Goal: Task Accomplishment & Management: Use online tool/utility

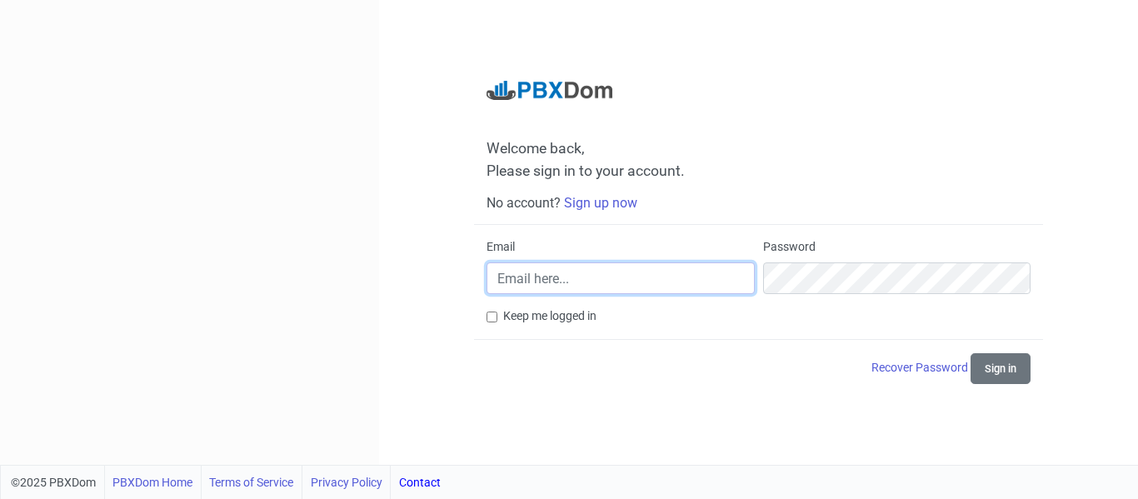
click at [567, 285] on input "Email" at bounding box center [620, 278] width 267 height 32
click at [452, 345] on div "Welcome back, Please sign in to your account. No account? Sign up now Email Pas…" at bounding box center [758, 232] width 759 height 465
click at [591, 208] on link "Sign up now" at bounding box center [600, 203] width 73 height 16
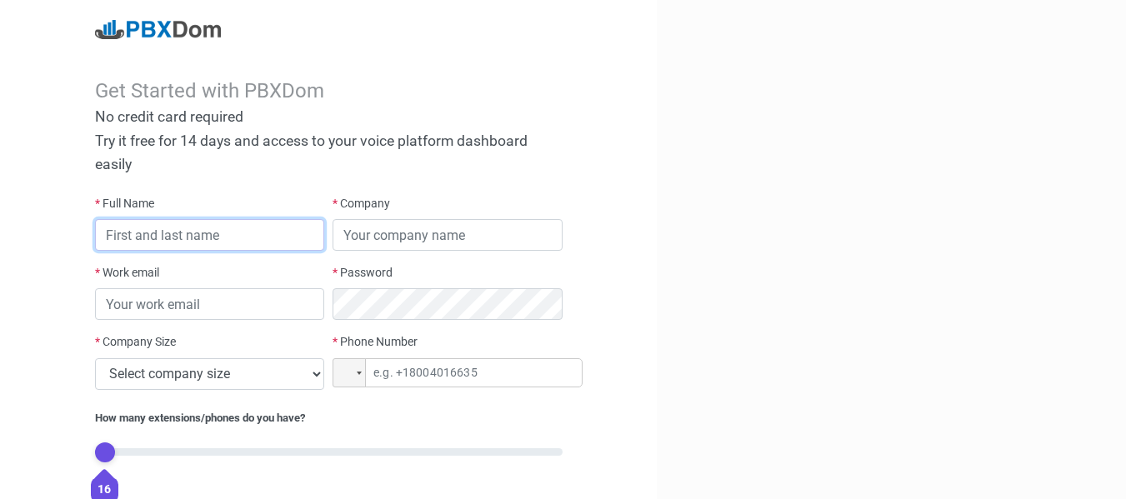
click at [173, 232] on input "text" at bounding box center [210, 235] width 230 height 32
type input "Dani Sudiana"
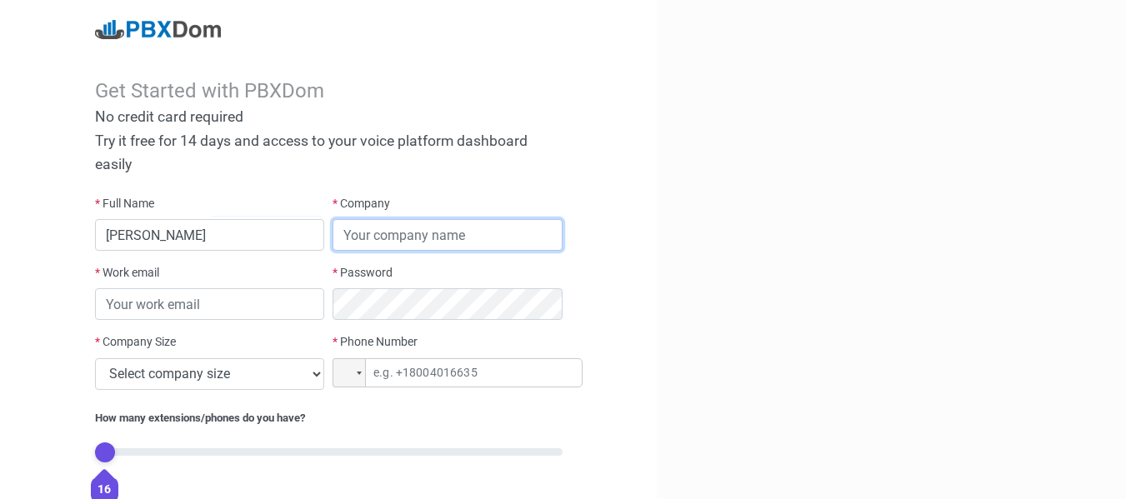
click at [368, 247] on input "text" at bounding box center [447, 235] width 230 height 32
type input "RAI"
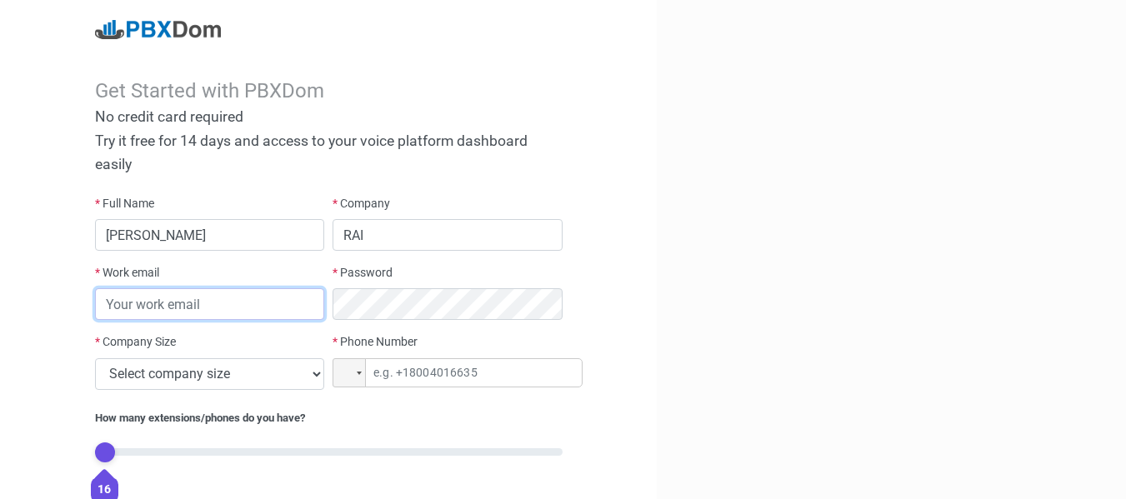
click at [192, 293] on input "email" at bounding box center [210, 304] width 230 height 32
type input "d4nist@gmail.com"
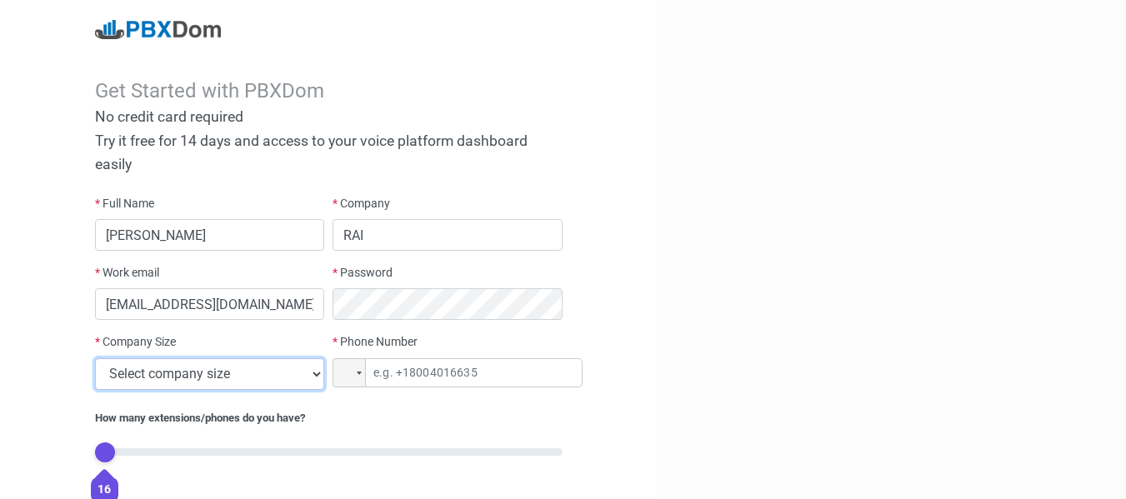
click at [190, 375] on select "Select company size 1 - 9 employees 10 - 49 employees 50 - 199 employees 200 - …" at bounding box center [210, 374] width 230 height 32
select select "3"
click at [95, 358] on select "Select company size 1 - 9 employees 10 - 49 employees 50 - 199 employees 200 - …" at bounding box center [210, 374] width 230 height 32
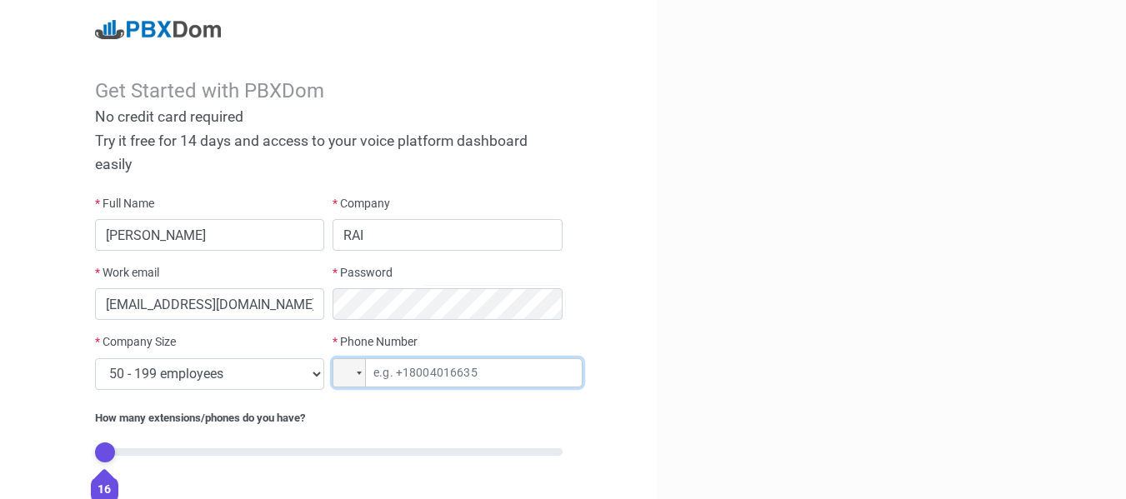
click at [387, 385] on input "tel" at bounding box center [457, 372] width 250 height 29
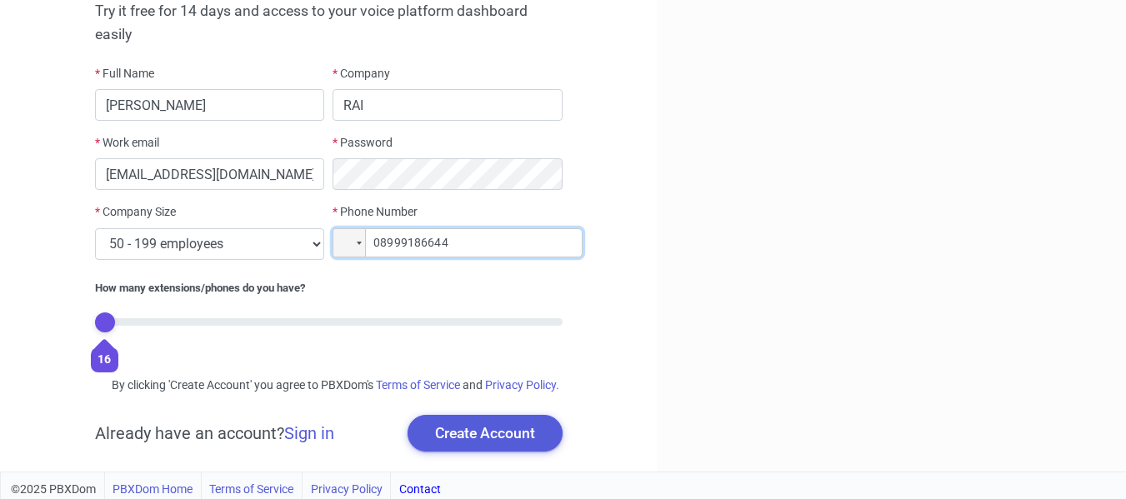
scroll to position [154, 0]
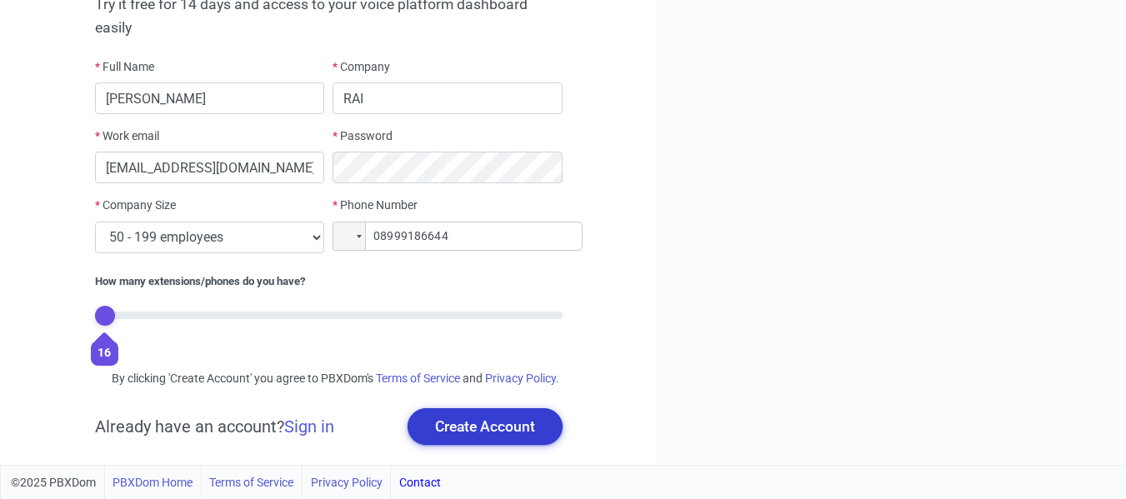
click at [468, 432] on button "Create Account" at bounding box center [484, 426] width 155 height 37
click at [349, 224] on div at bounding box center [349, 235] width 32 height 27
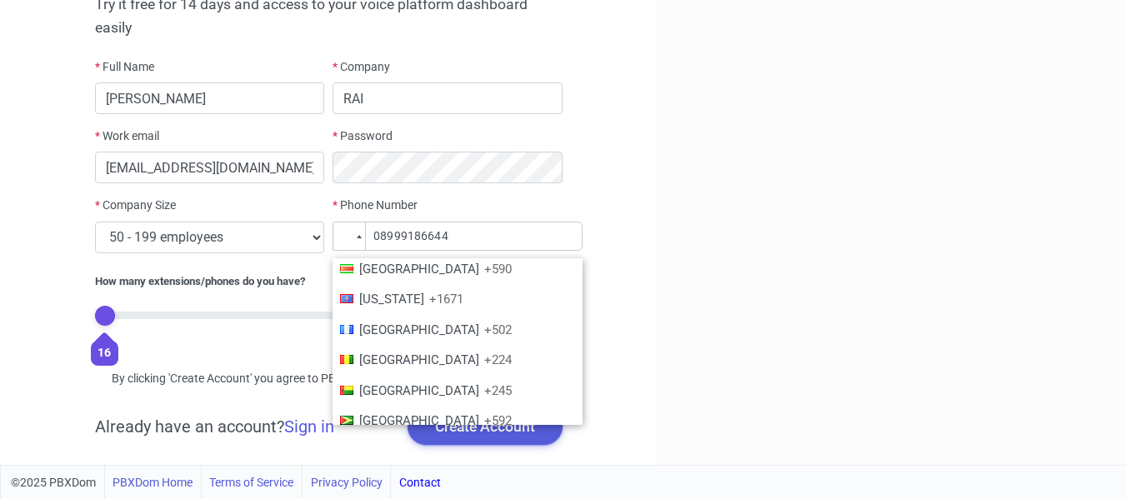
scroll to position [2499, 0]
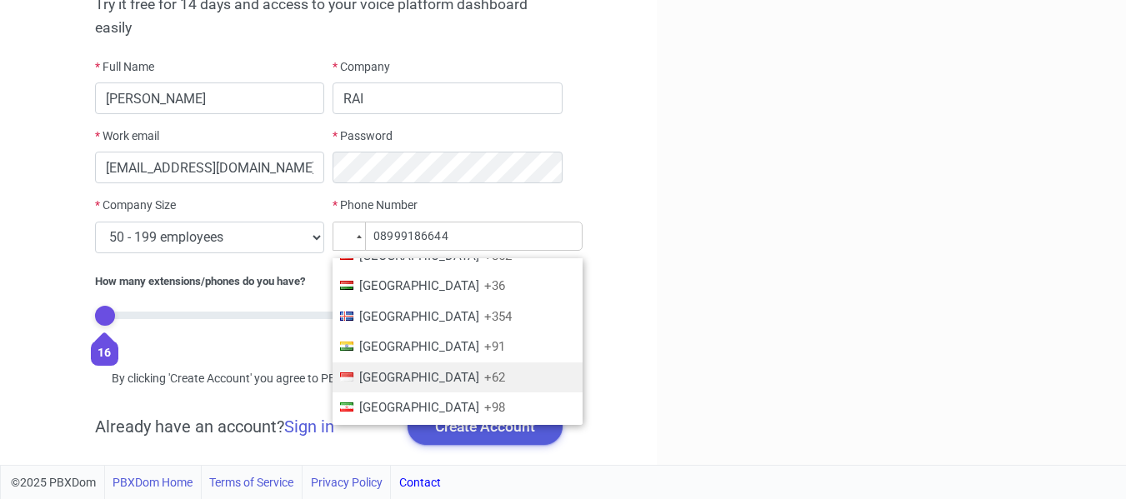
click at [484, 370] on span "+62" at bounding box center [494, 377] width 21 height 15
type input "+08 999 186 644"
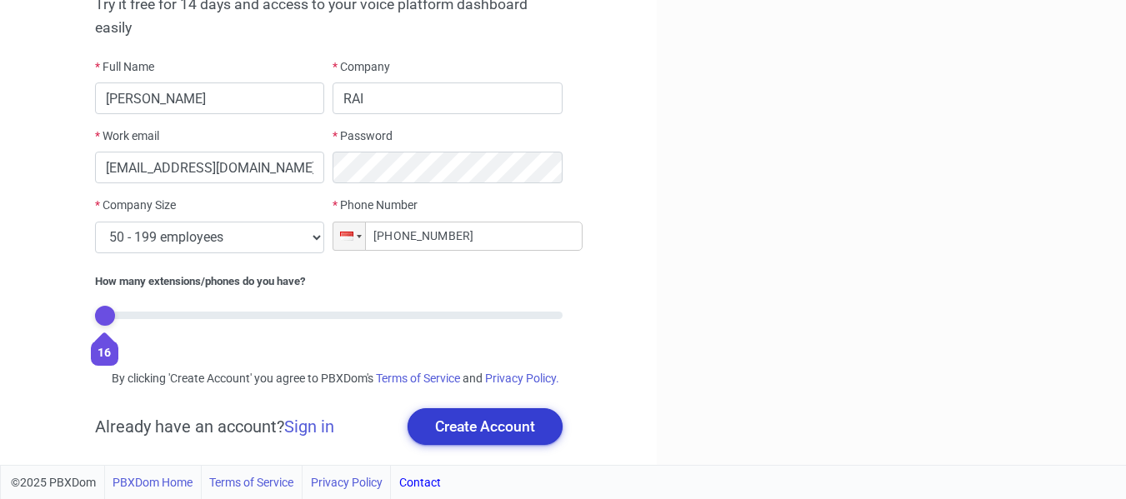
click at [463, 419] on button "Create Account" at bounding box center [484, 426] width 155 height 37
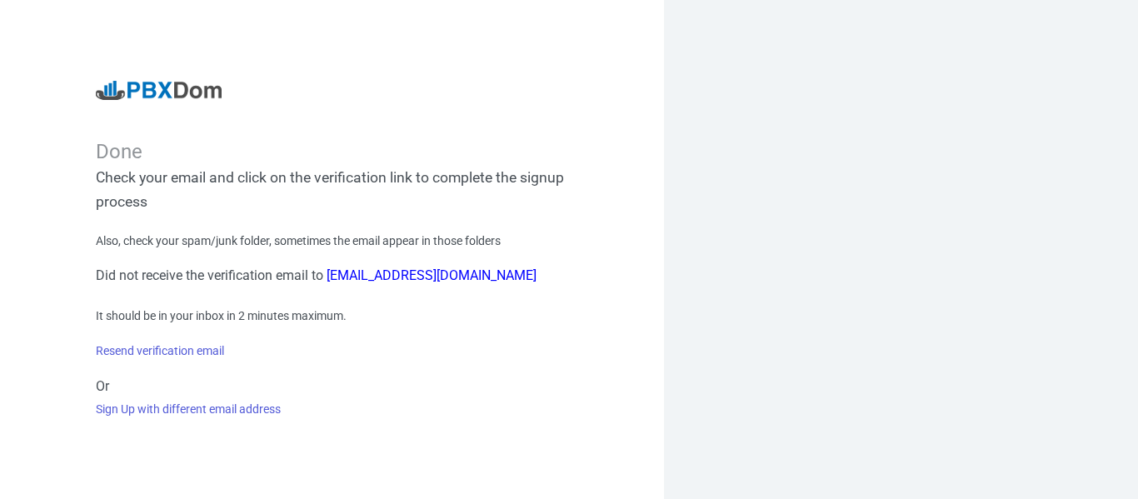
click at [871, 204] on div at bounding box center [901, 249] width 474 height 499
drag, startPoint x: 150, startPoint y: 272, endPoint x: 287, endPoint y: 257, distance: 137.4
click at [287, 257] on div "Also, check your spam/junk folder, sometimes the email appear in those folders …" at bounding box center [332, 325] width 473 height 186
click at [279, 272] on h6 "Did not receive the verification email to d4nist@gmail.com" at bounding box center [332, 275] width 473 height 16
click at [198, 350] on link "Resend verification email" at bounding box center [160, 350] width 128 height 13
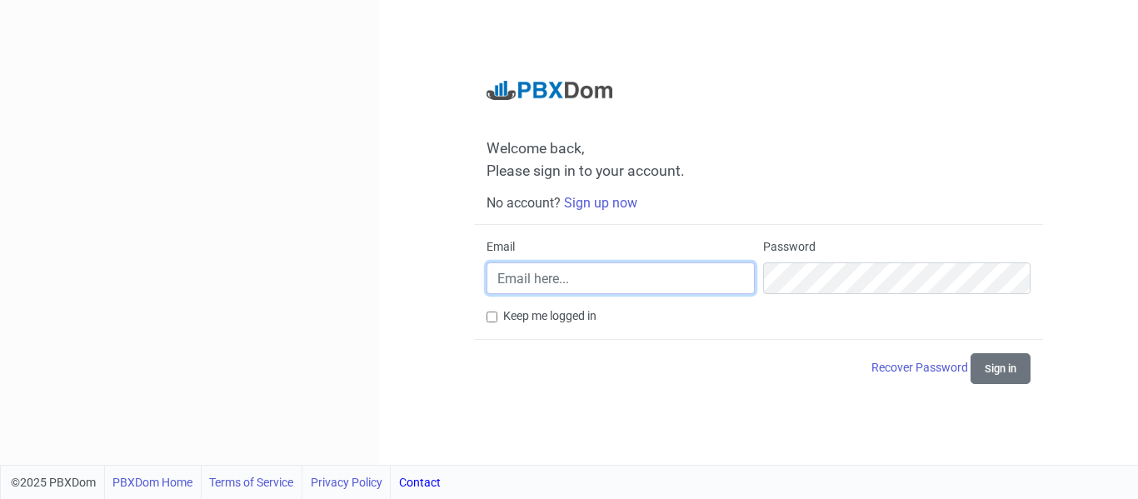
type input "d4nist@gmail.com"
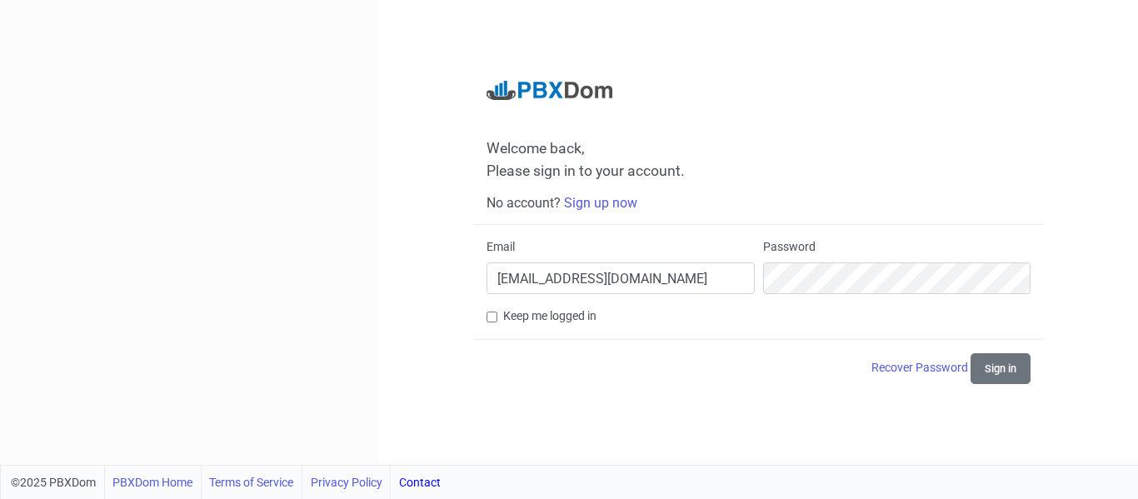
click at [601, 320] on div "Keep me logged in" at bounding box center [759, 315] width 544 height 17
click at [1005, 367] on button "Sign in" at bounding box center [1001, 368] width 60 height 31
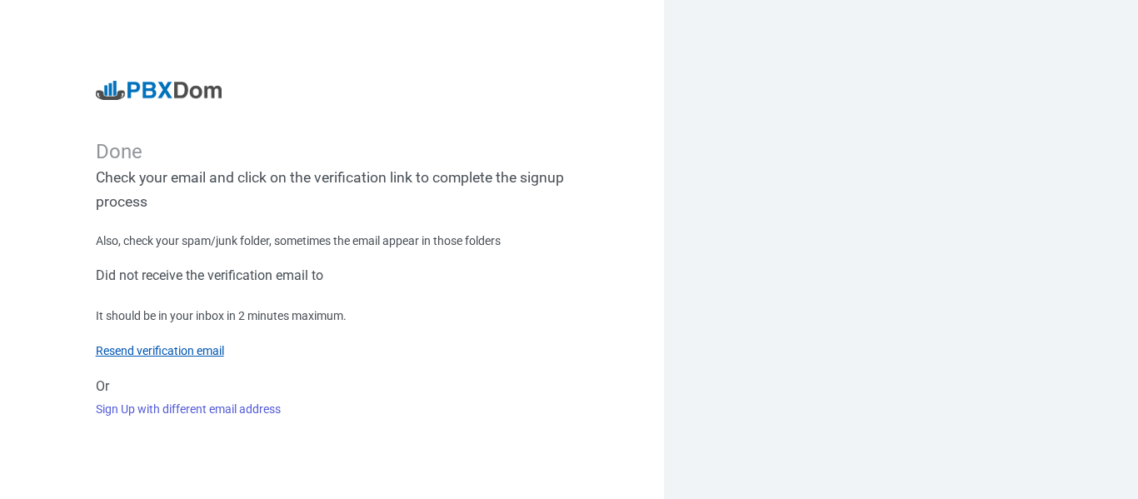
click at [160, 349] on link "Resend verification email" at bounding box center [160, 350] width 128 height 13
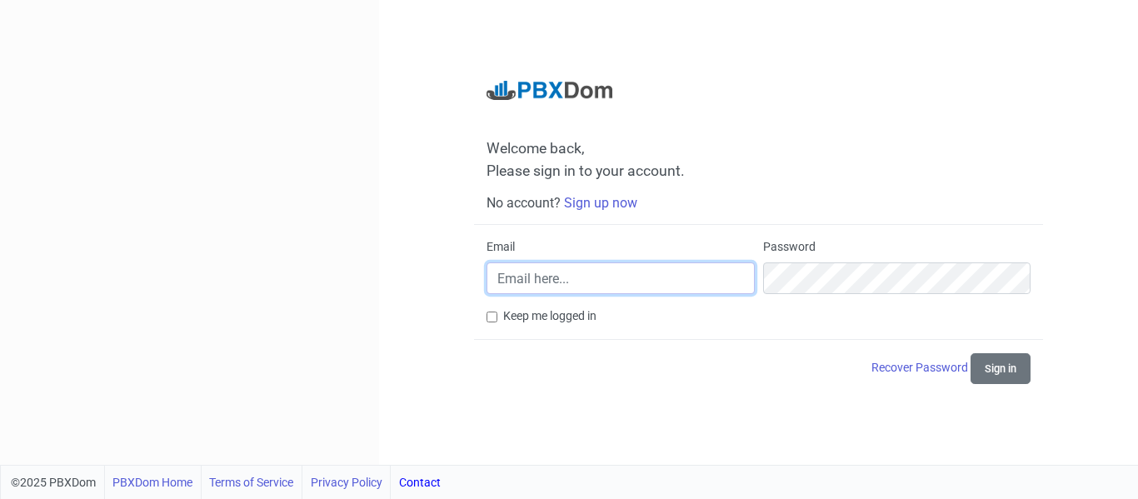
type input "[EMAIL_ADDRESS][DOMAIN_NAME]"
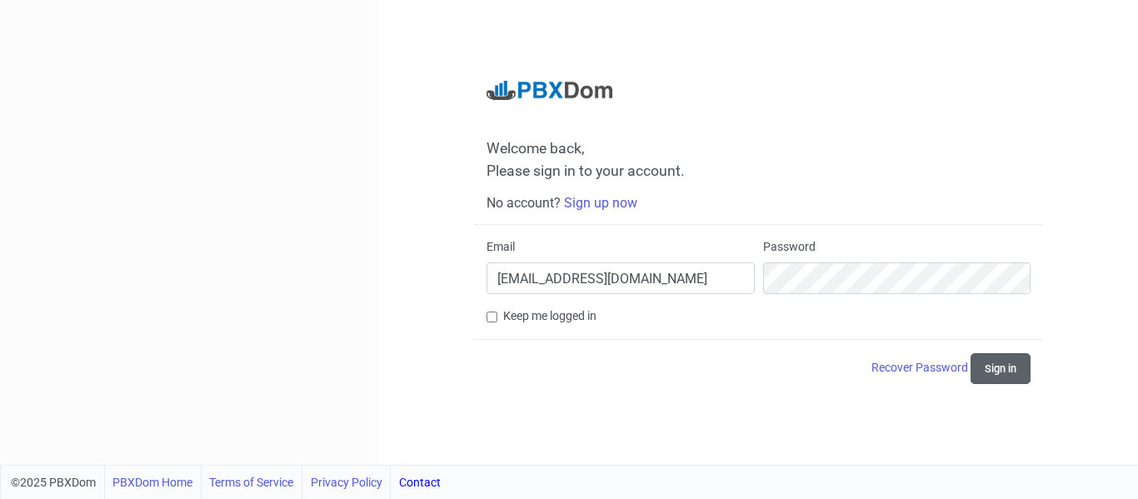
click at [978, 368] on button "Sign in" at bounding box center [1001, 368] width 60 height 31
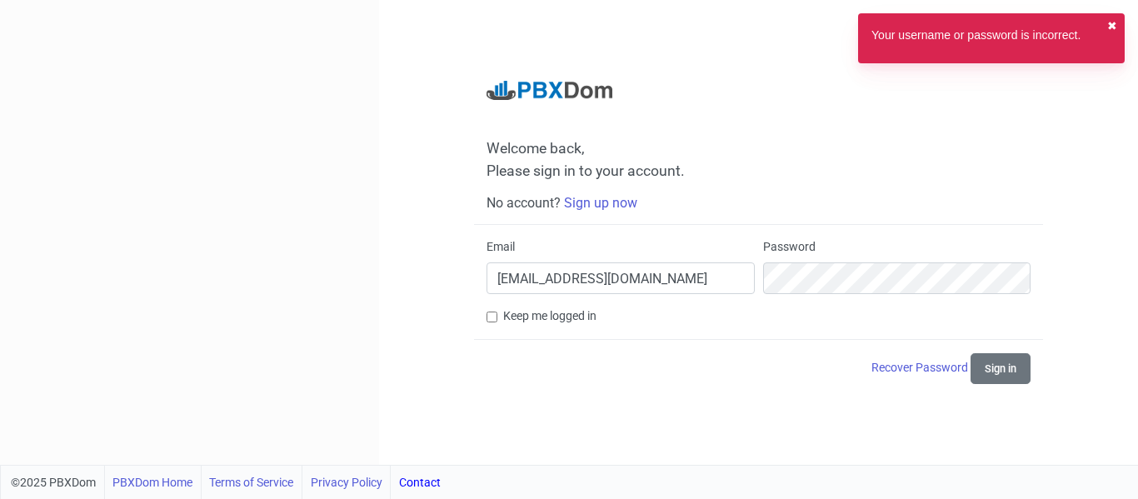
click at [1116, 22] on button "✖︎" at bounding box center [1112, 25] width 10 height 17
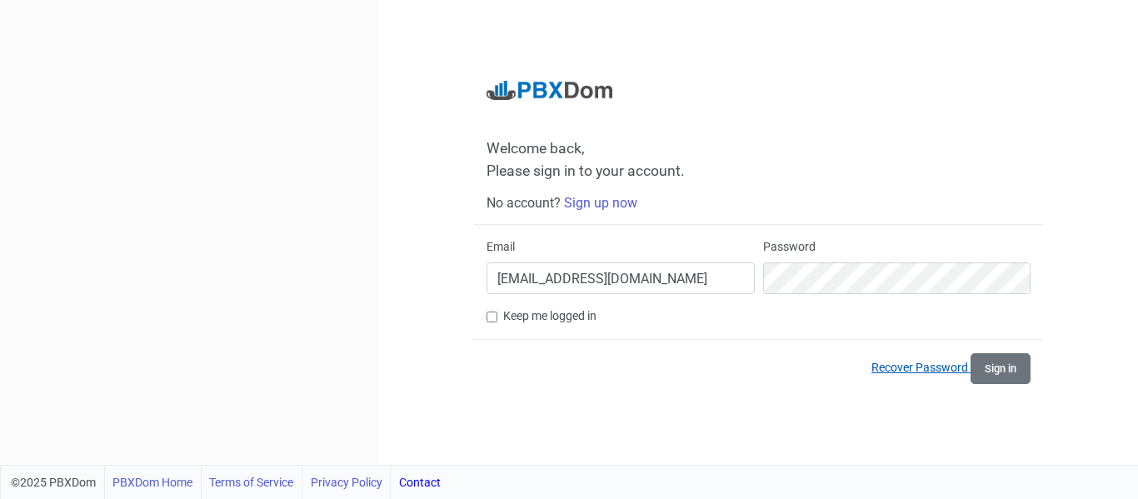
click at [921, 366] on link "Recover Password" at bounding box center [920, 367] width 99 height 13
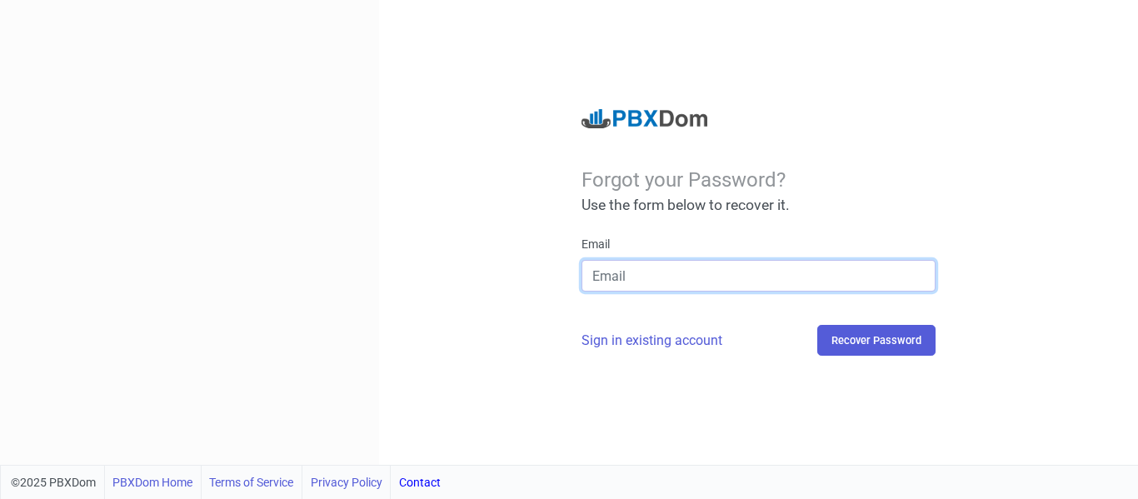
click at [621, 278] on input "email" at bounding box center [758, 276] width 354 height 32
type input "d4nist@gmail.com"
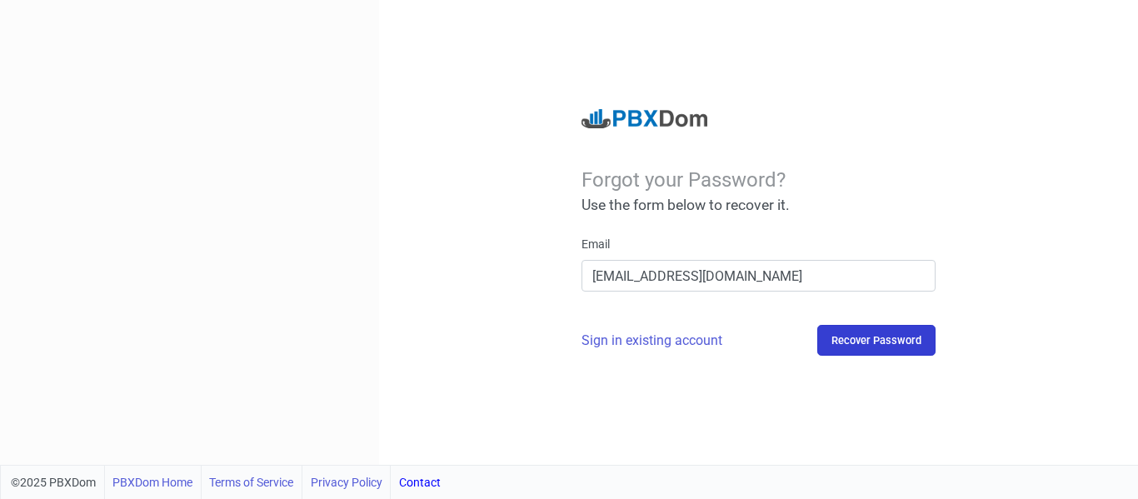
click at [858, 342] on button "Recover Password" at bounding box center [876, 340] width 118 height 31
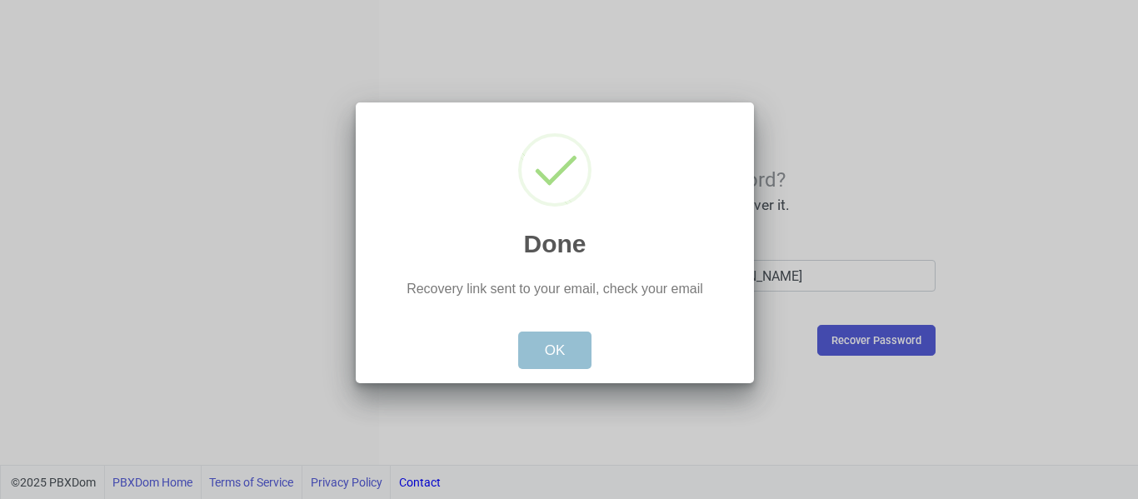
click at [549, 339] on button "OK" at bounding box center [555, 351] width 74 height 38
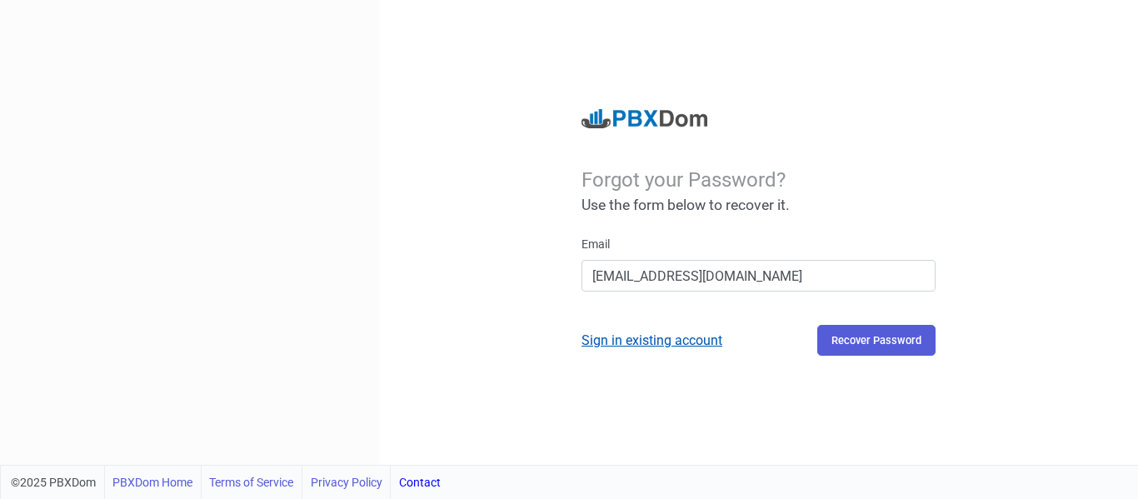
click at [623, 345] on link "Sign in existing account" at bounding box center [651, 340] width 141 height 16
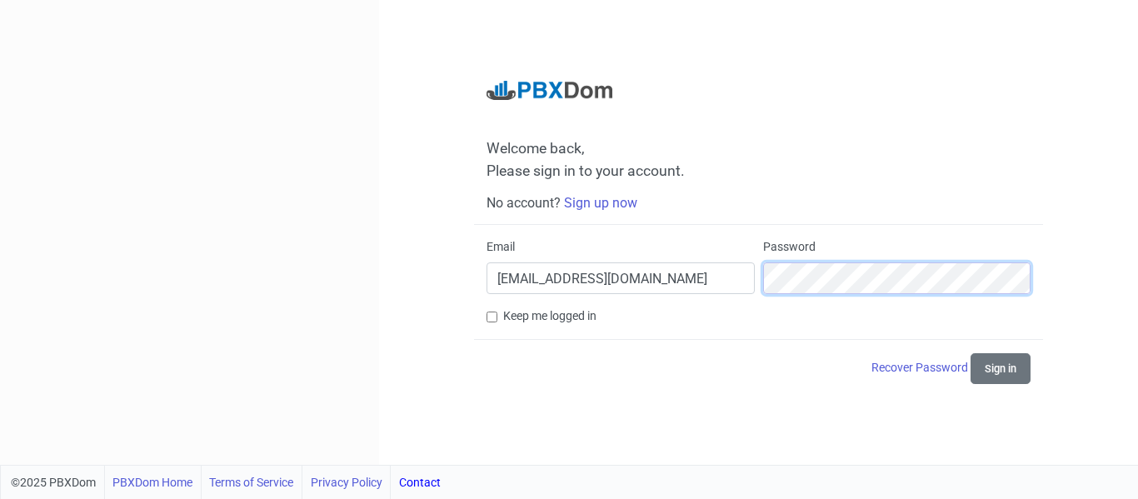
click at [682, 278] on div "Email d4nist@gmail.com Password" at bounding box center [758, 272] width 552 height 69
click at [1100, 265] on div "Welcome back, Please sign in to your account. No account? Sign up now Email d4n…" at bounding box center [758, 232] width 759 height 465
click at [1011, 360] on button "Sign in" at bounding box center [1001, 368] width 60 height 31
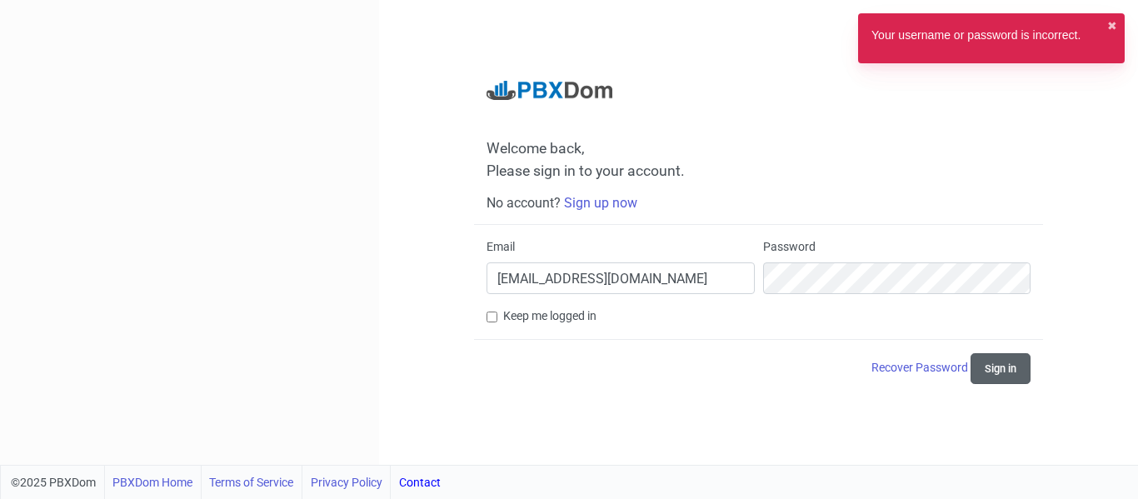
click at [1006, 358] on button "Sign in" at bounding box center [1001, 368] width 60 height 31
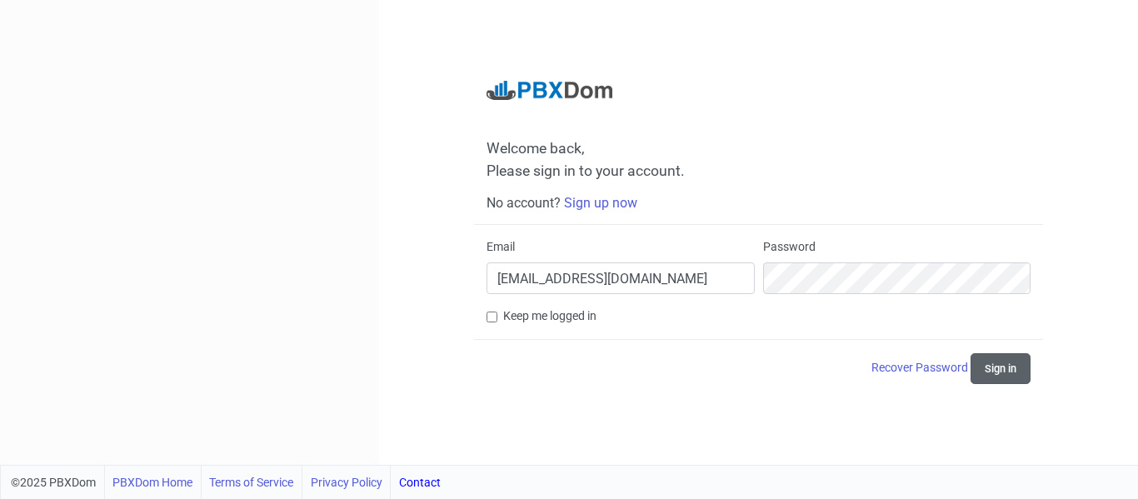
click at [999, 362] on button "Sign in" at bounding box center [1001, 368] width 60 height 31
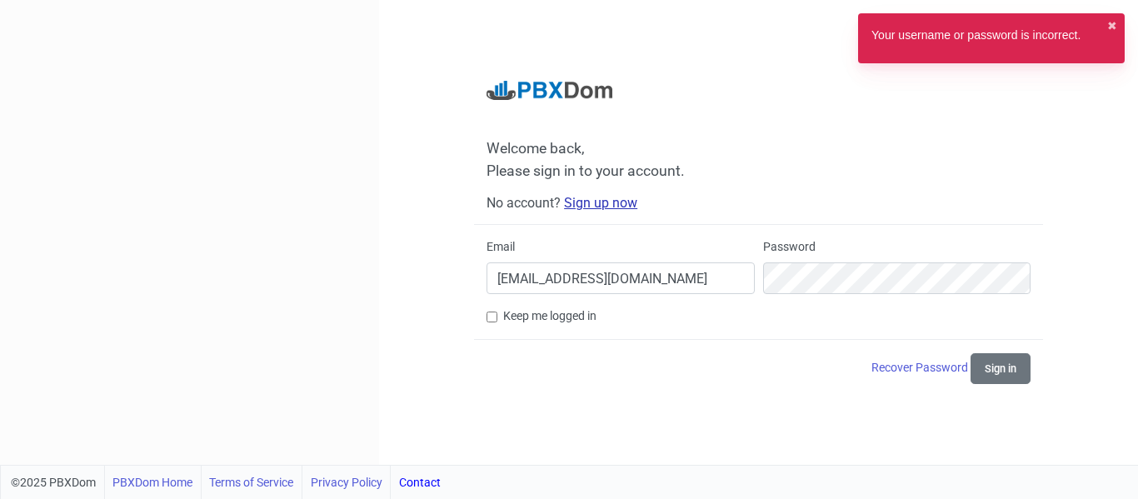
click at [596, 197] on link "Sign up now" at bounding box center [600, 203] width 73 height 16
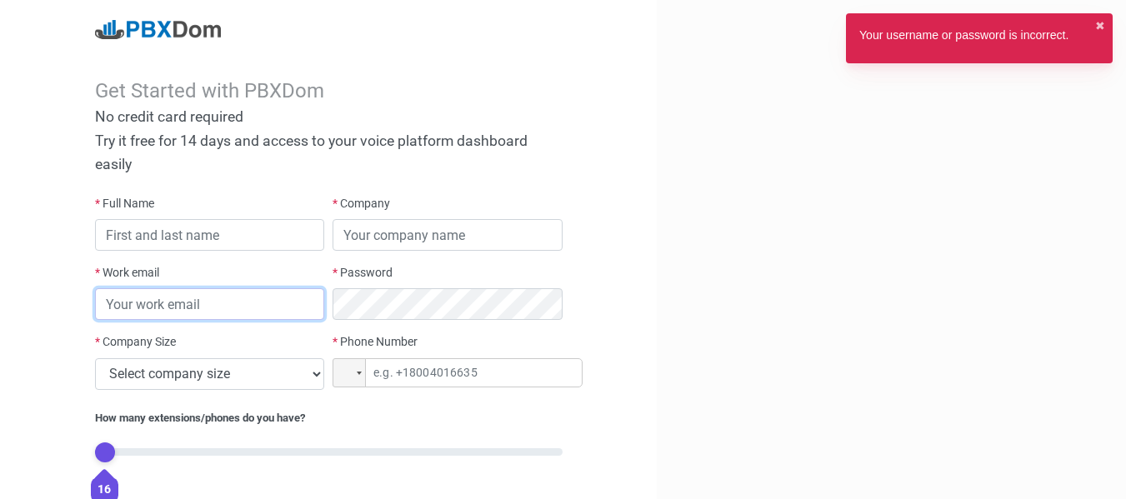
type input "d4nist@gmail.com"
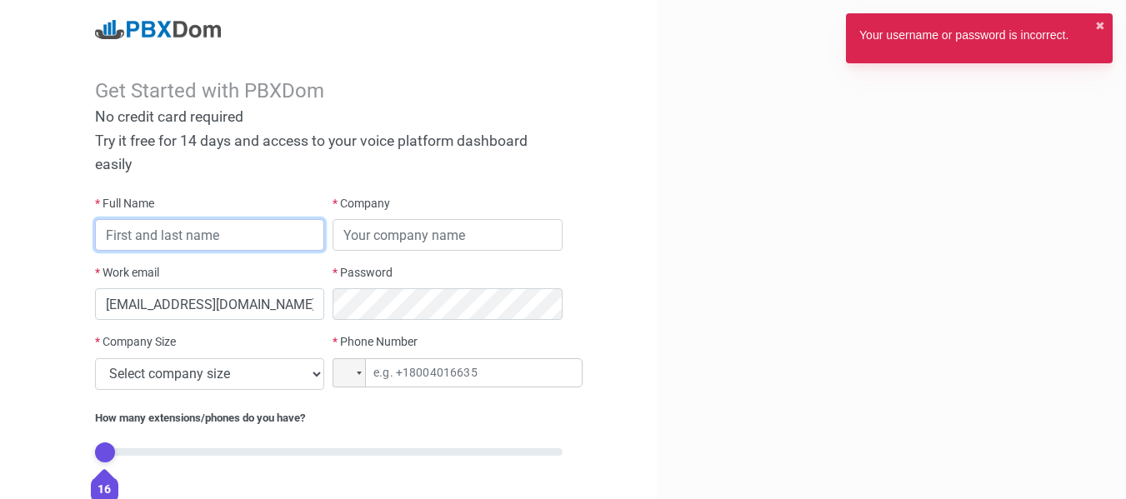
click at [222, 227] on input "text" at bounding box center [210, 235] width 230 height 32
type input "[PERSON_NAME]"
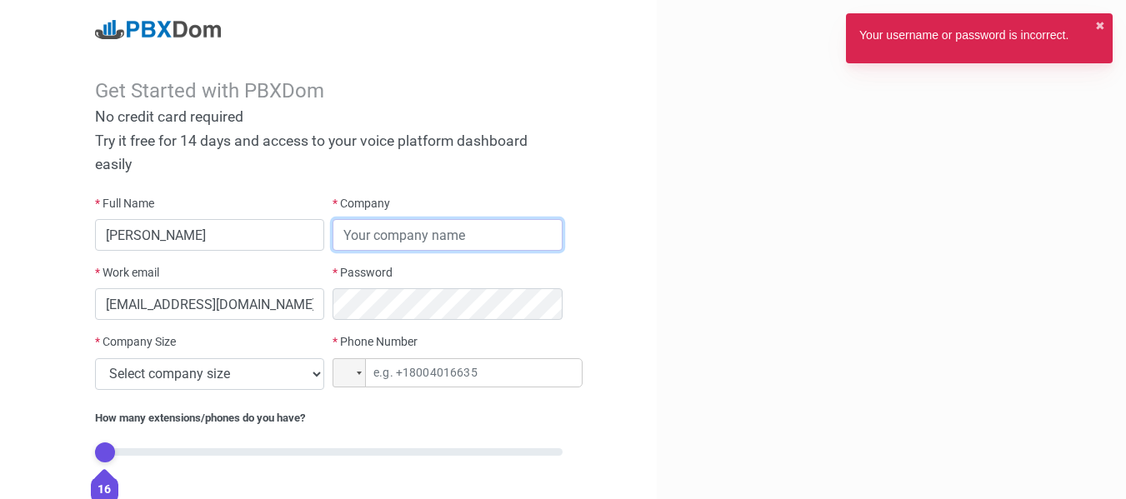
click at [451, 244] on input "text" at bounding box center [447, 235] width 230 height 32
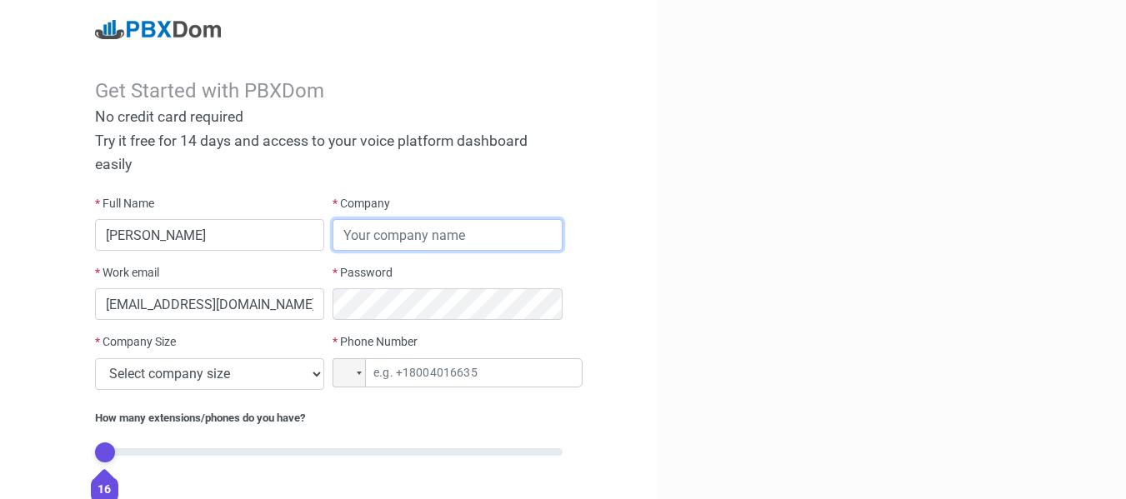
type input "AMANDA ARUMDHANI AISHWARYA"
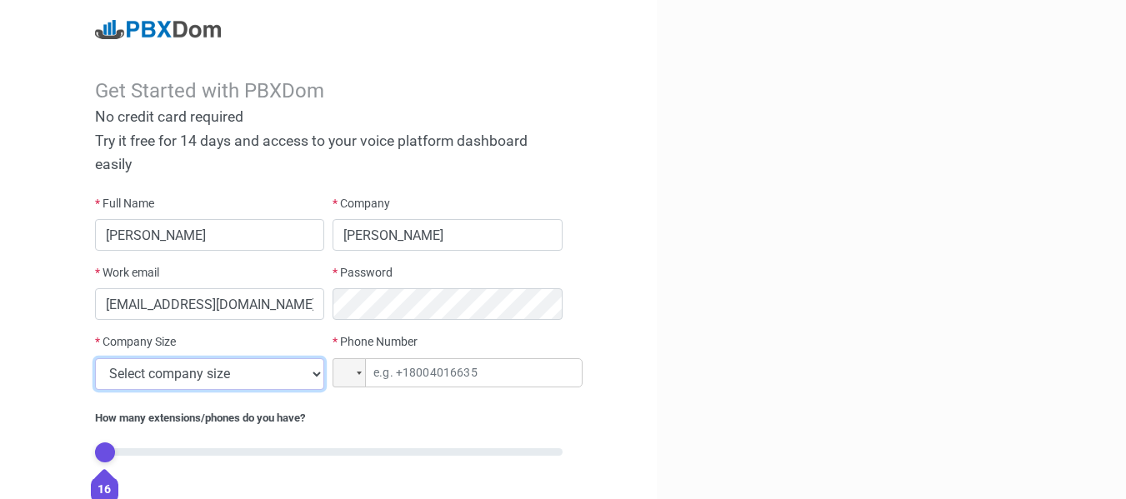
click at [270, 377] on select "Select company size 1 - 9 employees 10 - 49 employees 50 - 199 employees 200 - …" at bounding box center [210, 374] width 230 height 32
select select "3"
click at [95, 358] on select "Select company size 1 - 9 employees 10 - 49 employees 50 - 199 employees 200 - …" at bounding box center [210, 374] width 230 height 32
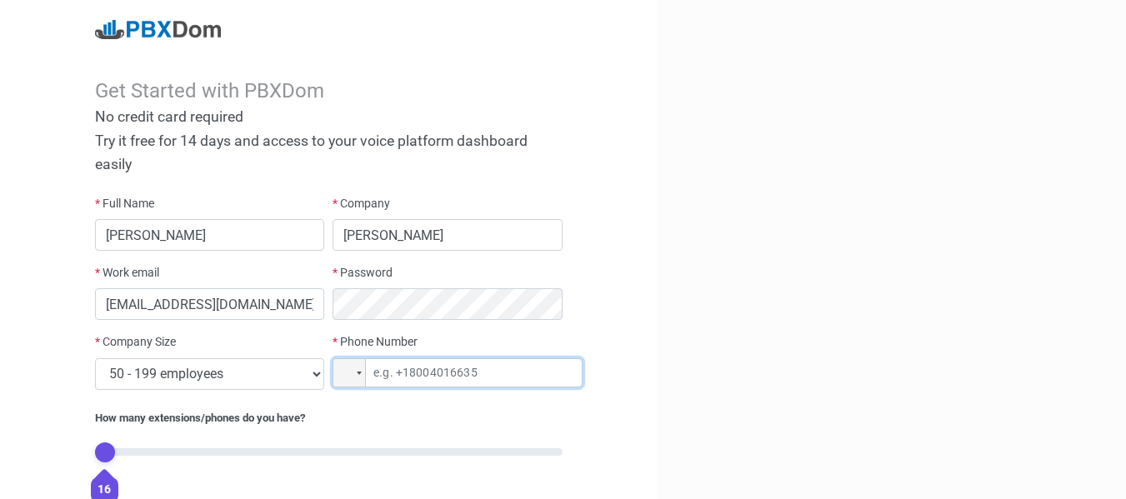
click at [409, 370] on input "tel" at bounding box center [457, 372] width 250 height 29
click at [344, 368] on div at bounding box center [346, 372] width 13 height 9
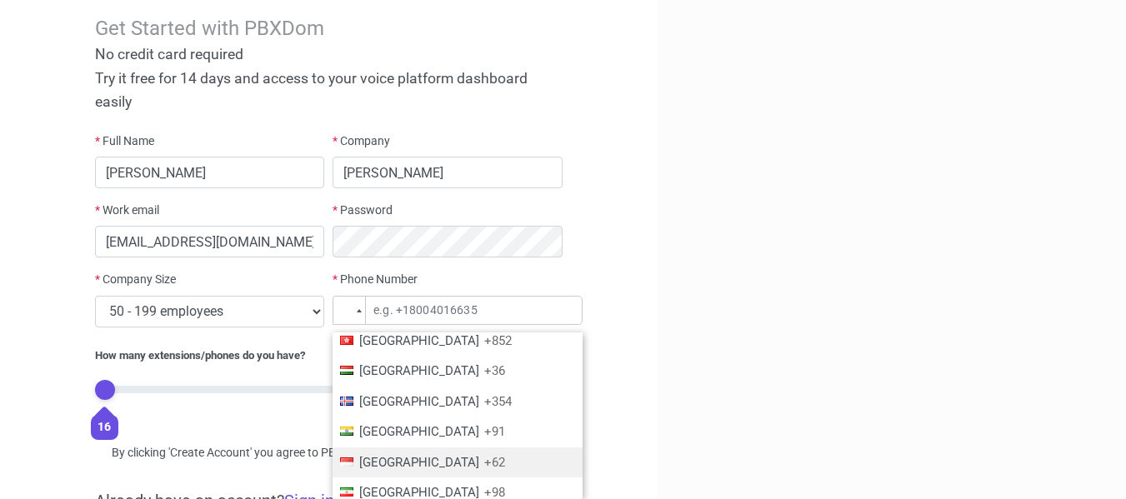
scroll to position [2499, 0]
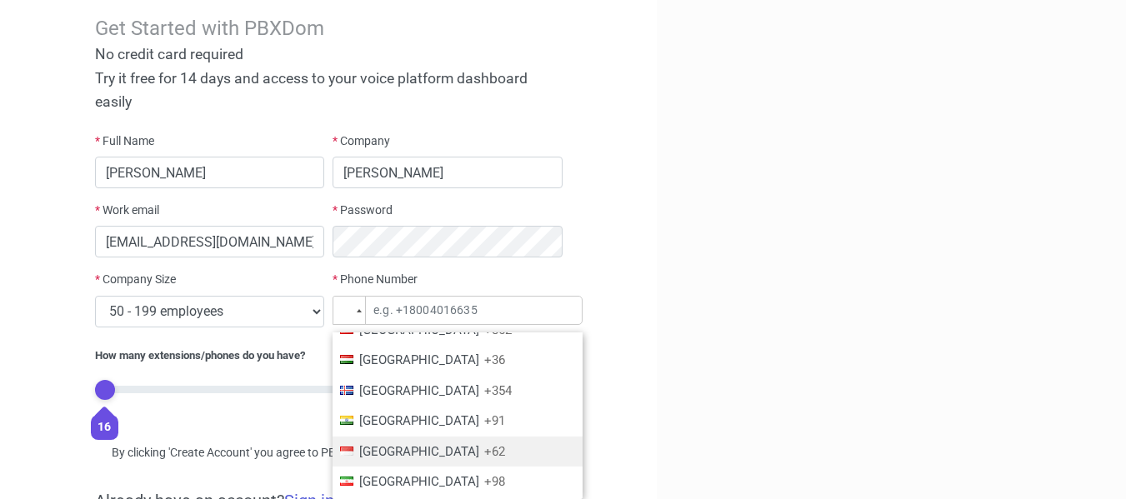
click at [484, 444] on span "+62" at bounding box center [494, 451] width 21 height 15
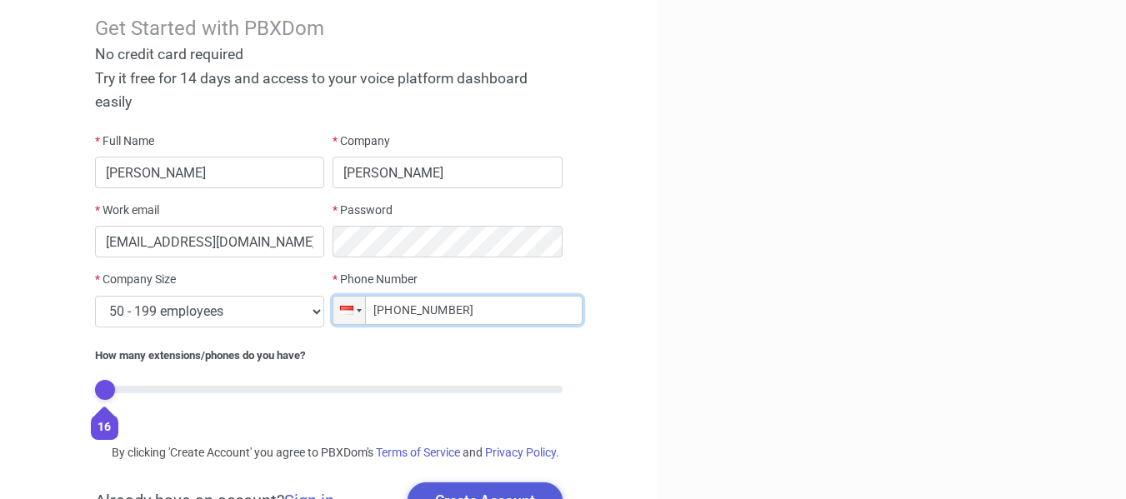
type input "+62 899 918 664 4"
click at [224, 258] on div "* Work email d4nist@gmail.com" at bounding box center [210, 236] width 238 height 69
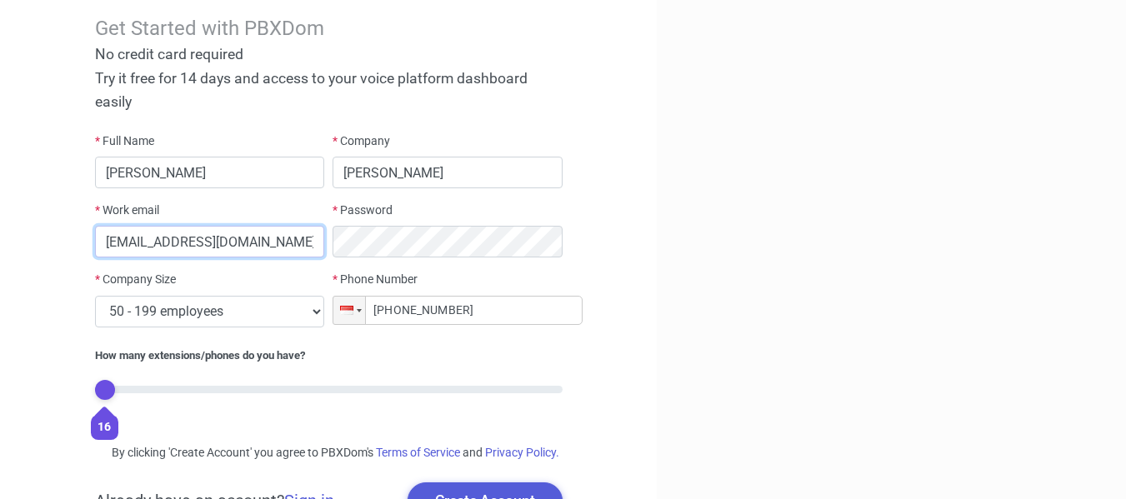
click at [224, 244] on input "d4nist@gmail.com" at bounding box center [210, 242] width 230 height 32
click at [223, 243] on input "d4nist@gmail.com" at bounding box center [210, 242] width 230 height 32
click at [755, 256] on div at bounding box center [890, 238] width 469 height 601
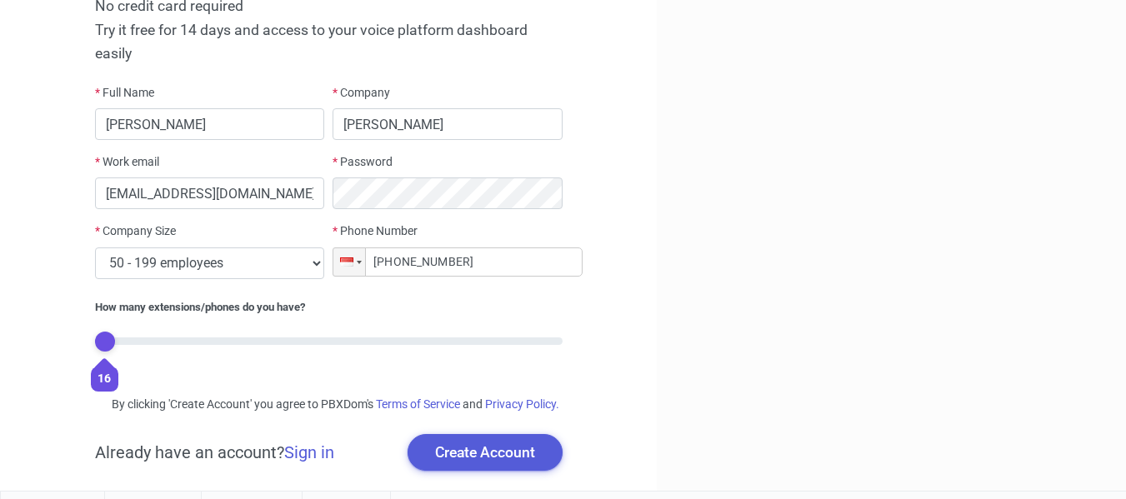
scroll to position [154, 0]
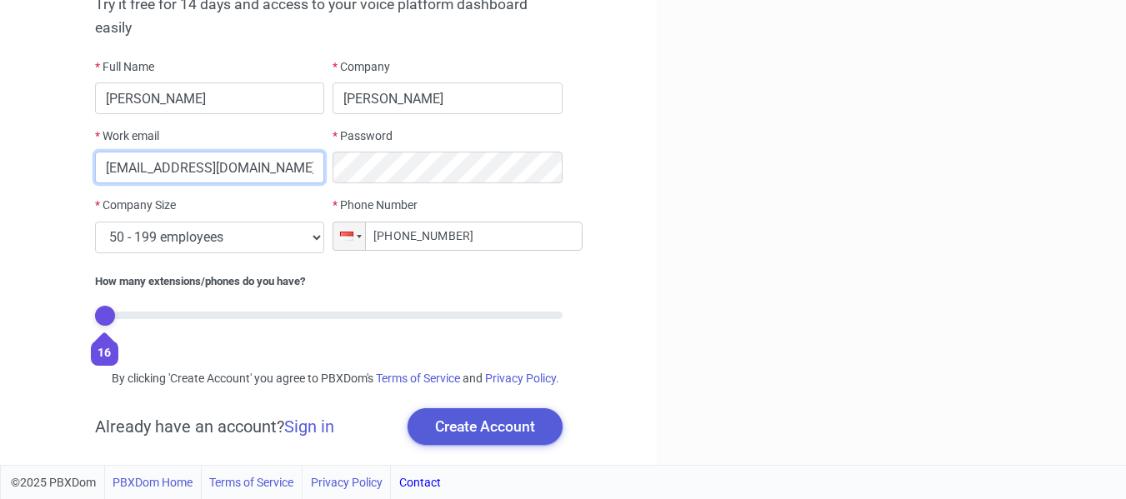
click at [220, 152] on input "d4nist@gmail.com" at bounding box center [210, 168] width 230 height 32
drag, startPoint x: 115, startPoint y: 140, endPoint x: 2, endPoint y: 137, distance: 113.3
click at [0, 137] on div "Get Started with PBXDom No credit card required Try it free for 14 days and acc…" at bounding box center [328, 163] width 656 height 601
type input "[EMAIL_ADDRESS][DOMAIN_NAME]"
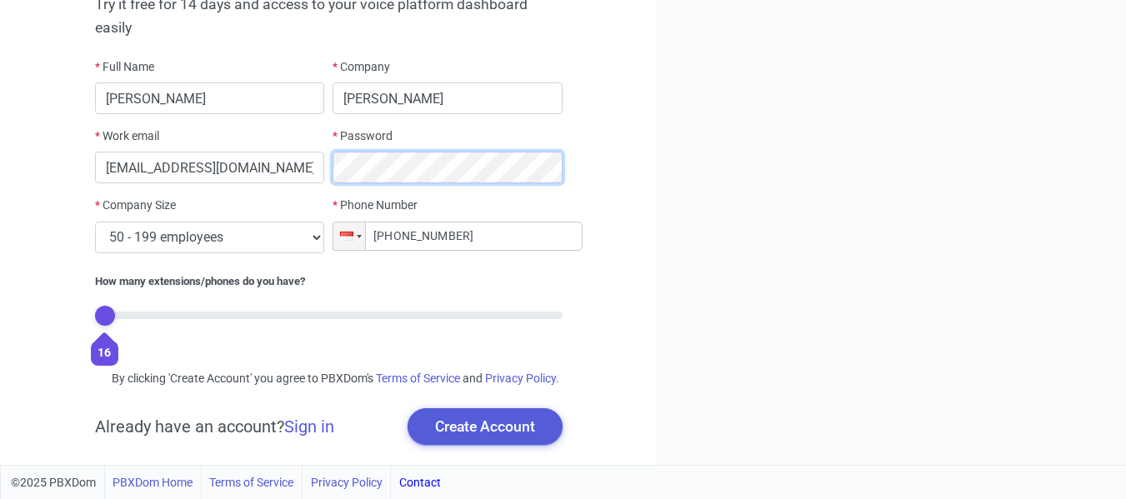
click at [271, 162] on div "* Full Name Dani Sudiana * Company AMANDA ARUMDHANI AISHWARYA * Work email d4ni…" at bounding box center [329, 207] width 476 height 298
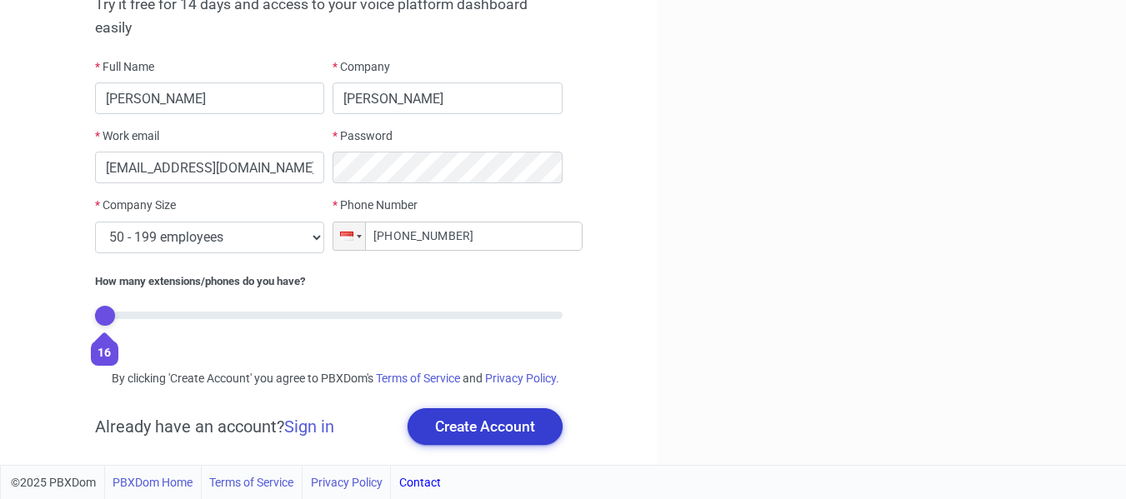
click at [456, 427] on button "Create Account" at bounding box center [484, 426] width 155 height 37
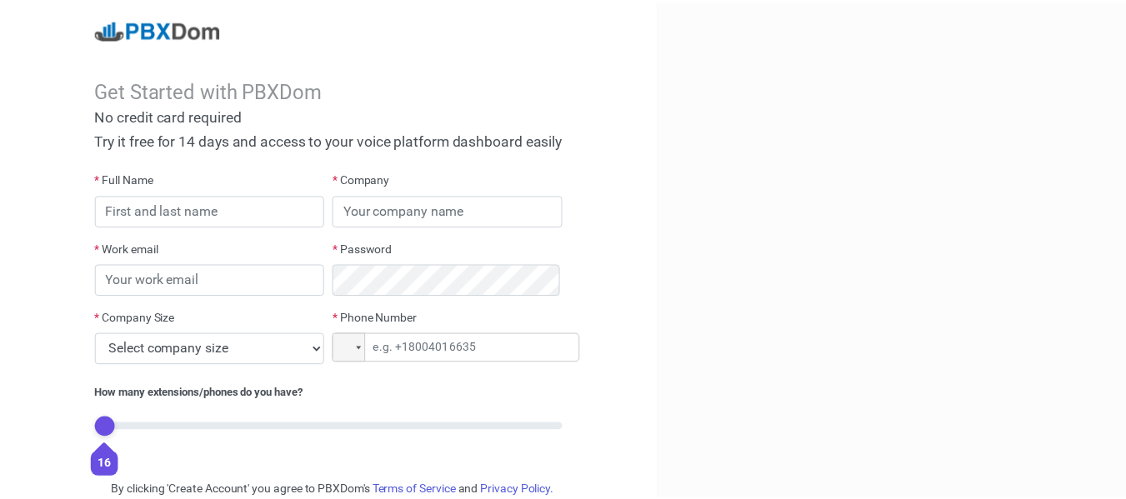
scroll to position [154, 0]
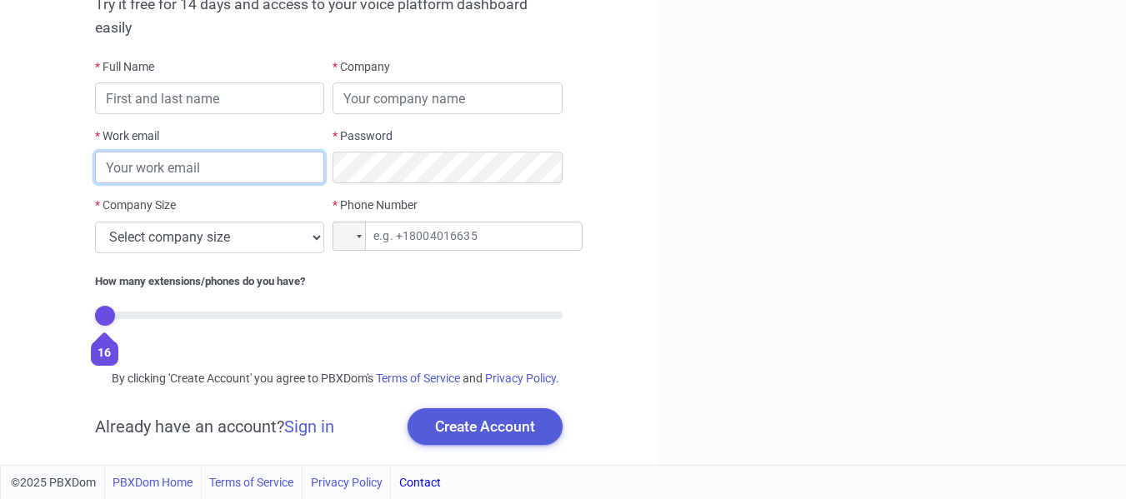
type input "d4nist@gmail.com"
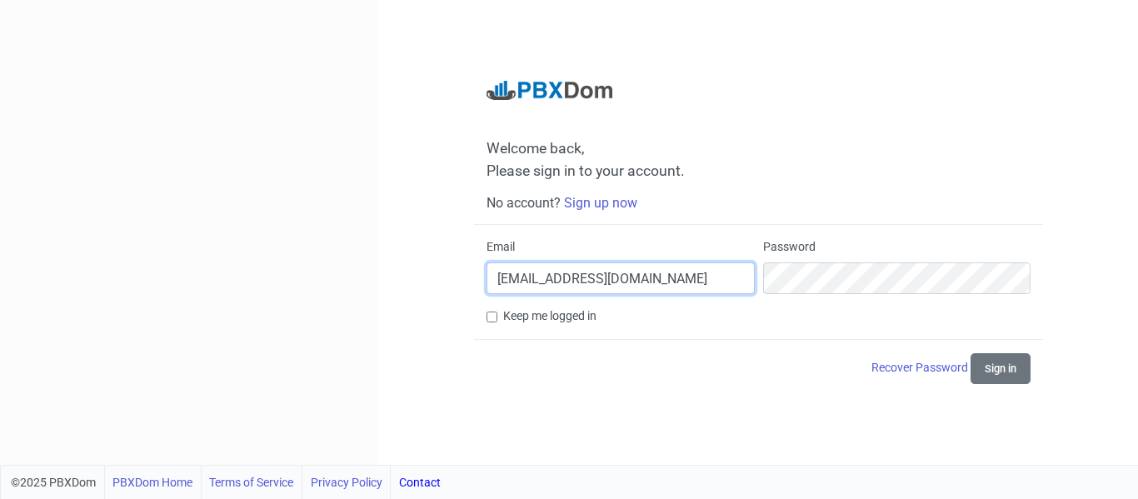
click at [634, 277] on input "d4nist@gmail.com" at bounding box center [620, 278] width 267 height 32
drag, startPoint x: 634, startPoint y: 277, endPoint x: 263, endPoint y: 290, distance: 370.9
click at [290, 294] on div "Welcome back, Please sign in to your account. No account? Sign up now Email d4n…" at bounding box center [569, 232] width 1138 height 465
type input "[EMAIL_ADDRESS][DOMAIN_NAME]"
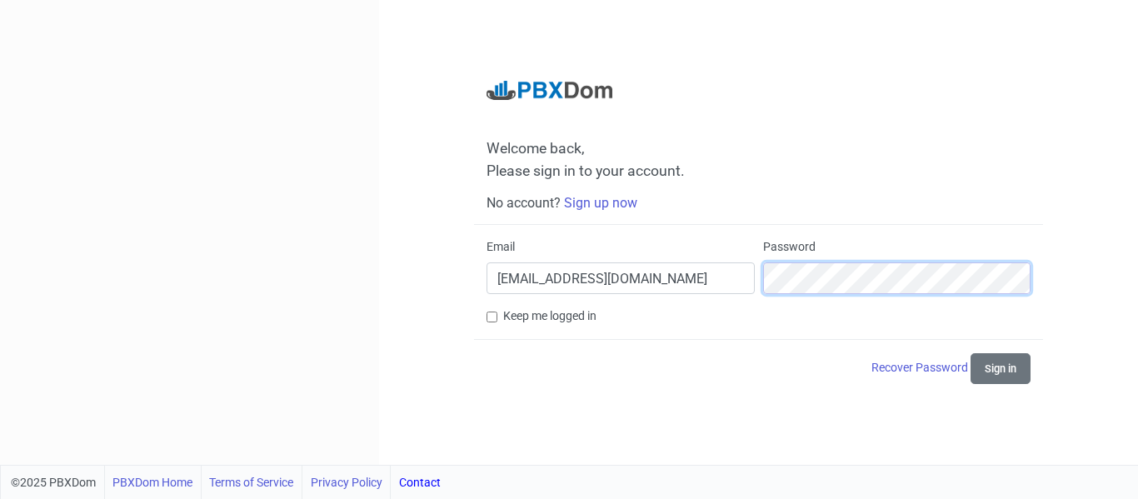
click at [720, 281] on div "Email d4ni_s@yahoo.com Password" at bounding box center [758, 272] width 552 height 69
click at [971, 353] on button "Sign in" at bounding box center [1001, 368] width 60 height 31
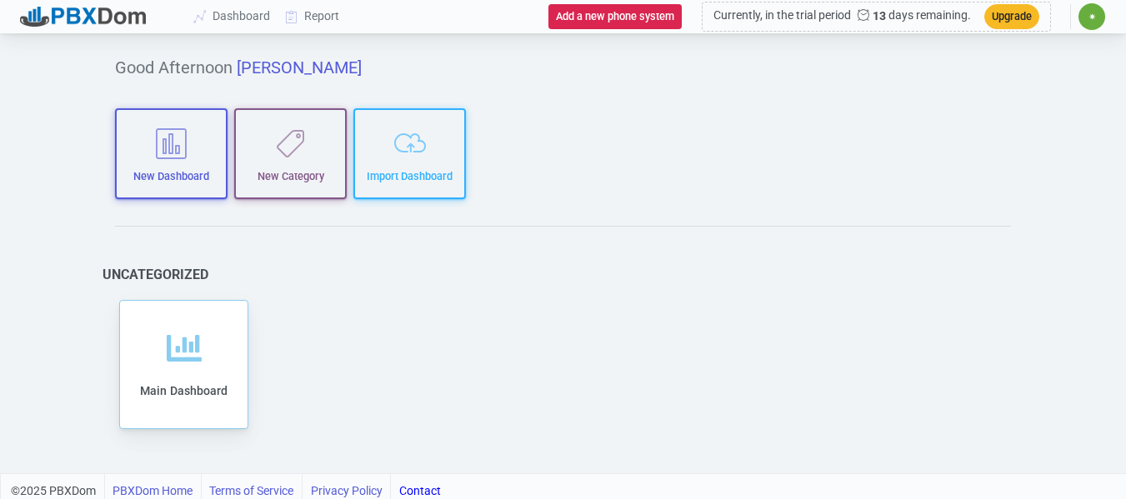
click at [212, 297] on div "Add to category Remove from category Edit Clone Export Delete Share Main Dashbo…" at bounding box center [183, 364] width 137 height 137
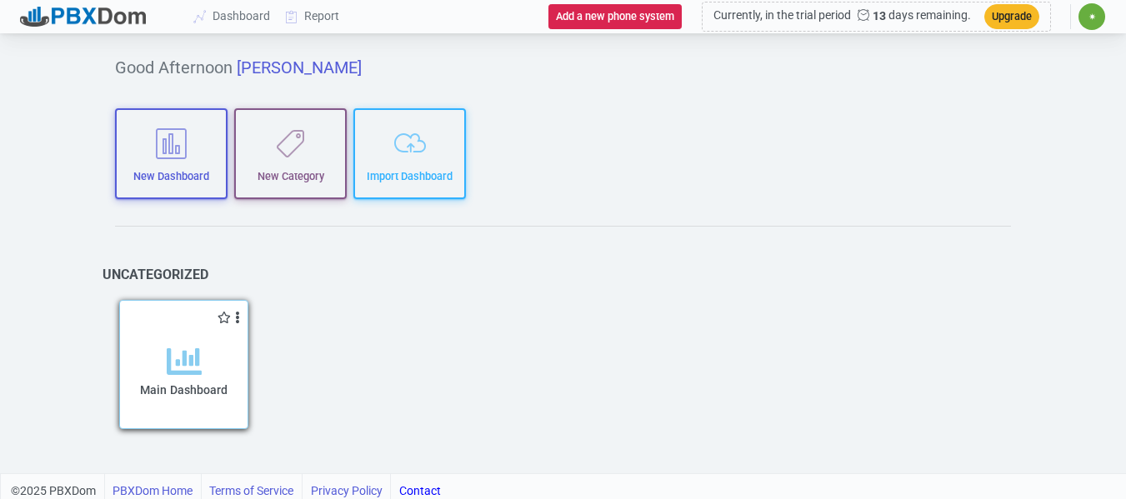
click at [206, 317] on div "Add to category Remove from category Edit Clone Export Delete Share" at bounding box center [173, 317] width 107 height 17
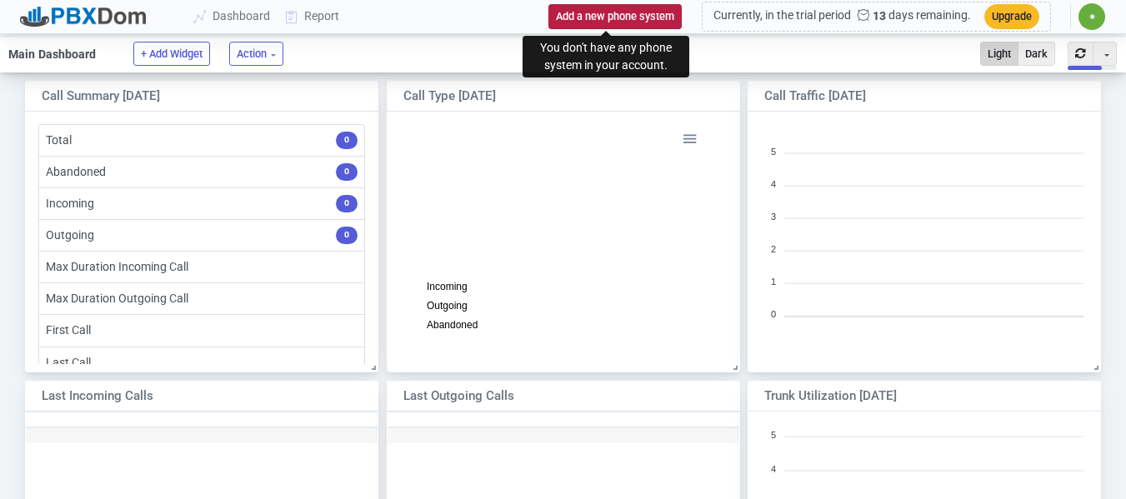
click at [596, 7] on button "Add a new phone system" at bounding box center [614, 16] width 133 height 24
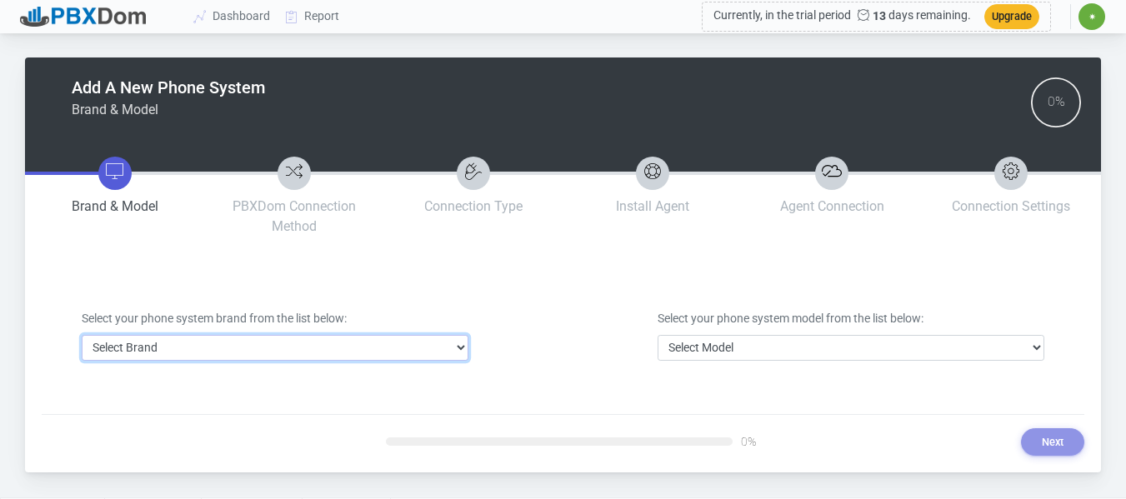
click at [435, 354] on select "Select Brand 3CX Avaya Cisco FreePBX/Asterisk Mitel Panasonic Yeastar" at bounding box center [275, 348] width 387 height 26
select select "1"
click at [82, 335] on select "Select Brand 3CX Avaya Cisco FreePBX/Asterisk Mitel Panasonic Yeastar" at bounding box center [275, 348] width 387 height 26
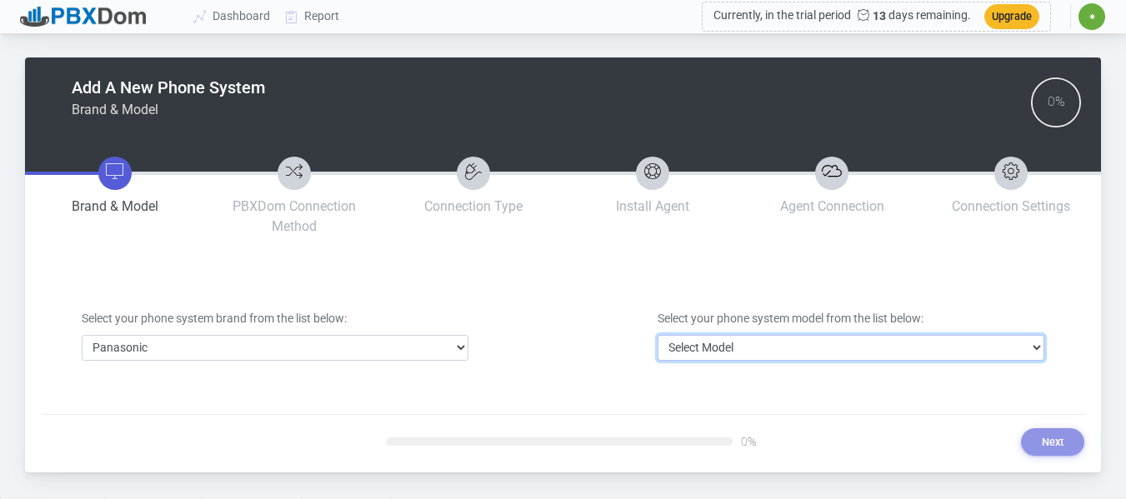
click at [709, 348] on select "Select Model DBS Series ICX/S-ICX Series KX-NCP Series KX-NS Series KX-NSX Seri…" at bounding box center [850, 348] width 387 height 26
select select "32"
click at [657, 335] on select "Select Model DBS Series ICX/S-ICX Series KX-NCP Series KX-NS Series KX-NSX Seri…" at bounding box center [850, 348] width 387 height 26
click at [728, 340] on select "Select Model DBS Series ICX/S-ICX Series KX-NCP Series KX-NS Series KX-NSX Seri…" at bounding box center [850, 348] width 387 height 26
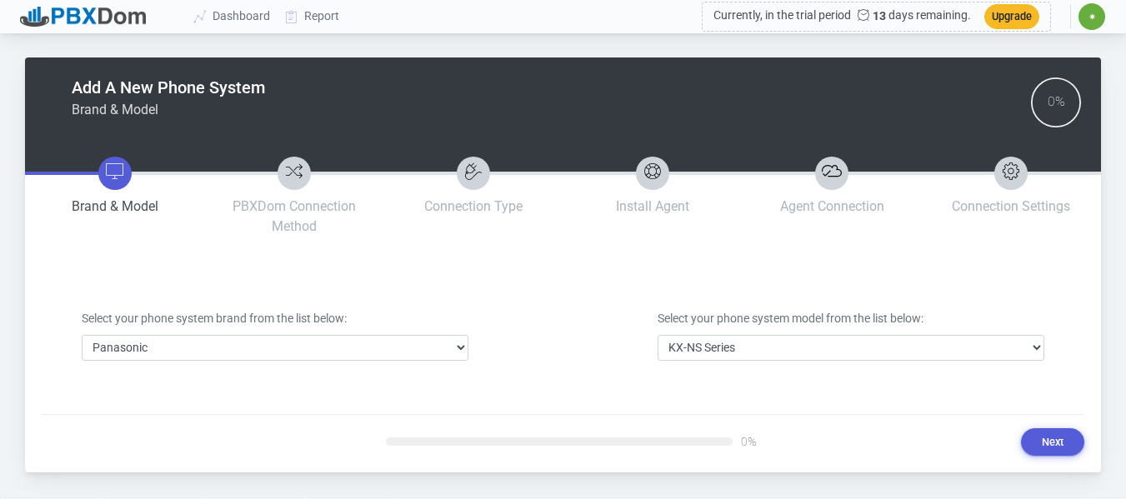
click at [814, 386] on div "Select your phone system brand from the list below: Select Brand 3CX Avaya Cisc…" at bounding box center [562, 335] width 987 height 130
click at [1060, 442] on button "Next" at bounding box center [1052, 441] width 63 height 27
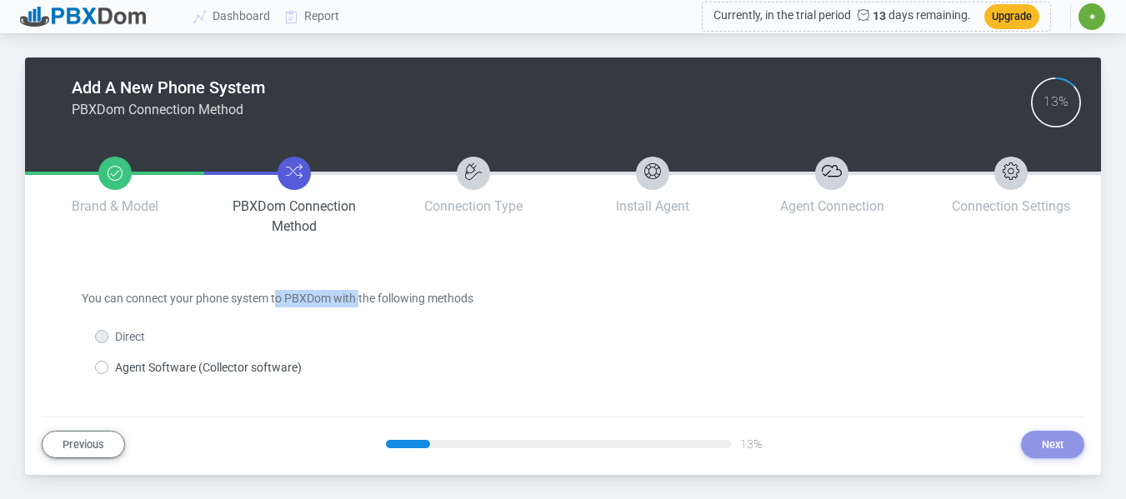
drag, startPoint x: 278, startPoint y: 291, endPoint x: 361, endPoint y: 301, distance: 83.1
click at [361, 301] on label "You can connect your phone system to PBXDom with the following methods" at bounding box center [278, 298] width 392 height 17
click at [369, 311] on div "You can connect your phone system to PBXDom with the following methods Direct A…" at bounding box center [563, 333] width 962 height 86
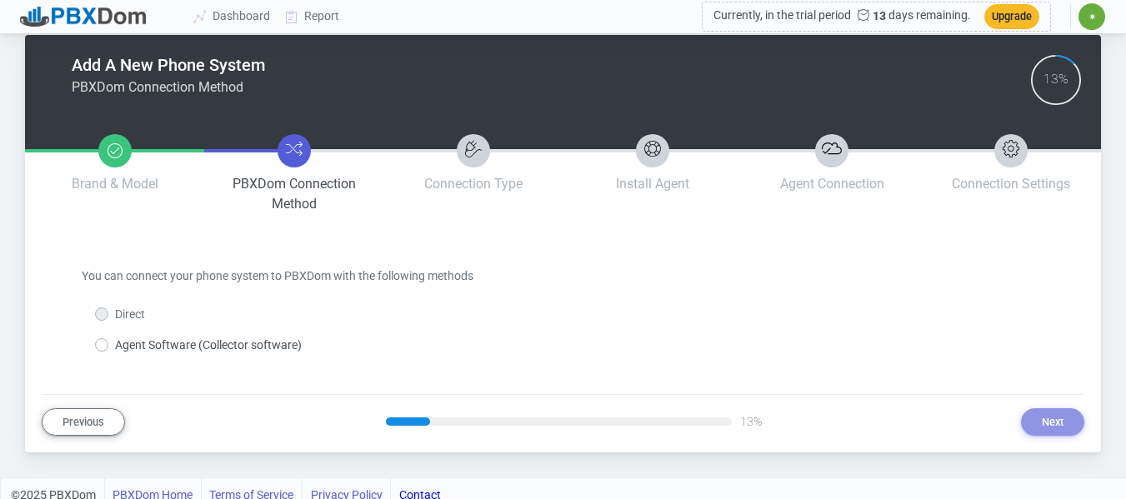
scroll to position [35, 0]
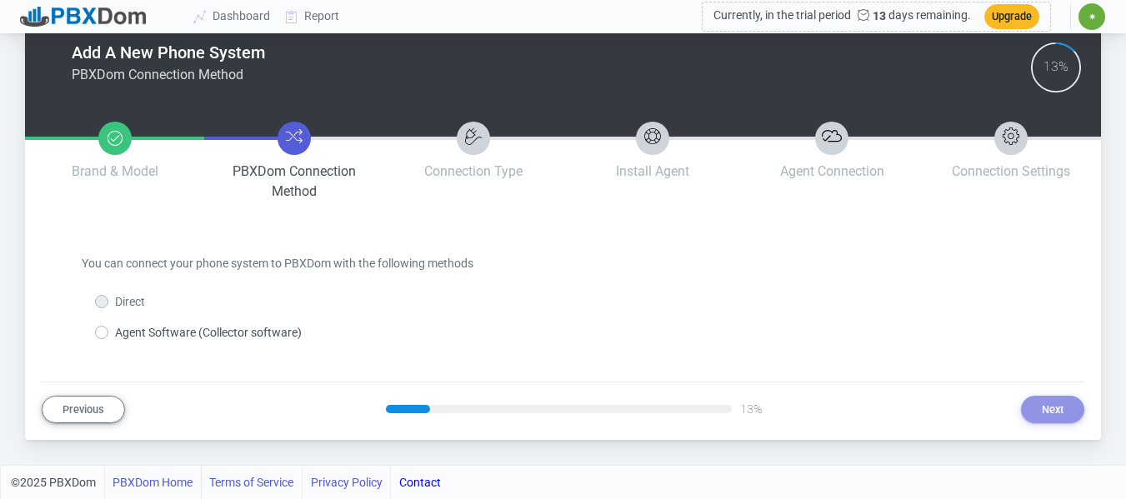
drag, startPoint x: 182, startPoint y: 327, endPoint x: 173, endPoint y: 328, distance: 9.2
click at [182, 327] on label "Agent Software (Collector software)" at bounding box center [208, 332] width 187 height 17
click at [92, 339] on div "Agent Software (Collector software)" at bounding box center [563, 326] width 962 height 31
click at [115, 332] on label "Agent Software (Collector software)" at bounding box center [208, 332] width 187 height 17
click at [115, 332] on input "Agent Software (Collector software)" at bounding box center [120, 329] width 11 height 11
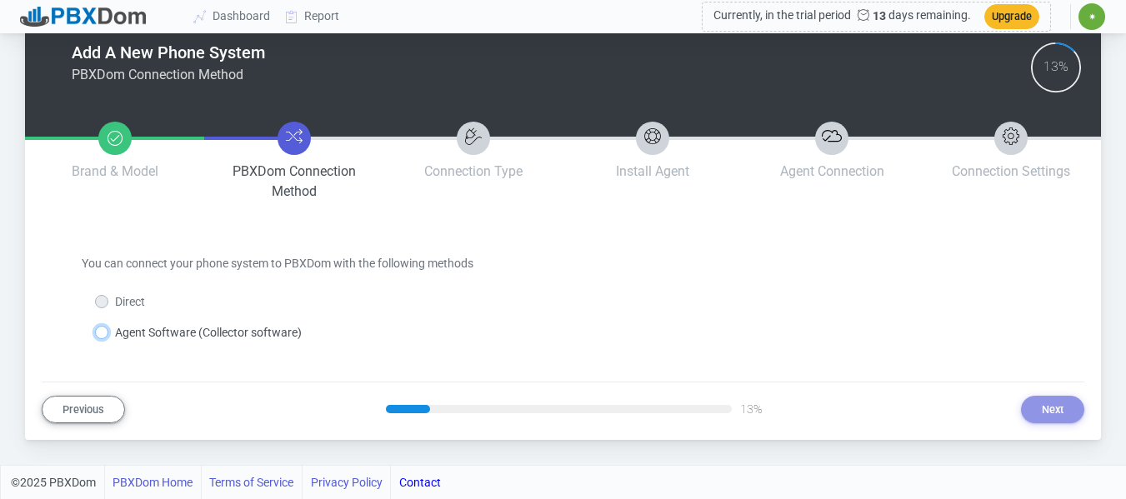
radio input "true"
click at [1032, 397] on button "Next" at bounding box center [1052, 409] width 63 height 27
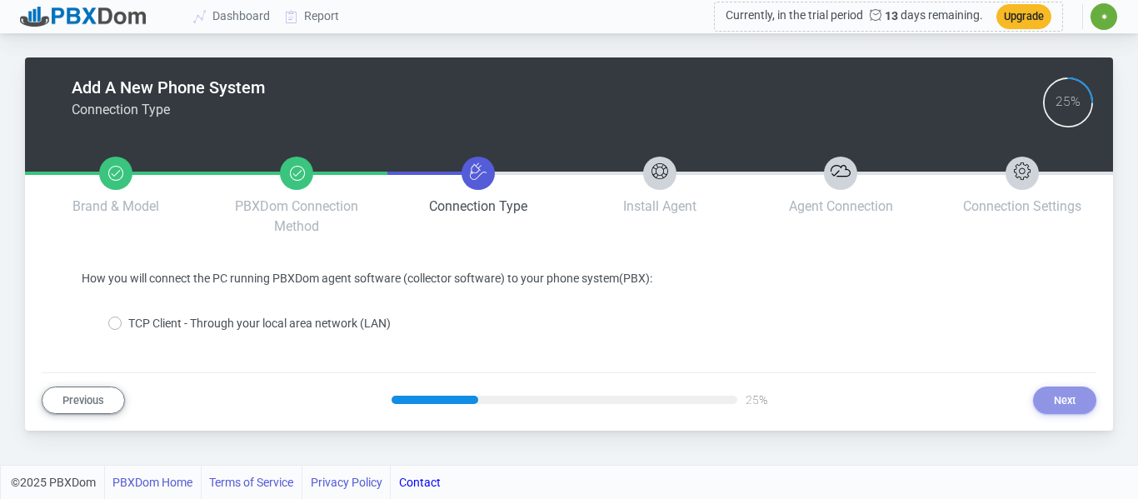
click at [247, 333] on div "Add A New Phone System Connection Type 25% Brand & Model PBXDom Connection Meth…" at bounding box center [569, 235] width 1055 height 357
click at [247, 325] on label "TCP Client - Through your local area network (LAN)" at bounding box center [259, 323] width 262 height 17
click at [139, 325] on input "TCP Client - Through your local area network (LAN)" at bounding box center [133, 320] width 11 height 11
radio input "true"
click at [1060, 385] on div "Add A New Phone System Connection Type 25% Brand & Model PBXDom Connection Meth…" at bounding box center [569, 235] width 1055 height 357
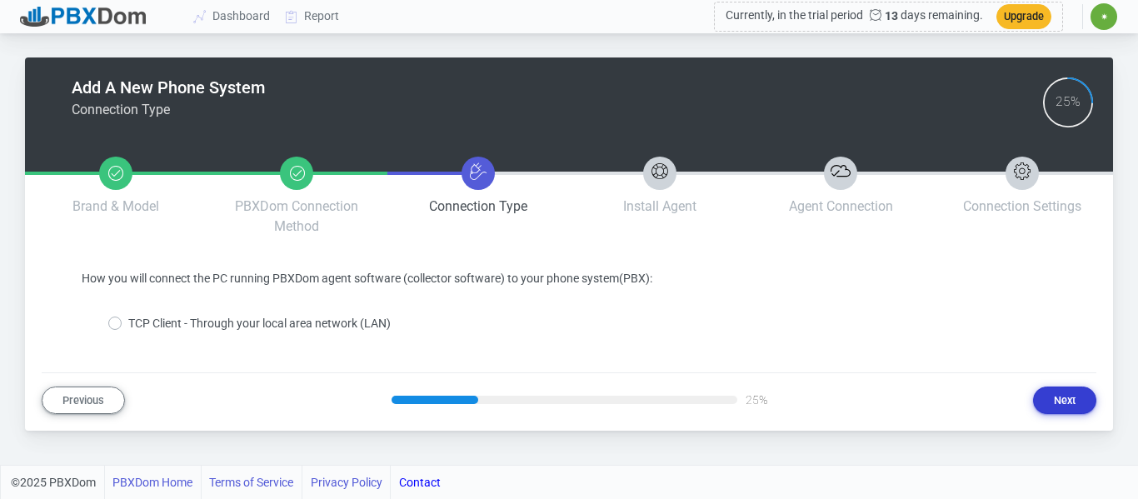
click at [1065, 397] on button "Next" at bounding box center [1064, 400] width 63 height 27
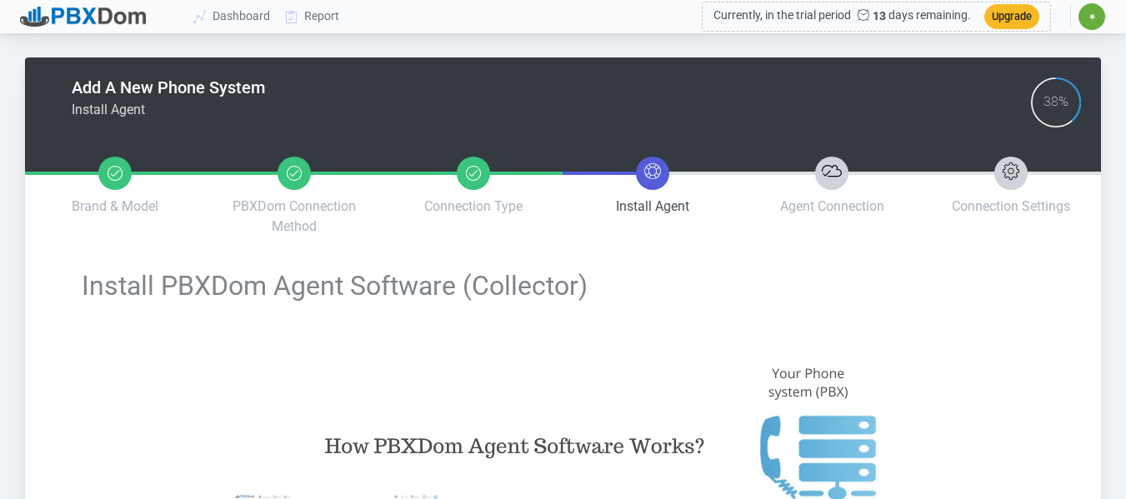
type input "adde074b01cef066fe21f0ac10dd4461fc50c35b5a81ec7c6a932c640efa6b2f"
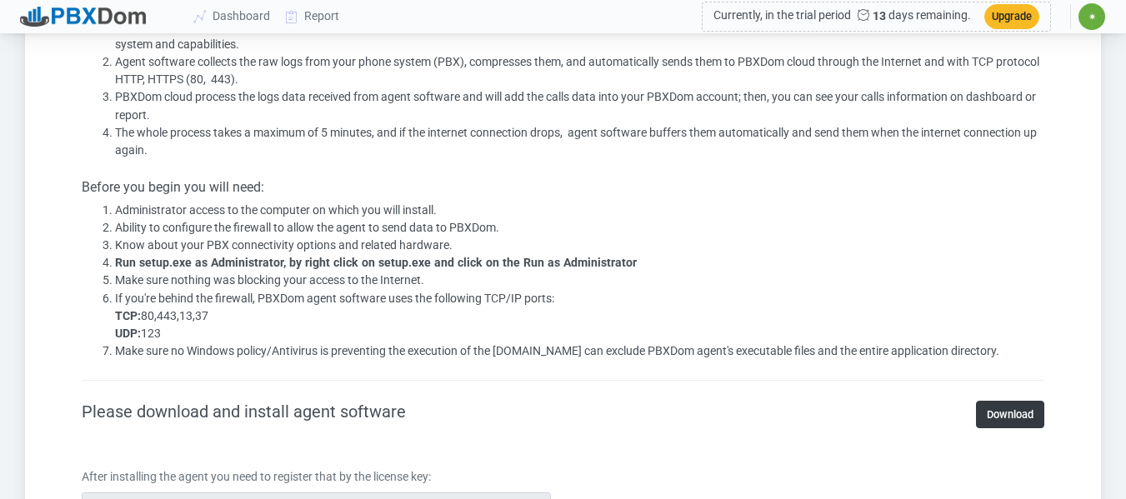
scroll to position [916, 0]
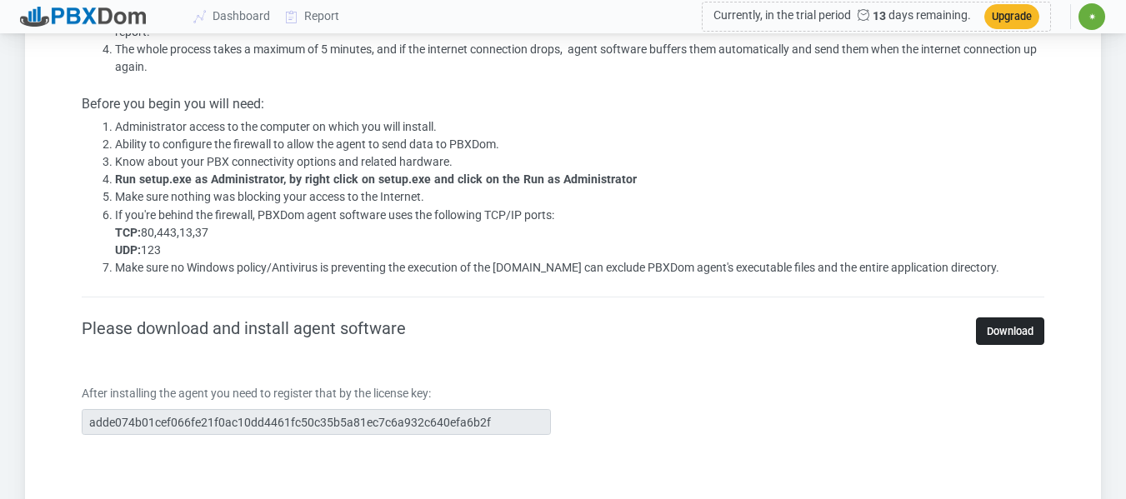
click at [1011, 325] on link "Download" at bounding box center [1010, 330] width 68 height 27
click at [567, 398] on div "After installing the agent you need to register that by the license key: adde07…" at bounding box center [562, 416] width 987 height 63
click at [67, 332] on section "Install PBXDom Agent Software (Collector) How PBXDom agent software works? PBXD…" at bounding box center [563, 192] width 1042 height 1676
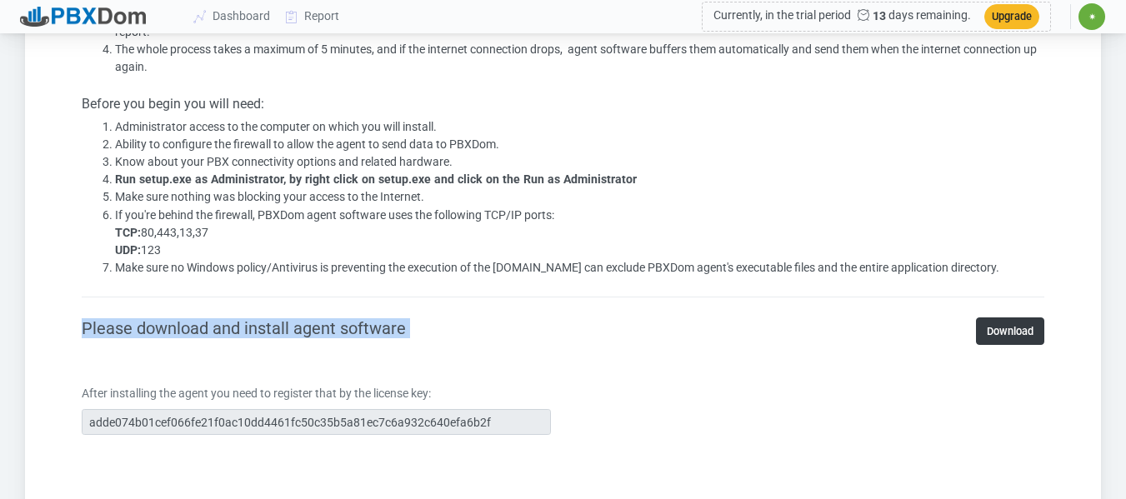
drag, startPoint x: 77, startPoint y: 327, endPoint x: 387, endPoint y: 370, distance: 313.6
click at [413, 361] on section "Install PBXDom Agent Software (Collector) How PBXDom agent software works? PBXD…" at bounding box center [563, 192] width 1042 height 1676
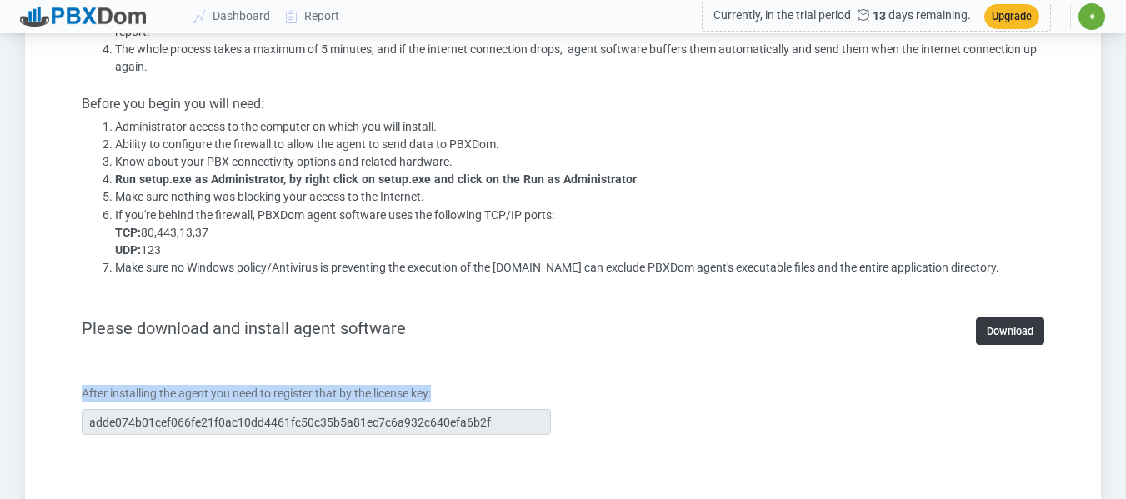
drag, startPoint x: 437, startPoint y: 391, endPoint x: 80, endPoint y: 391, distance: 356.6
click at [80, 391] on div "After installing the agent you need to register that by the license key: adde07…" at bounding box center [316, 410] width 494 height 50
copy label "After installing the agent you need to register that by the license key:"
drag, startPoint x: 0, startPoint y: 227, endPoint x: 19, endPoint y: 217, distance: 21.6
click at [13, 221] on div "Add A New Phone System Install Agent 38% Brand & Model PBXDom Connection Method…" at bounding box center [563, 137] width 1126 height 2032
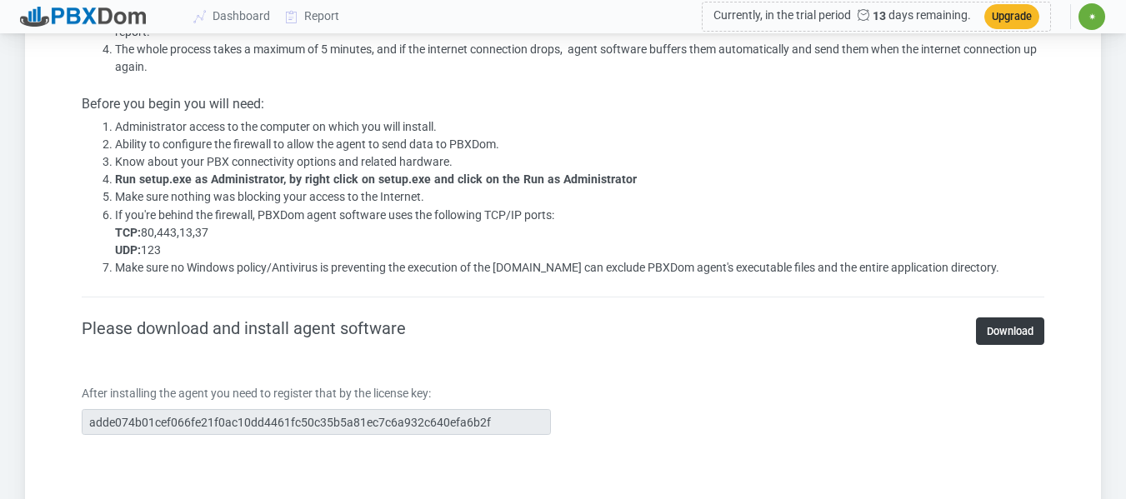
click at [156, 133] on li "Administrator access to the computer on which you will install." at bounding box center [579, 126] width 929 height 17
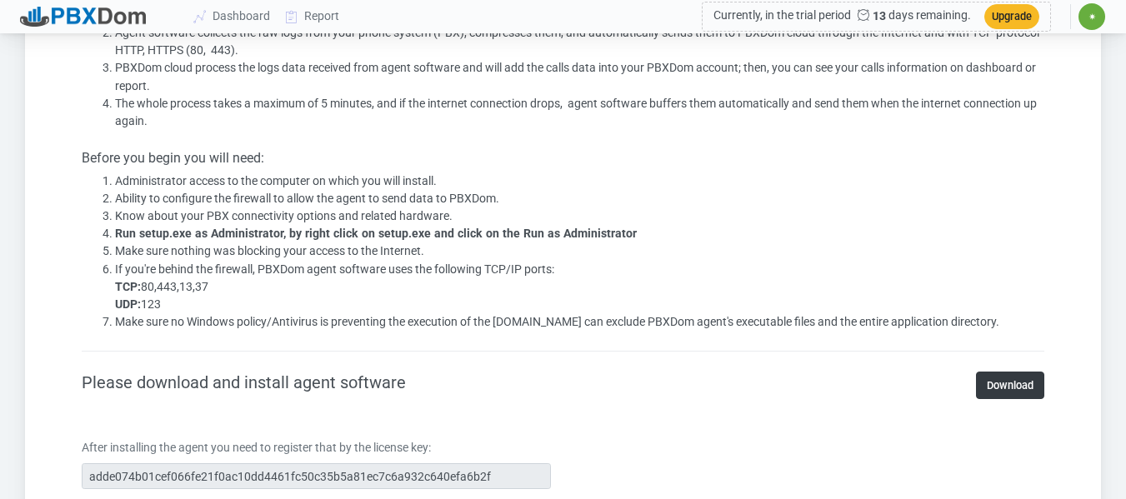
scroll to position [833, 0]
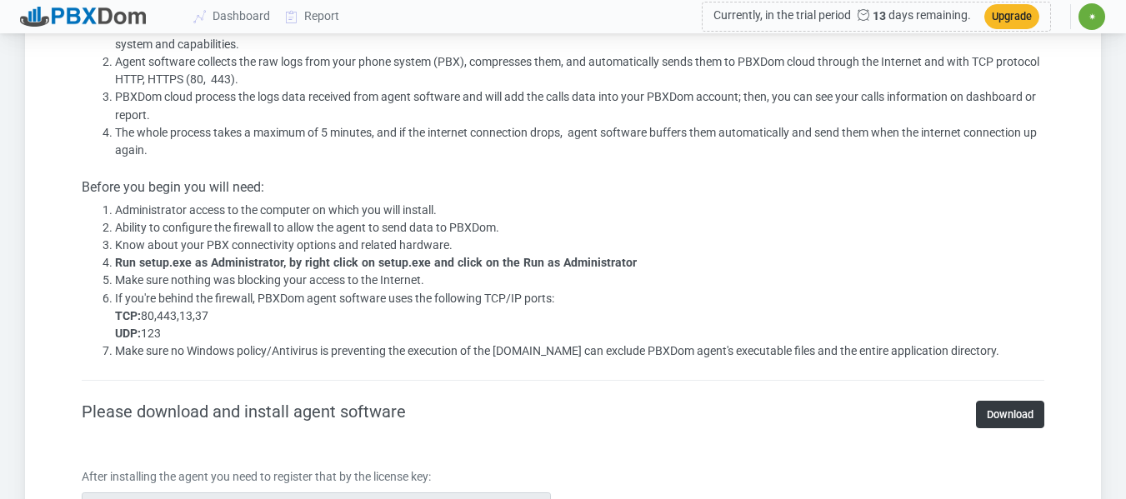
drag, startPoint x: 143, startPoint y: 316, endPoint x: 194, endPoint y: 341, distance: 56.6
click at [197, 336] on ol "Administrator access to the computer on which you will install. Ability to conf…" at bounding box center [563, 281] width 962 height 158
click at [243, 318] on li "If you're behind the firewall, PBXDom agent software uses the following TCP/IP …" at bounding box center [579, 316] width 929 height 52
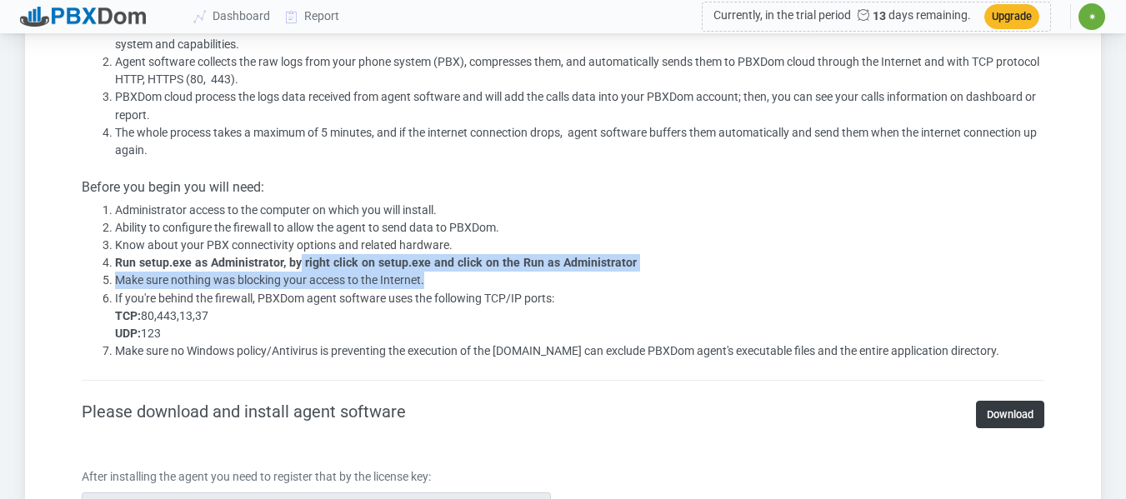
drag, startPoint x: 365, startPoint y: 257, endPoint x: 527, endPoint y: 282, distance: 164.4
click at [648, 277] on ol "Administrator access to the computer on which you will install. Ability to conf…" at bounding box center [563, 281] width 962 height 158
click at [341, 277] on li "Make sure nothing was blocking your access to the Internet." at bounding box center [579, 280] width 929 height 17
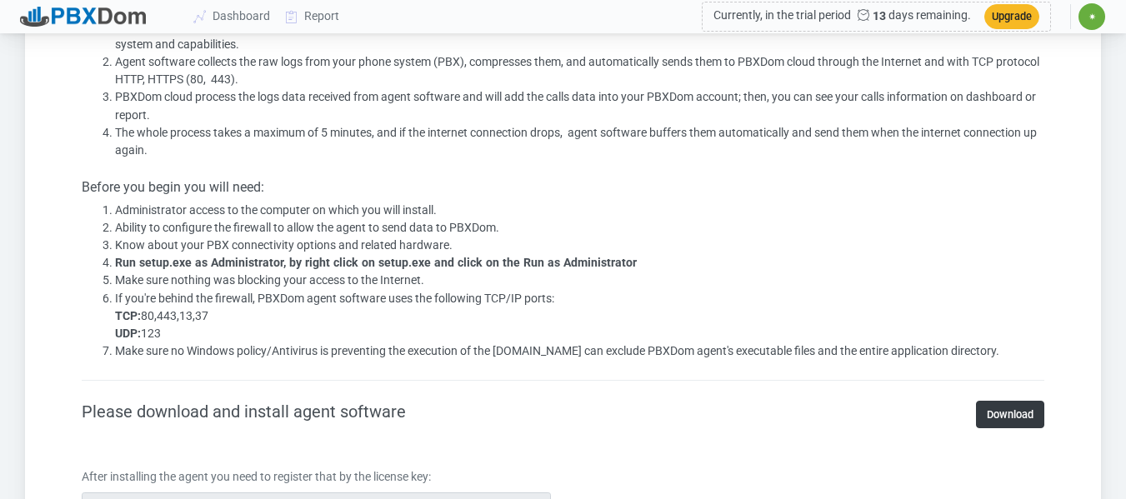
click at [338, 279] on li "Make sure nothing was blocking your access to the Internet." at bounding box center [579, 280] width 929 height 17
click at [177, 284] on li "Make sure nothing was blocking your access to the Internet." at bounding box center [579, 280] width 929 height 17
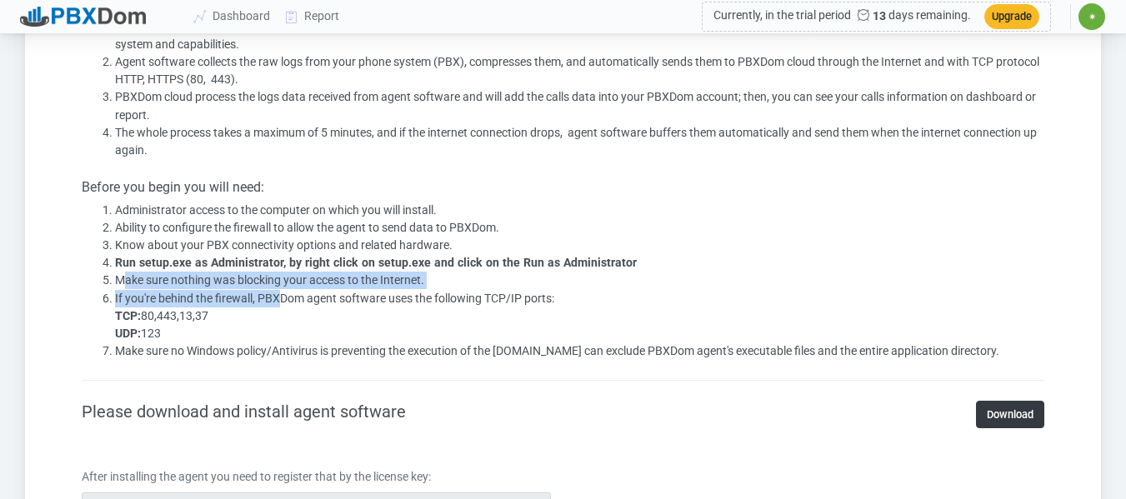
drag, startPoint x: 196, startPoint y: 294, endPoint x: 283, endPoint y: 301, distance: 87.7
click at [282, 303] on ol "Administrator access to the computer on which you will install. Ability to conf…" at bounding box center [563, 281] width 962 height 158
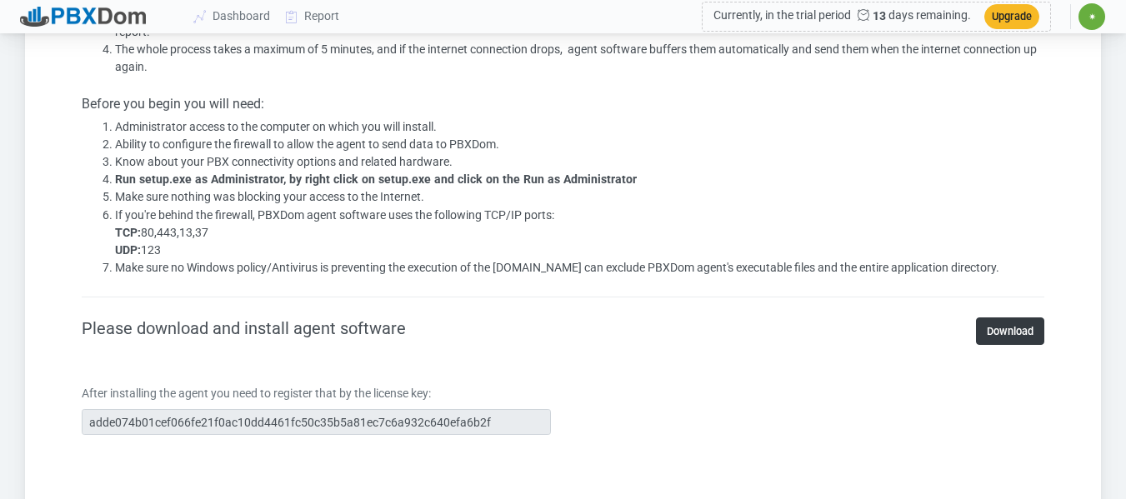
click at [450, 211] on span "If you're behind the firewall, PBXDom agent software uses the following TCP/IP …" at bounding box center [334, 232] width 439 height 48
click at [442, 267] on span "Make sure no Windows policy/Antivirus is preventing the execution of the [DOMAI…" at bounding box center [557, 267] width 884 height 13
click at [446, 268] on span "Make sure no Windows policy/Antivirus is preventing the execution of the [DOMAI…" at bounding box center [557, 267] width 884 height 13
click at [859, 198] on li "Make sure nothing was blocking your access to the Internet." at bounding box center [579, 196] width 929 height 17
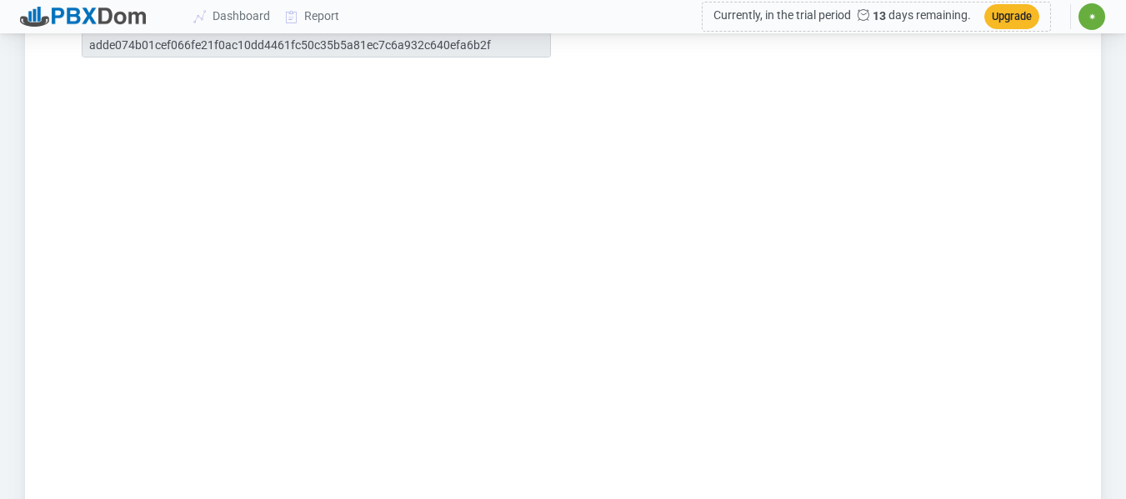
scroll to position [1333, 0]
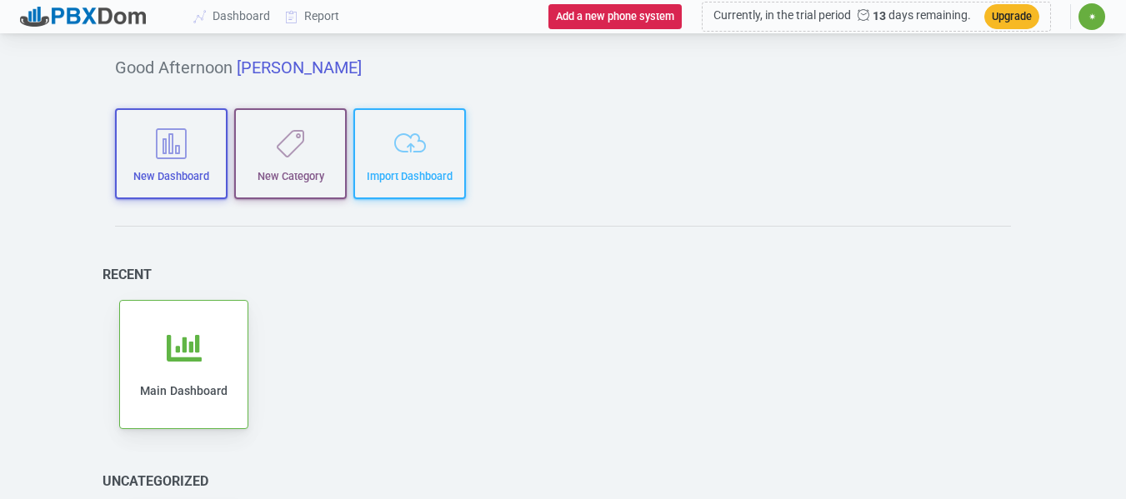
drag, startPoint x: 396, startPoint y: 134, endPoint x: 757, endPoint y: 197, distance: 367.1
click at [758, 198] on div "Good Afternoon [PERSON_NAME] New Dashboard New Category Import Dashboard Recent…" at bounding box center [563, 358] width 946 height 642
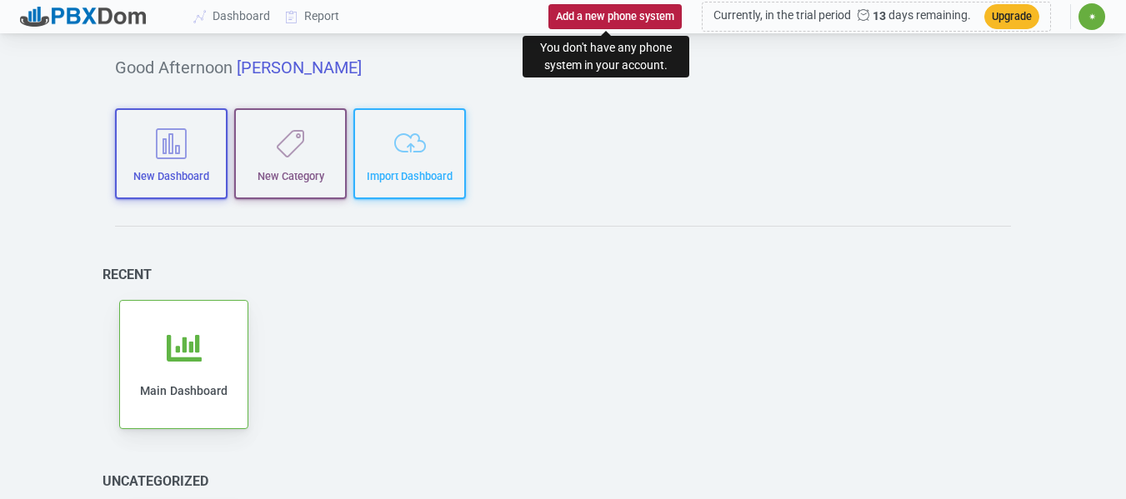
click at [644, 12] on button "Add a new phone system" at bounding box center [614, 16] width 133 height 24
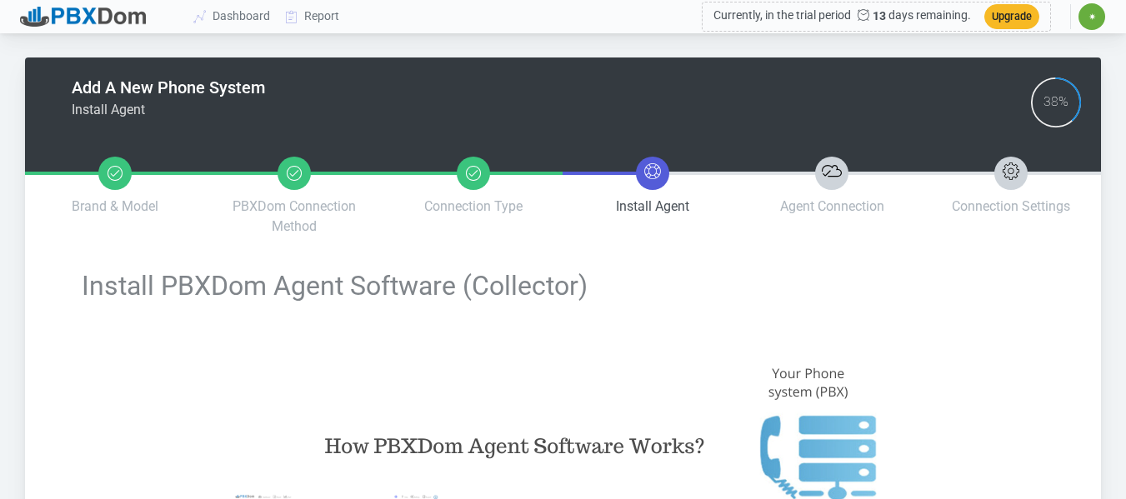
type input "adde074b01cef066fe21f0ac10dd4461fc50c35b5a81ec7c6a932c640efa6b2f"
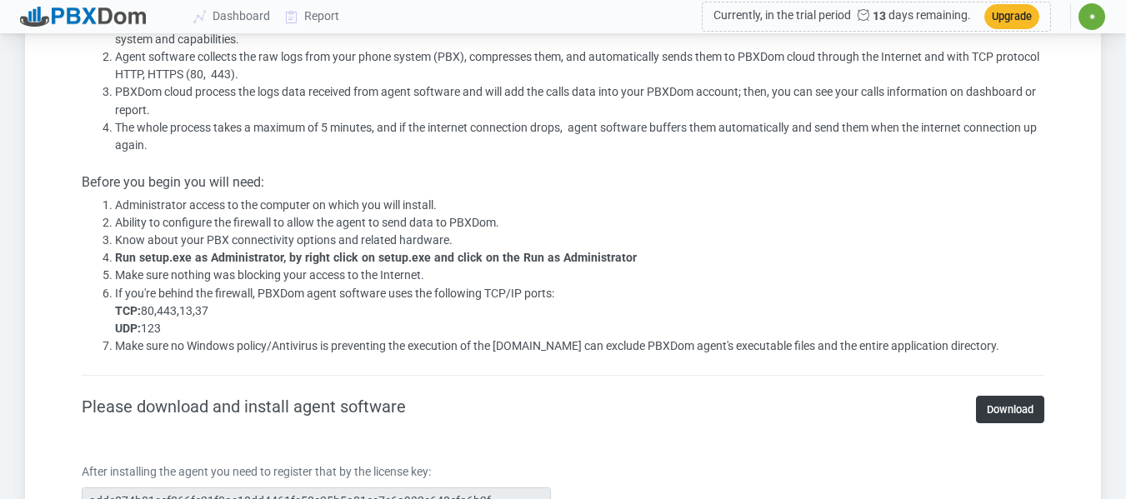
scroll to position [1000, 0]
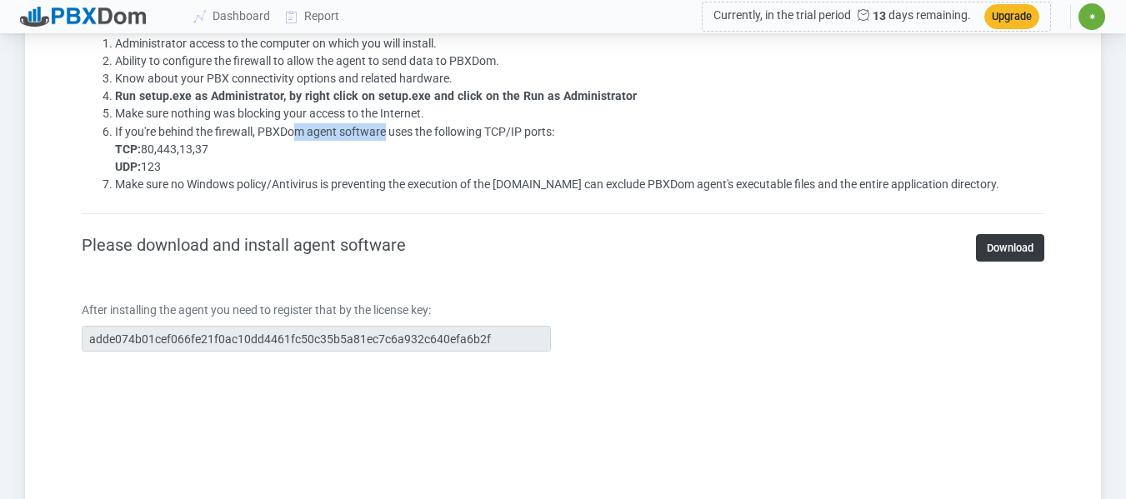
drag, startPoint x: 297, startPoint y: 128, endPoint x: 385, endPoint y: 134, distance: 87.7
click at [385, 134] on span "If you're behind the firewall, PBXDom agent software uses the following TCP/IP …" at bounding box center [334, 149] width 439 height 48
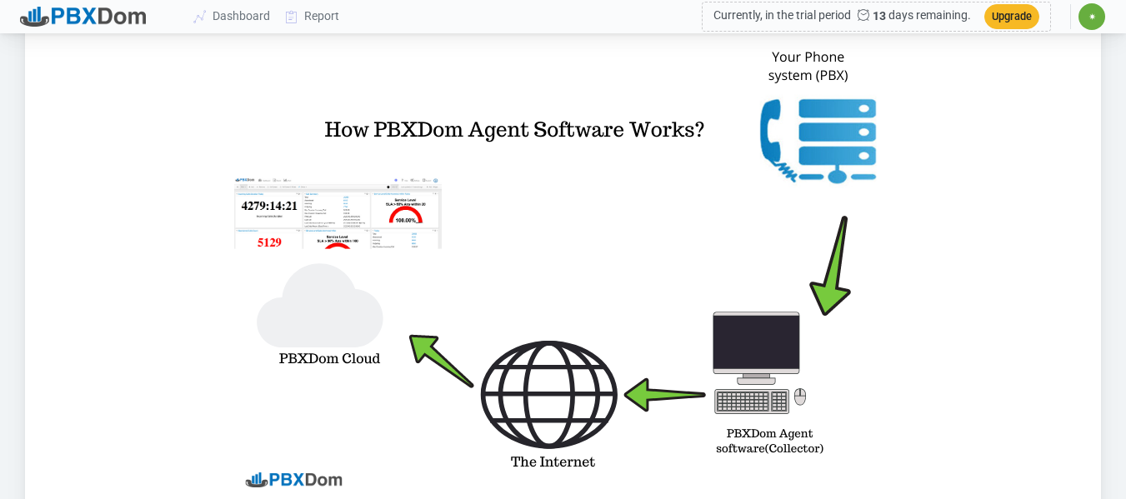
scroll to position [83, 0]
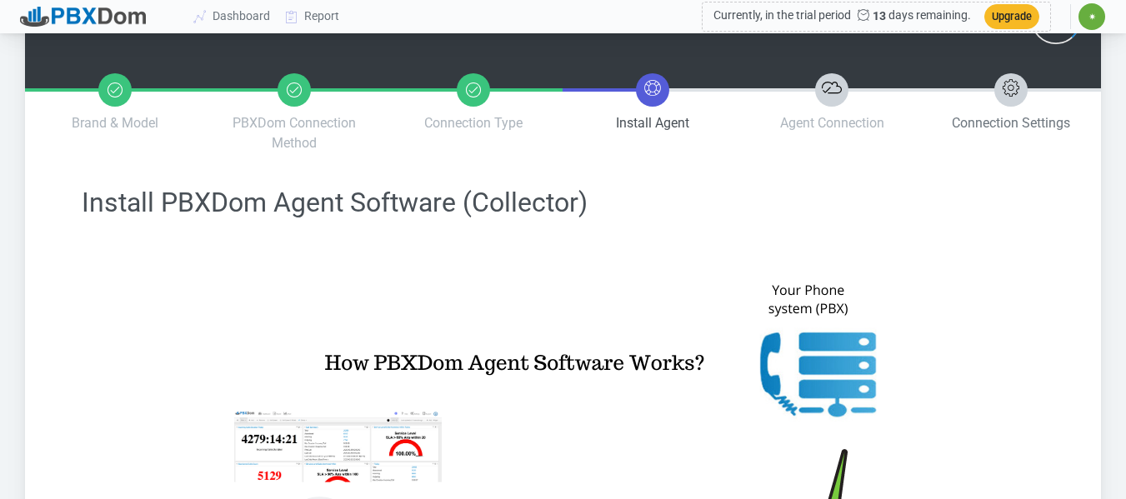
click at [1012, 112] on li "Connection Settings" at bounding box center [1010, 113] width 179 height 107
click at [994, 90] on em at bounding box center [1010, 89] width 33 height 33
click at [811, 90] on li "Agent Connection" at bounding box center [831, 113] width 179 height 107
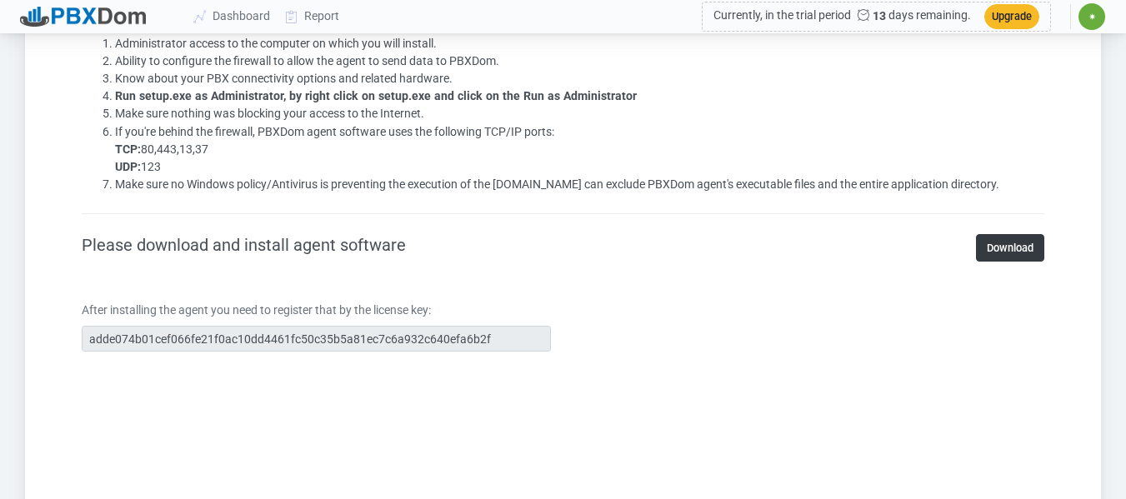
scroll to position [1605, 0]
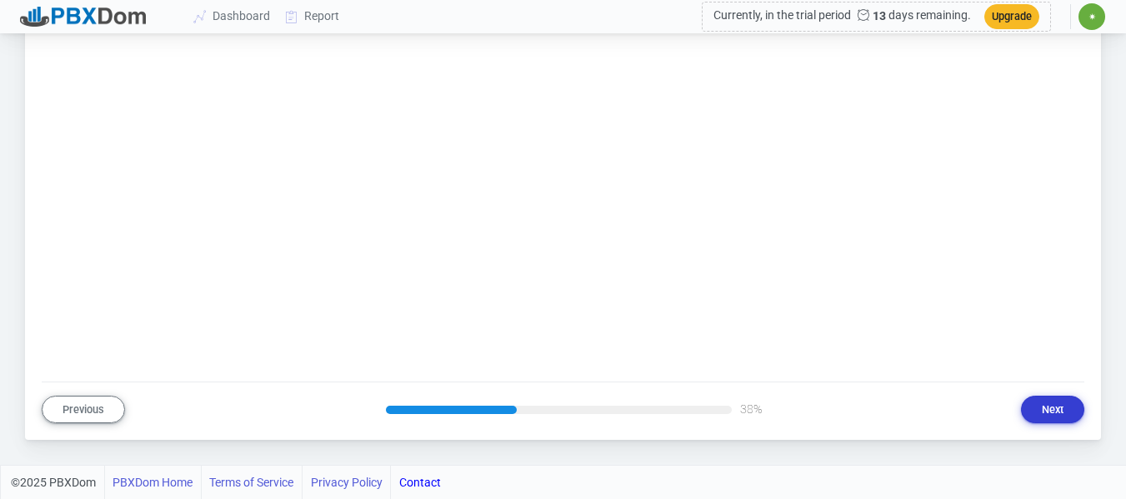
click at [1051, 409] on button "Next" at bounding box center [1052, 409] width 63 height 27
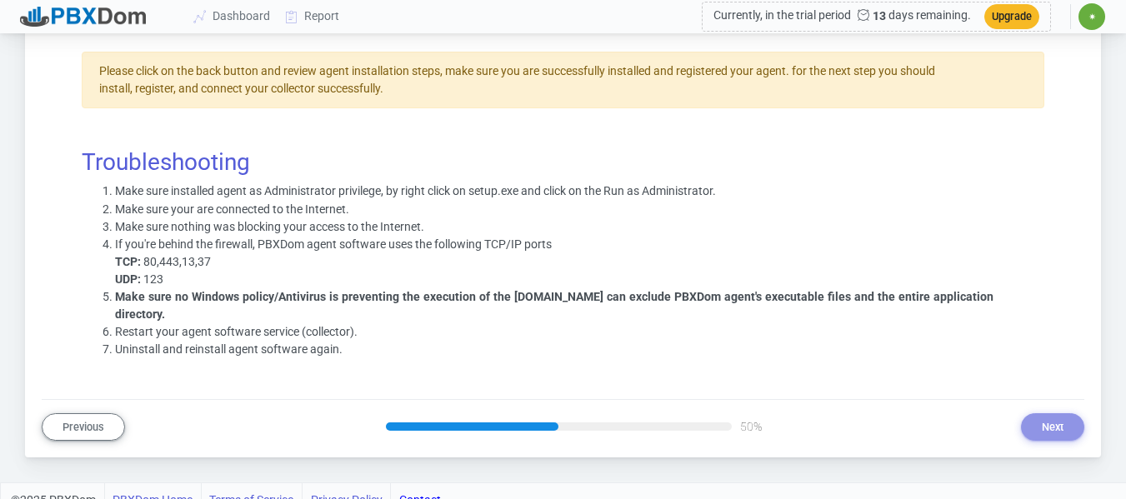
scroll to position [21, 0]
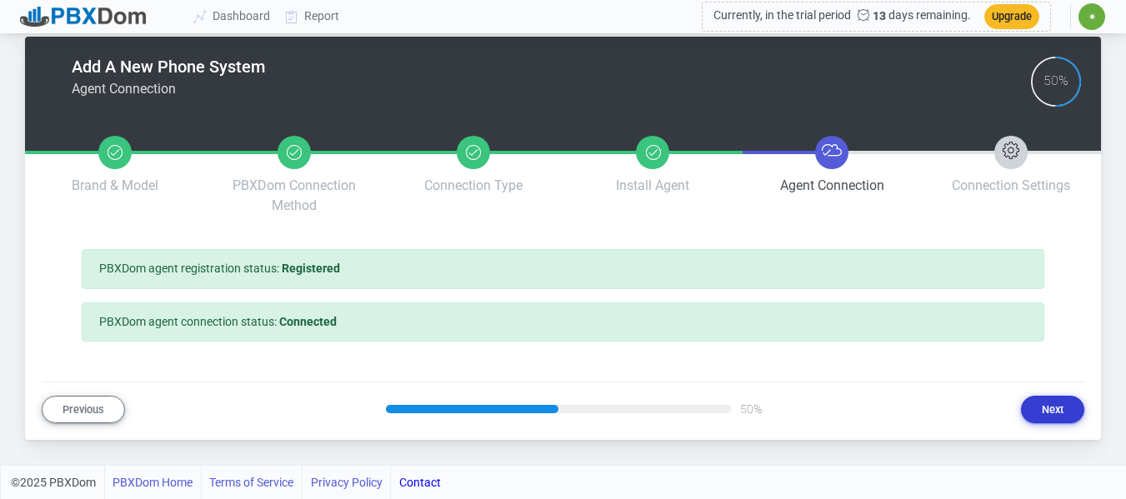
click at [1059, 406] on button "Next" at bounding box center [1052, 409] width 63 height 27
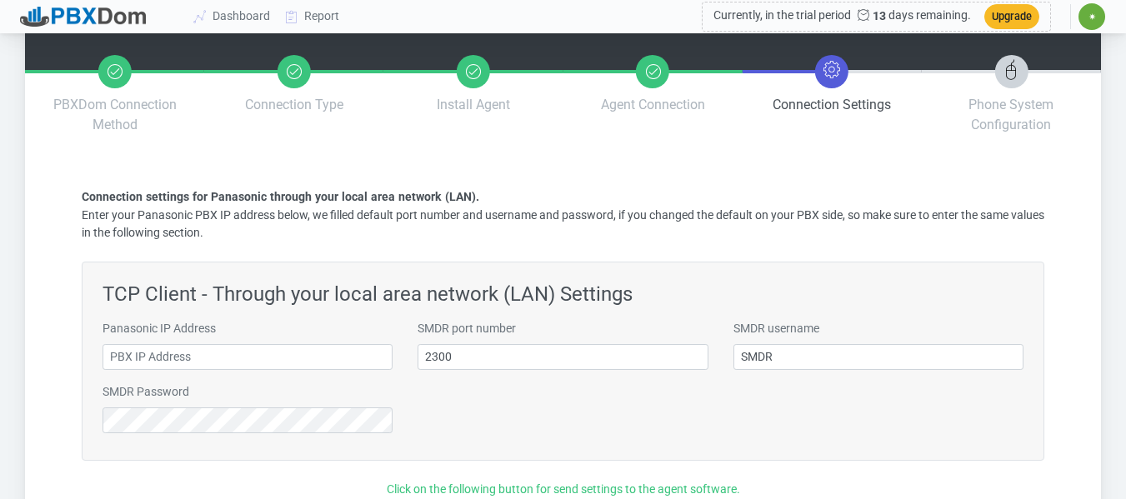
scroll to position [250, 0]
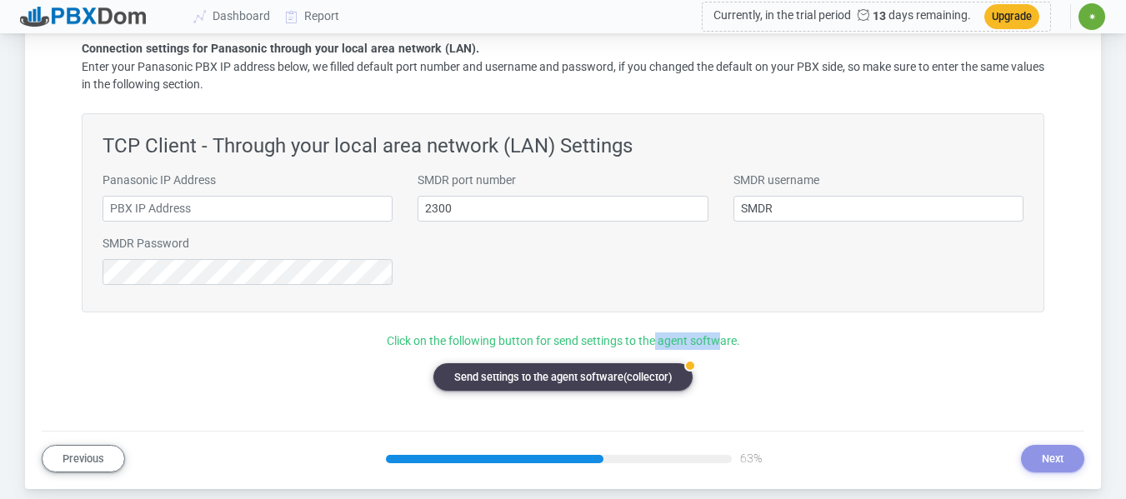
drag, startPoint x: 656, startPoint y: 342, endPoint x: 721, endPoint y: 347, distance: 65.2
click at [721, 347] on p "Click on the following button for send settings to the agent software." at bounding box center [563, 340] width 962 height 17
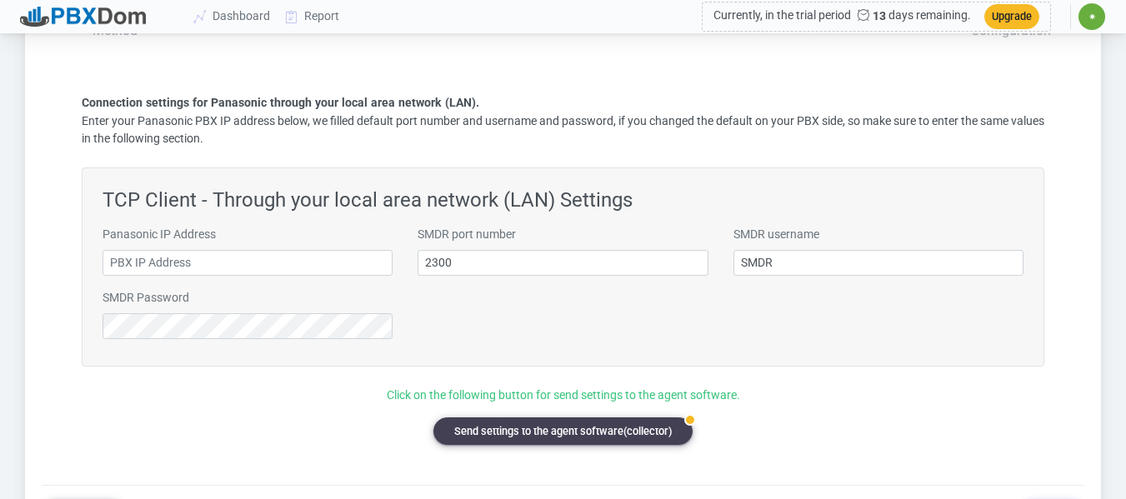
scroll to position [167, 0]
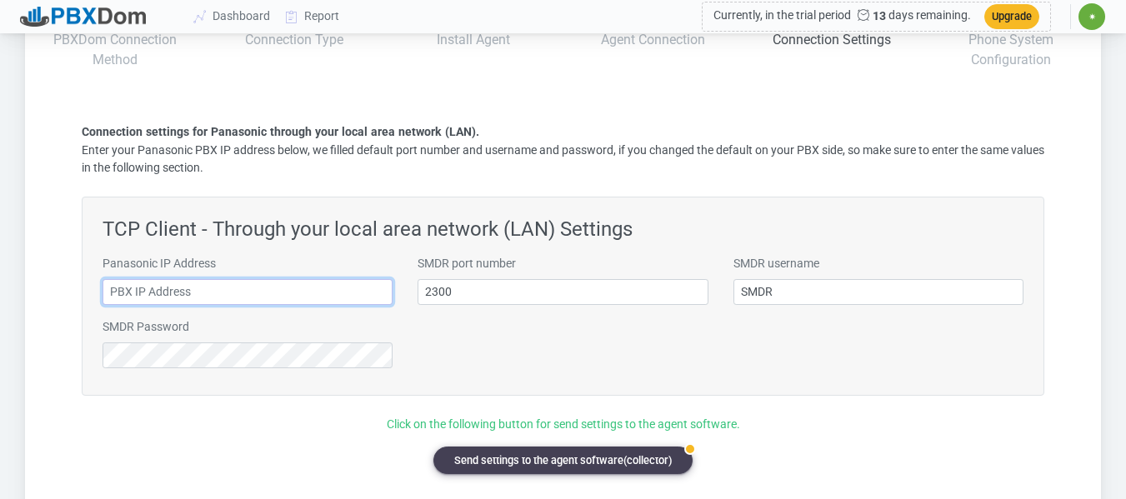
click at [352, 291] on input "text" at bounding box center [247, 292] width 290 height 26
drag, startPoint x: 369, startPoint y: 288, endPoint x: 139, endPoint y: 319, distance: 232.0
click at [139, 319] on div "Panasonic IP Address SMDR port number 2300 SMDR username SMDR SMDR Password" at bounding box center [563, 318] width 946 height 127
click at [177, 297] on input "text" at bounding box center [247, 292] width 290 height 26
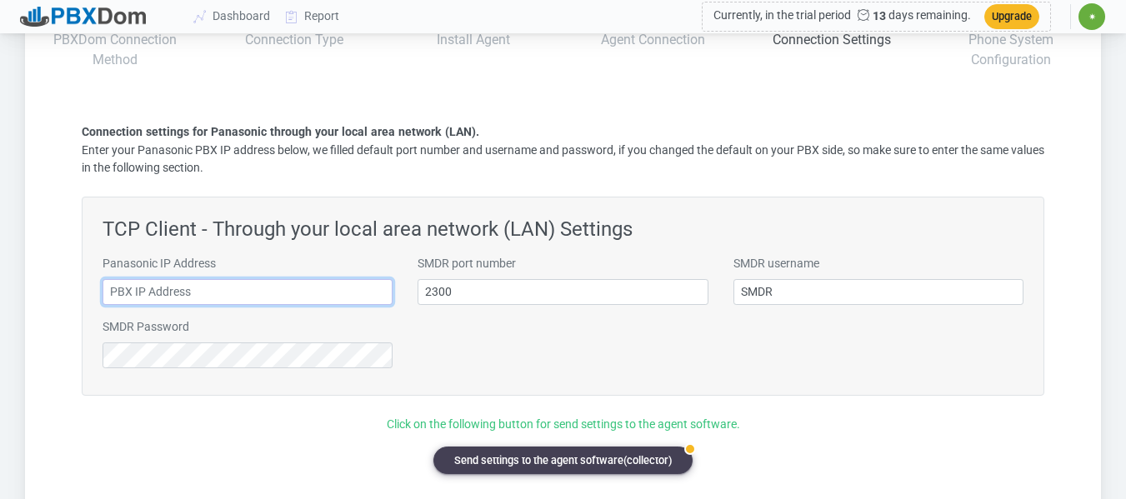
click at [177, 297] on input "text" at bounding box center [247, 292] width 290 height 26
type input "1"
click at [680, 417] on p "Click on the following button for send settings to the agent software." at bounding box center [563, 424] width 962 height 17
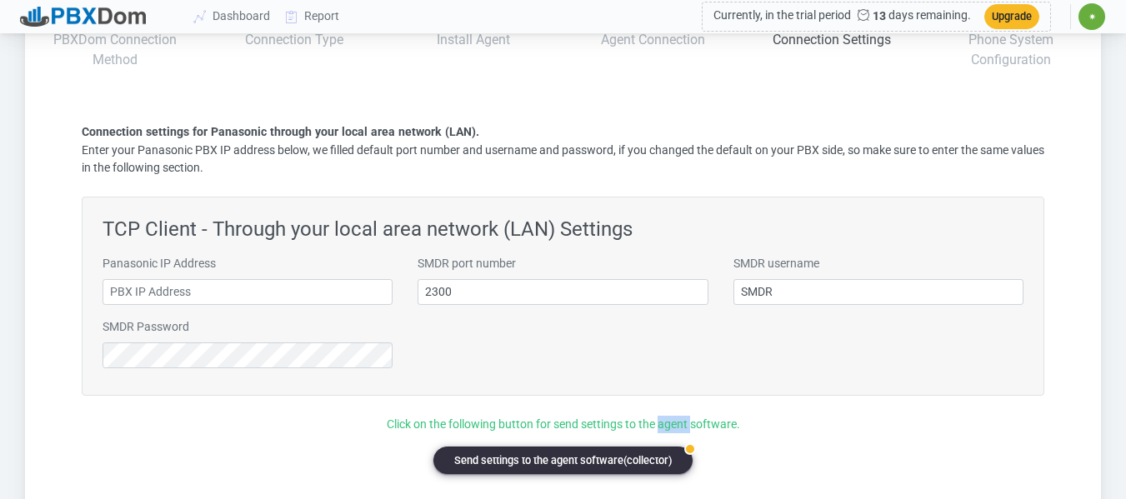
click at [532, 462] on button "badge Send settings to the agent software(collector)" at bounding box center [562, 460] width 259 height 27
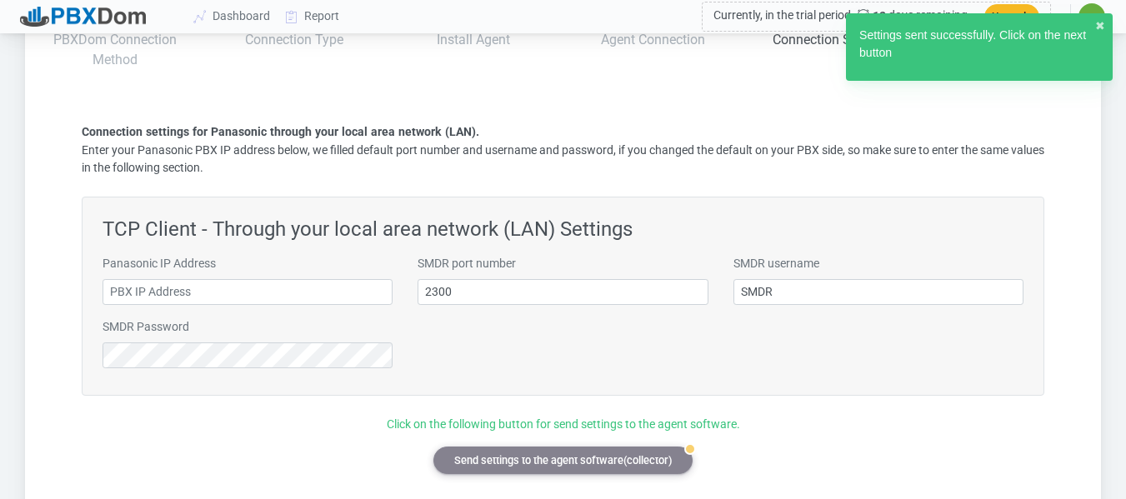
click at [1036, 34] on div "Settings sent successfully. Click on the next button" at bounding box center [979, 47] width 240 height 41
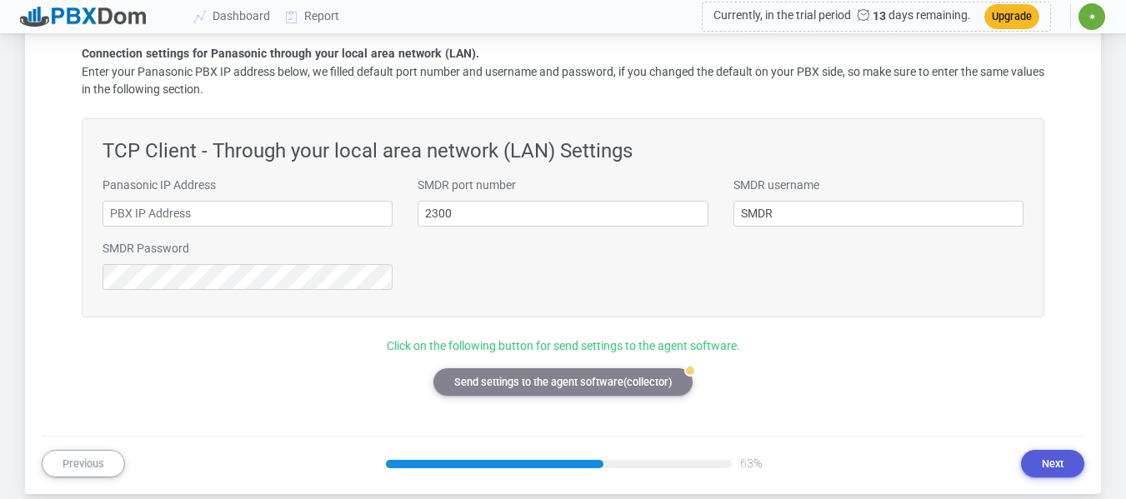
scroll to position [299, 0]
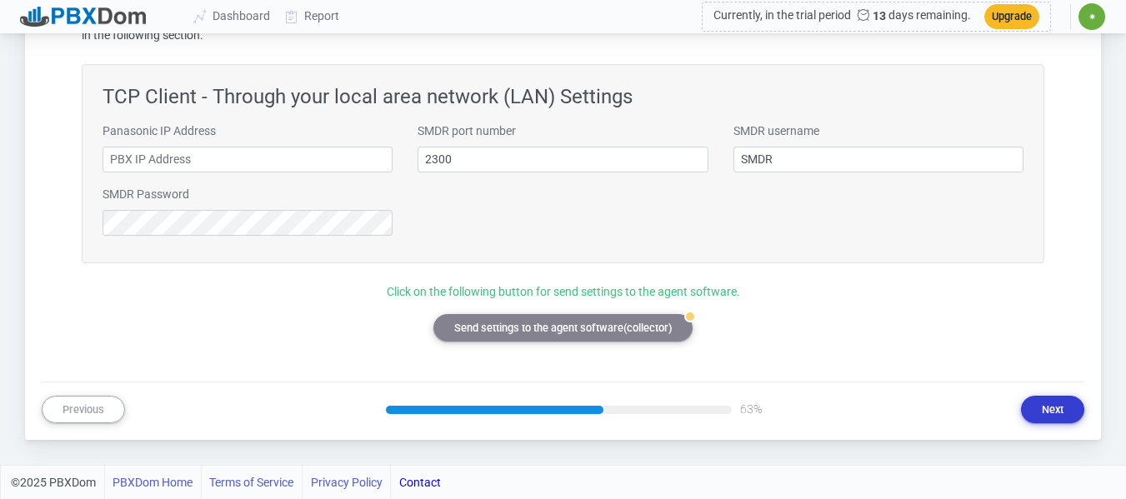
click at [1058, 407] on button "Next" at bounding box center [1052, 409] width 63 height 27
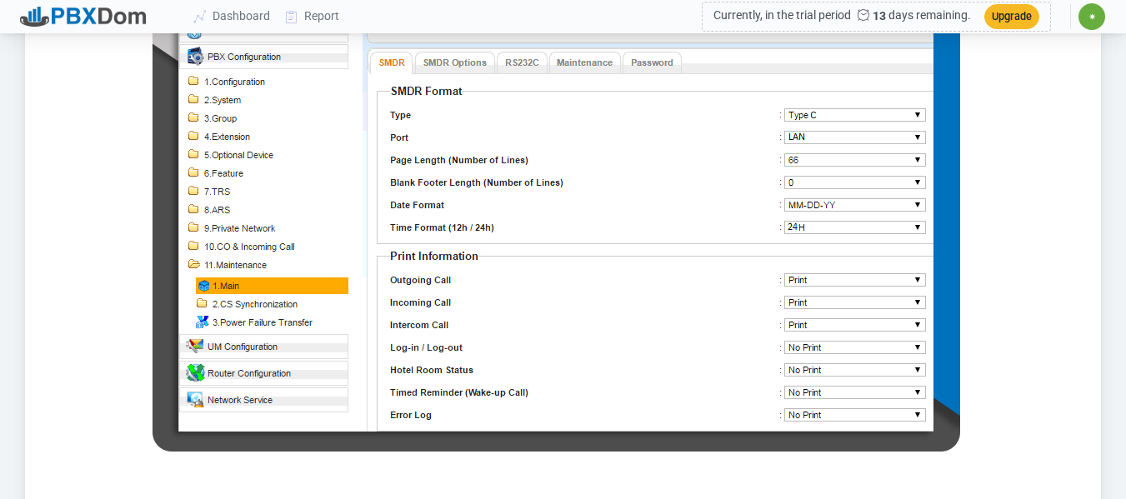
scroll to position [632, 0]
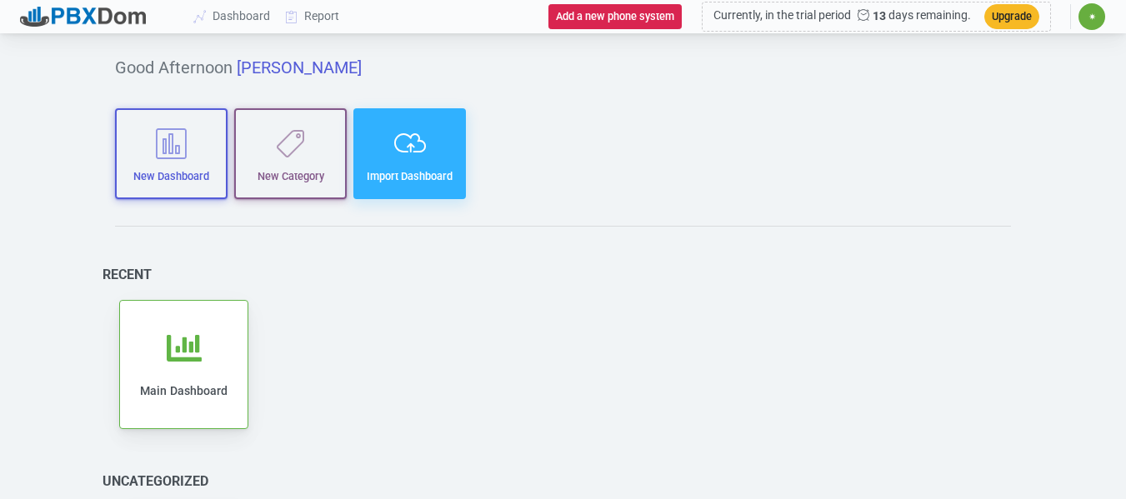
click at [427, 139] on icon "button" at bounding box center [409, 143] width 89 height 32
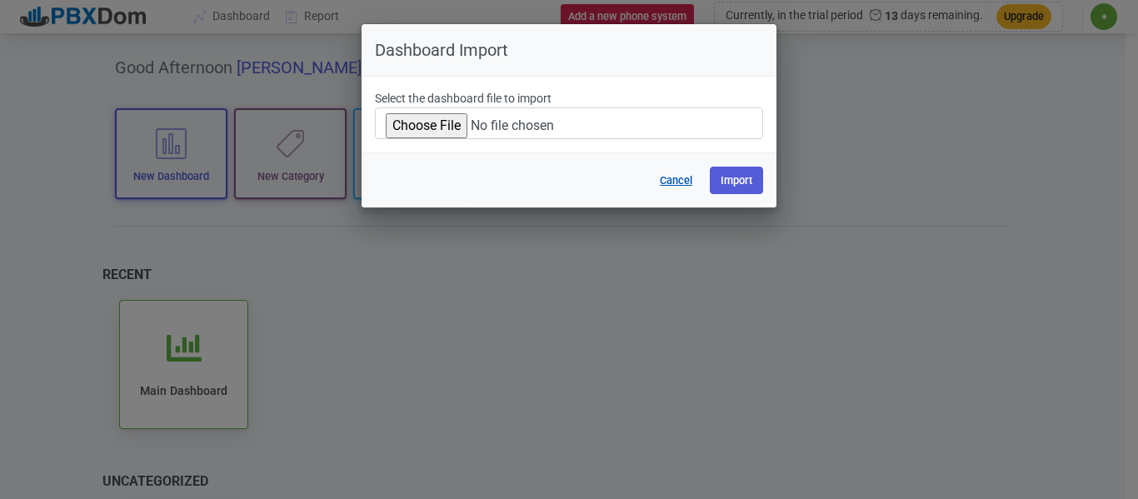
click at [666, 175] on button "Cancel" at bounding box center [676, 180] width 54 height 27
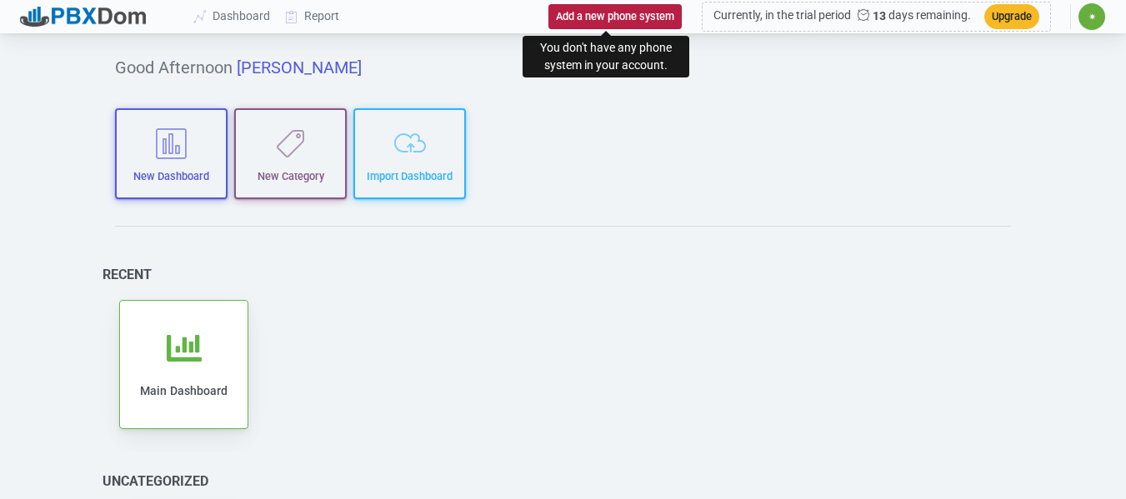
click at [583, 14] on button "Add a new phone system" at bounding box center [614, 16] width 133 height 24
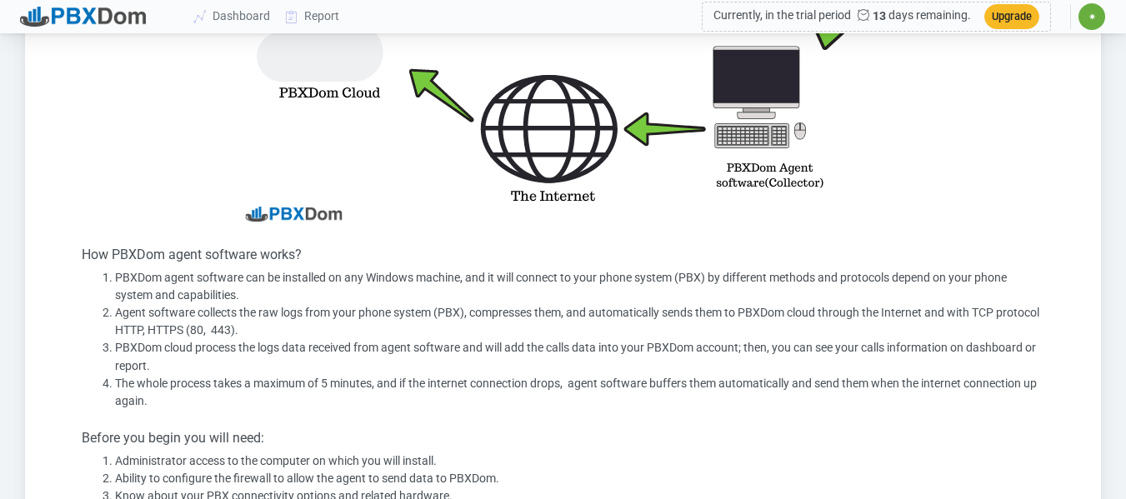
scroll to position [583, 0]
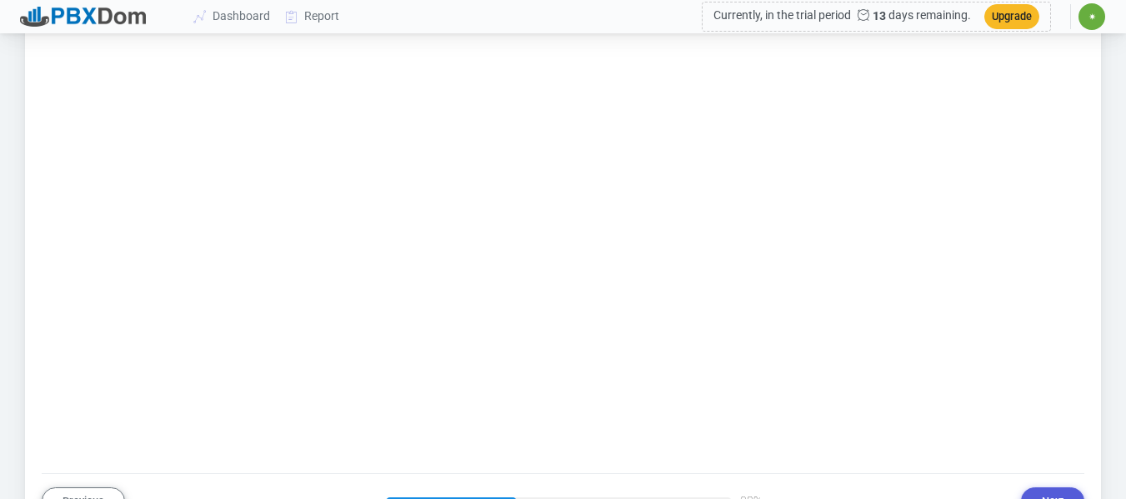
scroll to position [1605, 0]
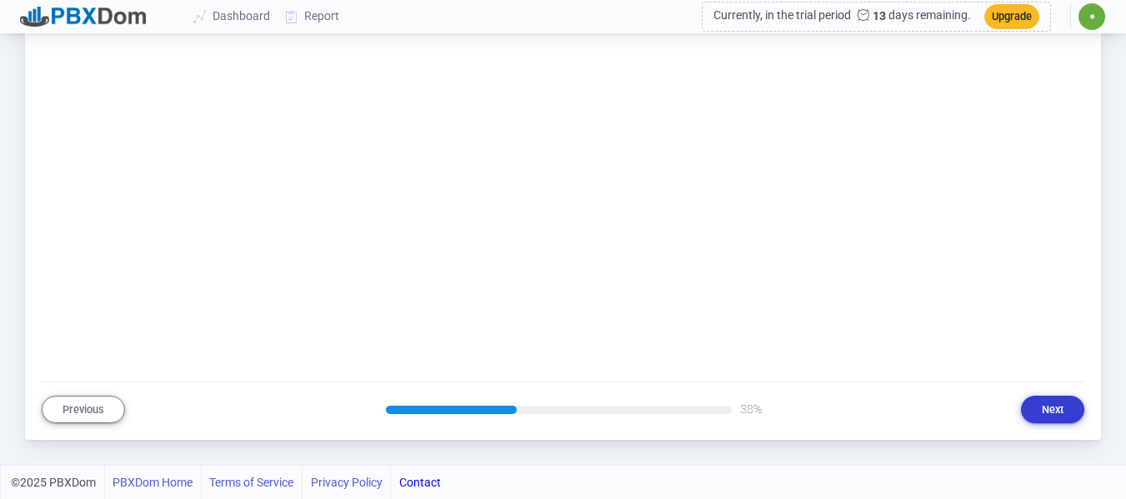
click at [1064, 401] on button "Next" at bounding box center [1052, 409] width 63 height 27
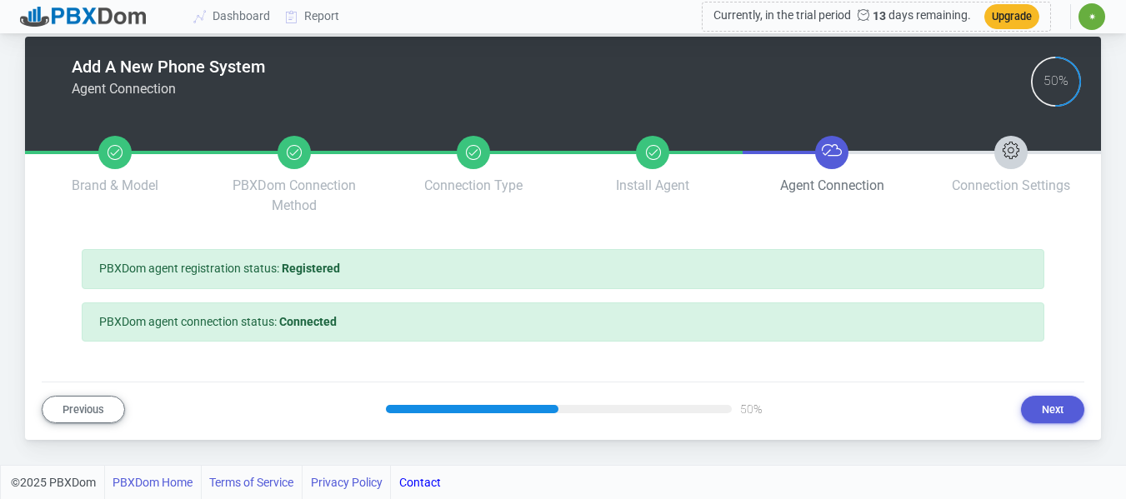
scroll to position [21, 0]
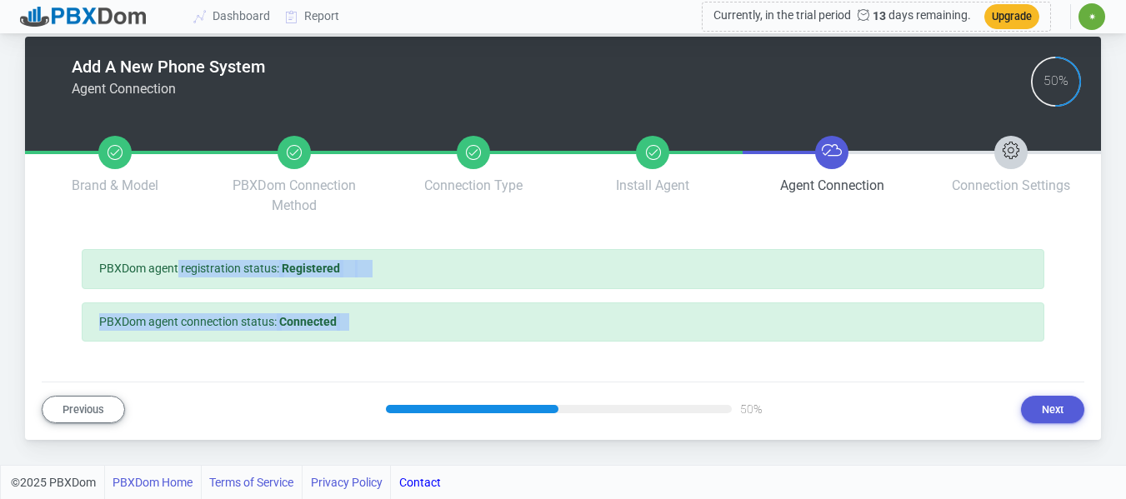
drag, startPoint x: 178, startPoint y: 271, endPoint x: 352, endPoint y: 297, distance: 176.0
click at [352, 297] on section "PBXDom agent registration status: Registered PBXDom agent connection status: Co…" at bounding box center [563, 295] width 962 height 92
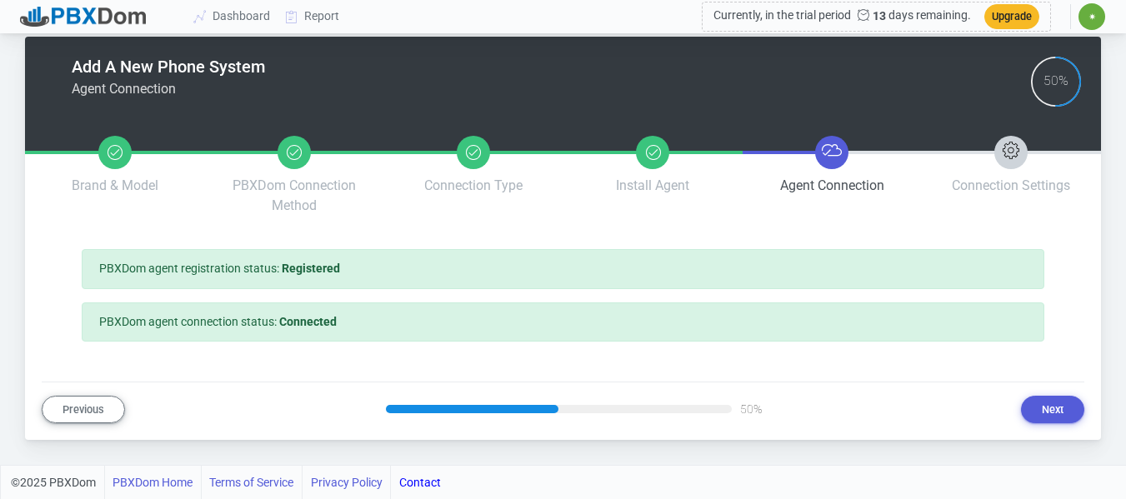
click at [354, 310] on div "PBXDom agent connection status: Connected" at bounding box center [563, 321] width 962 height 39
click at [1057, 402] on button "Next" at bounding box center [1052, 409] width 63 height 27
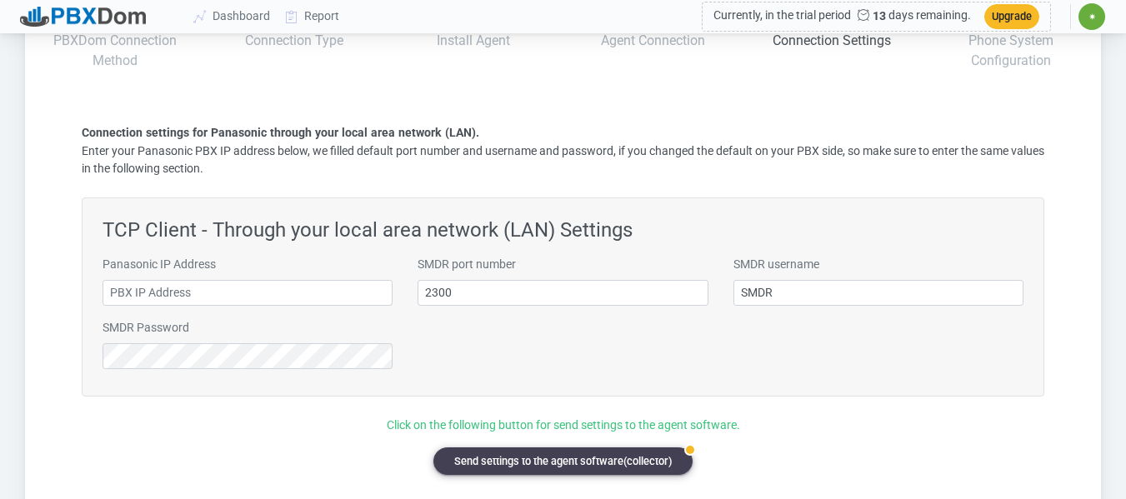
scroll to position [167, 0]
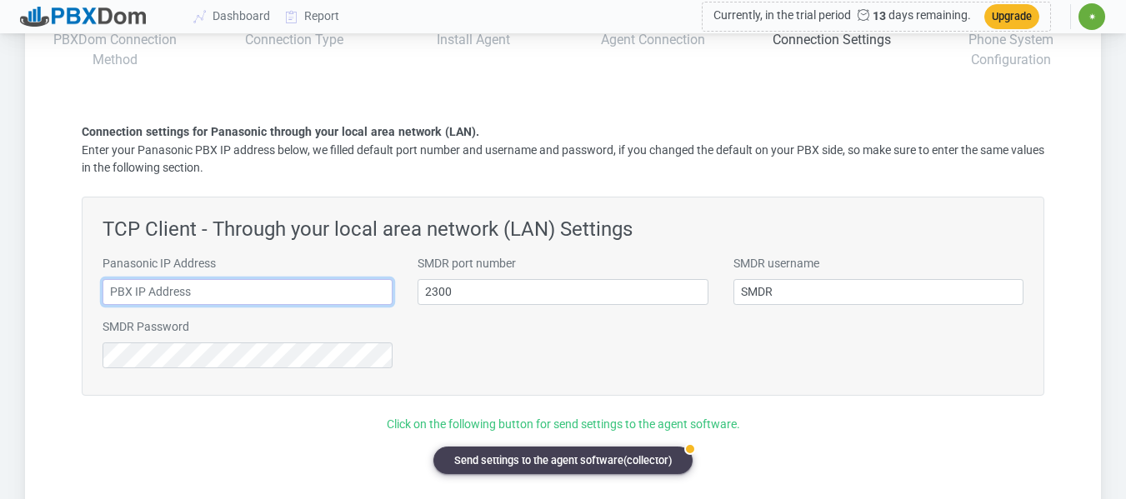
click at [276, 285] on input "text" at bounding box center [247, 292] width 290 height 26
click at [537, 362] on div "Panasonic IP Address SMDR port number 2300 SMDR username SMDR SMDR Password" at bounding box center [563, 318] width 946 height 127
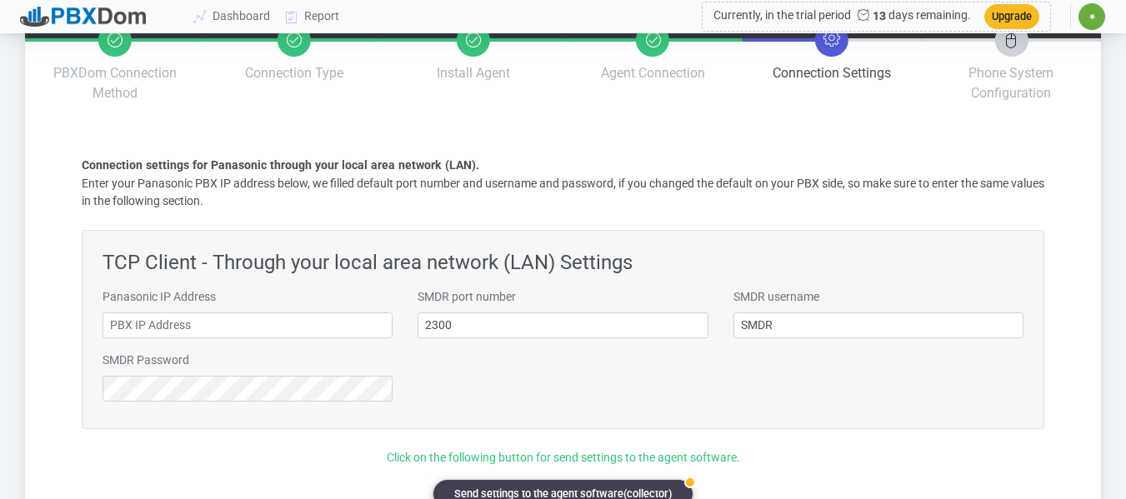
scroll to position [299, 0]
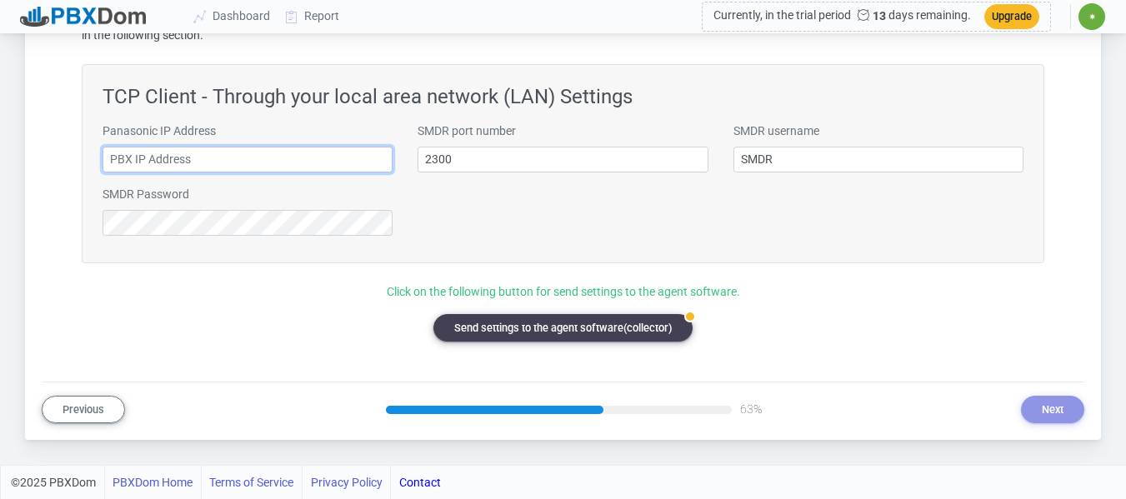
click at [352, 160] on input "text" at bounding box center [247, 160] width 290 height 26
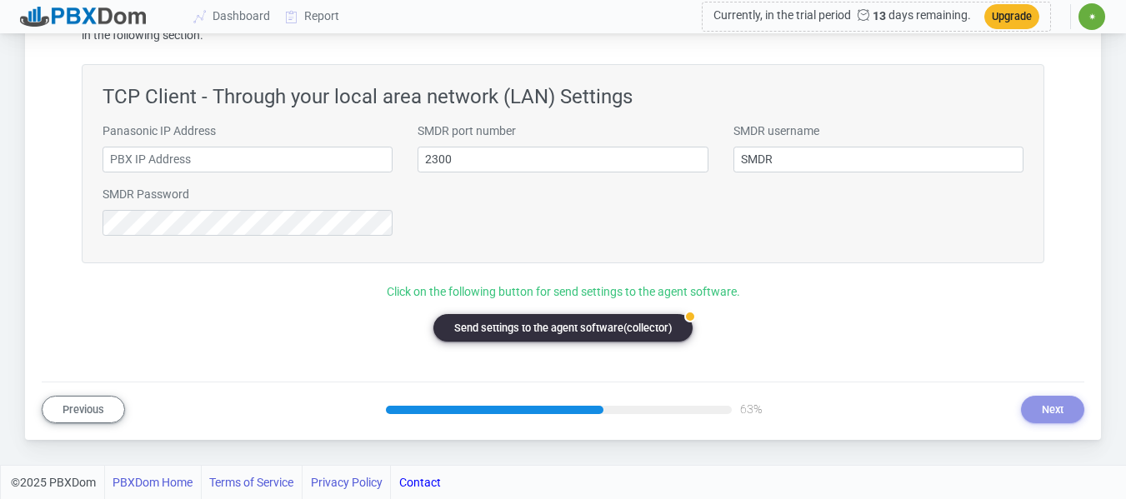
click at [586, 335] on button "badge Send settings to the agent software(collector)" at bounding box center [562, 327] width 259 height 27
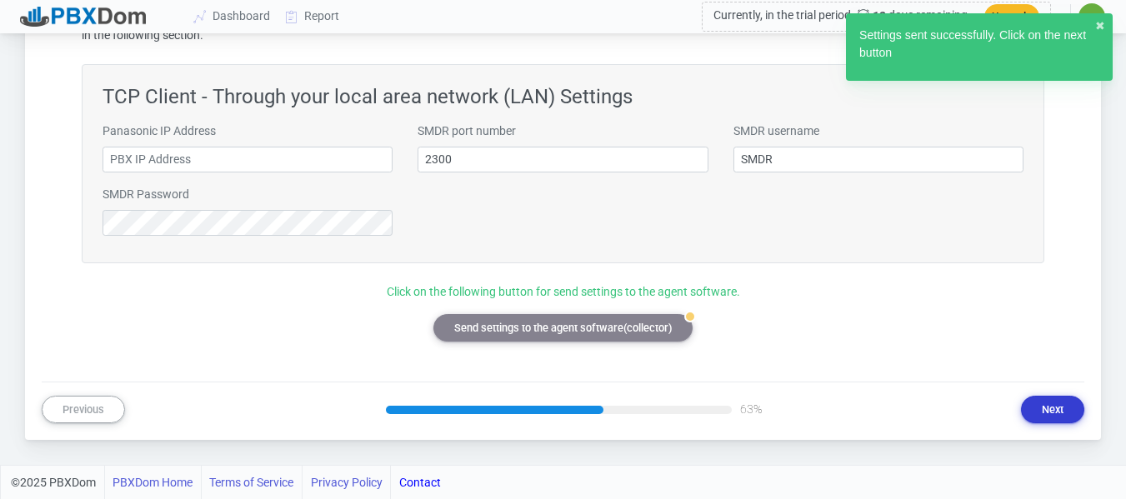
click at [1060, 423] on button "Next" at bounding box center [1052, 409] width 63 height 27
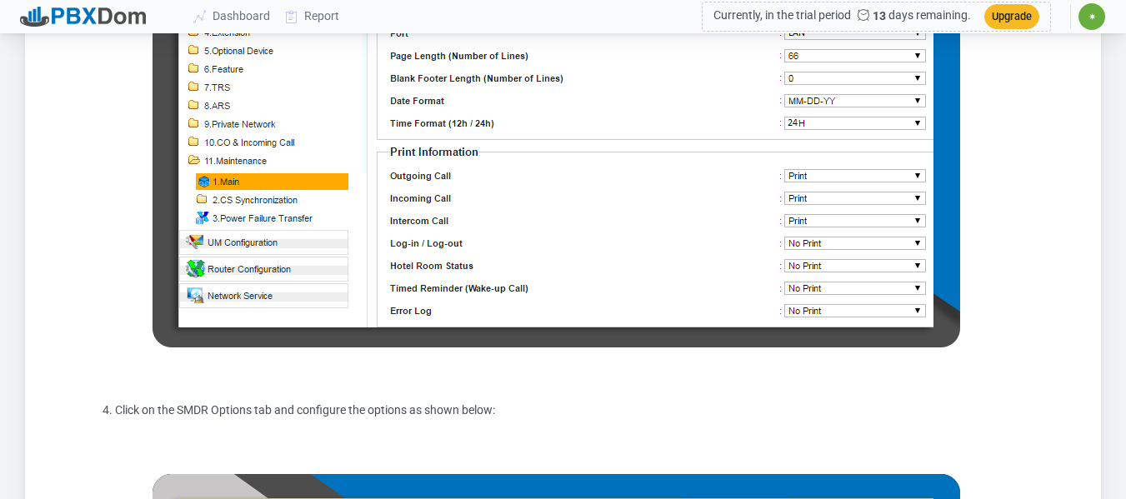
scroll to position [716, 0]
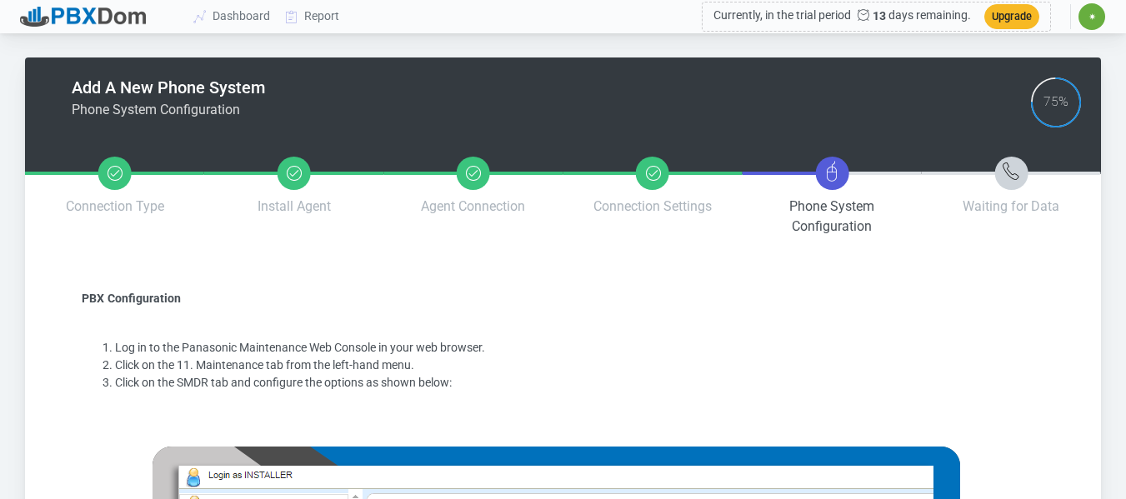
scroll to position [167, 0]
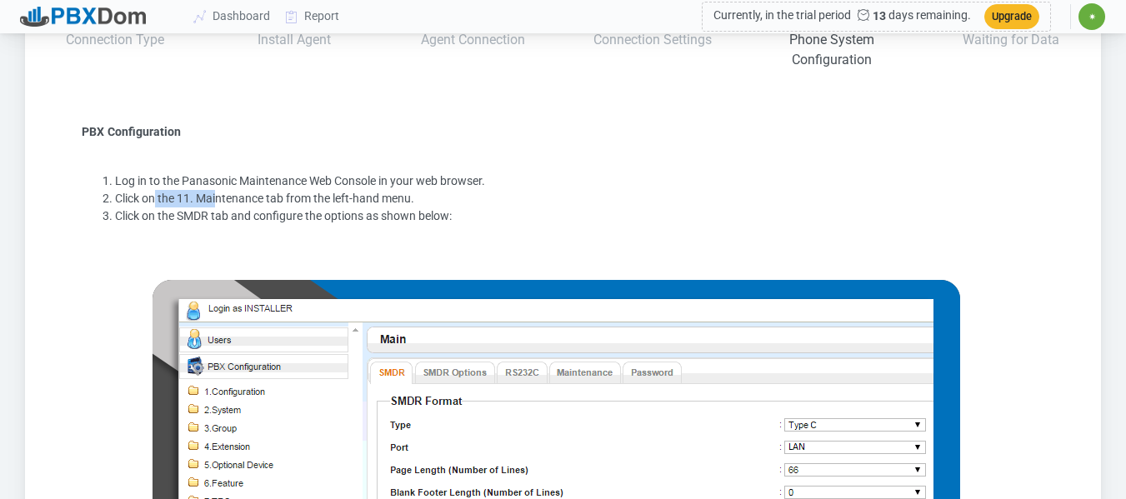
drag, startPoint x: 153, startPoint y: 204, endPoint x: 217, endPoint y: 204, distance: 64.1
click at [217, 204] on li "Click on the 11. Maintenance tab from the left-hand menu." at bounding box center [579, 198] width 929 height 17
click at [243, 204] on li "Click on the 11. Maintenance tab from the left-hand menu." at bounding box center [579, 198] width 929 height 17
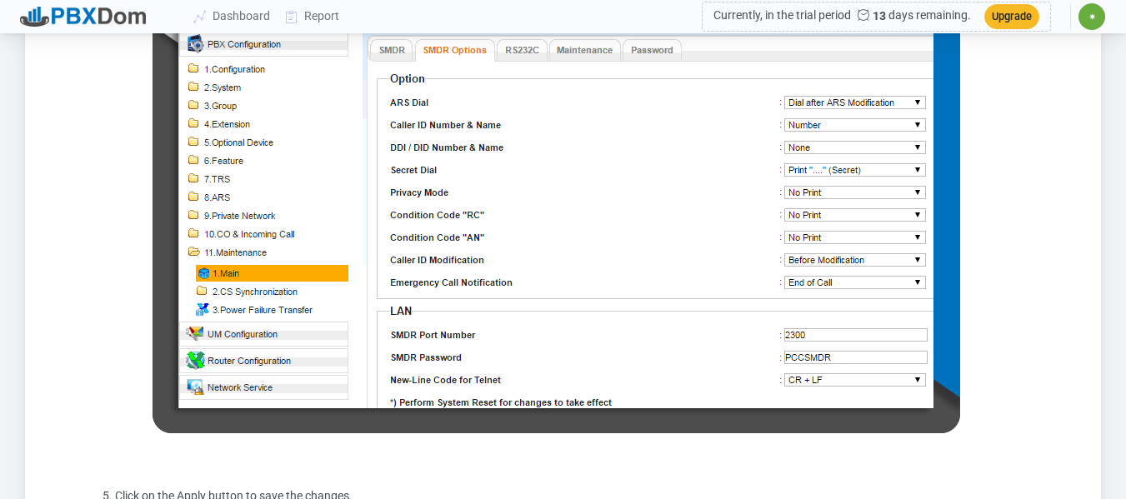
scroll to position [1267, 0]
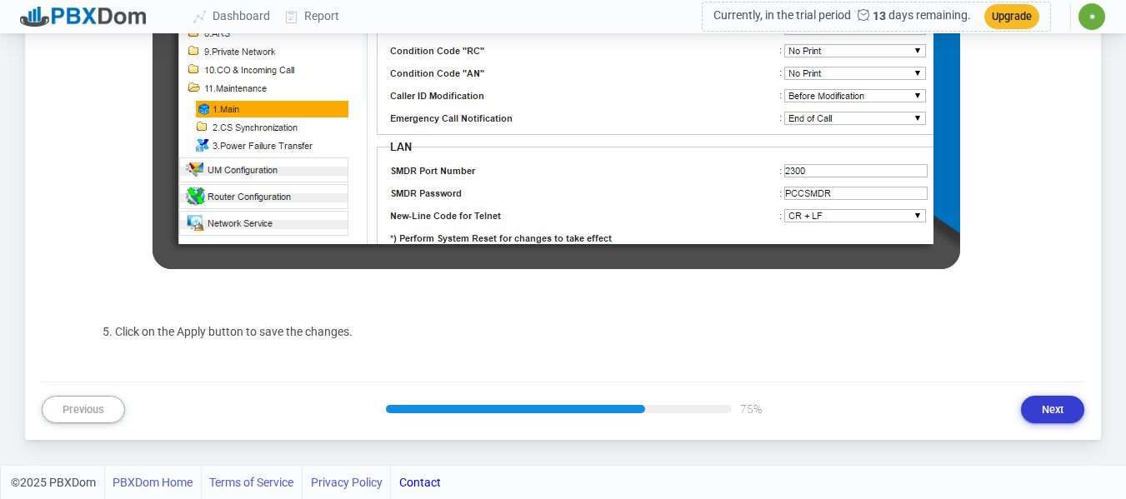
click at [1041, 409] on button "Next" at bounding box center [1052, 409] width 63 height 27
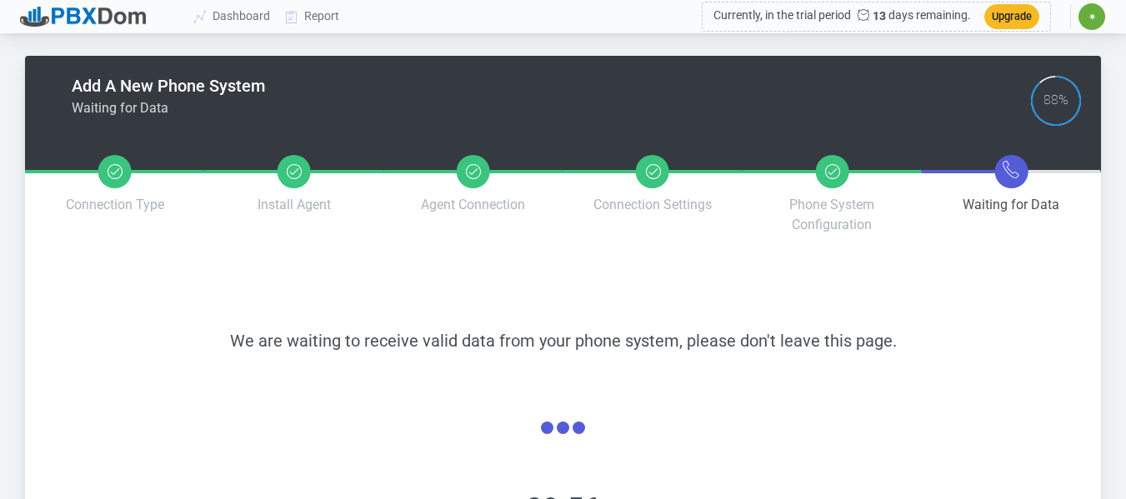
scroll to position [0, 0]
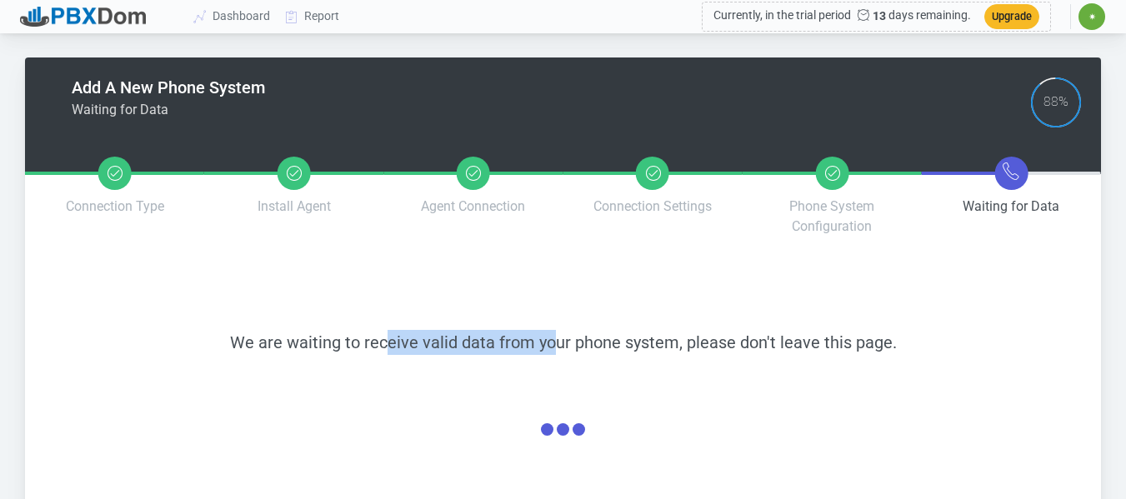
drag, startPoint x: 392, startPoint y: 341, endPoint x: 552, endPoint y: 341, distance: 160.8
click at [552, 341] on span "We are waiting to receive valid data from your phone system, please don't leave…" at bounding box center [563, 342] width 666 height 20
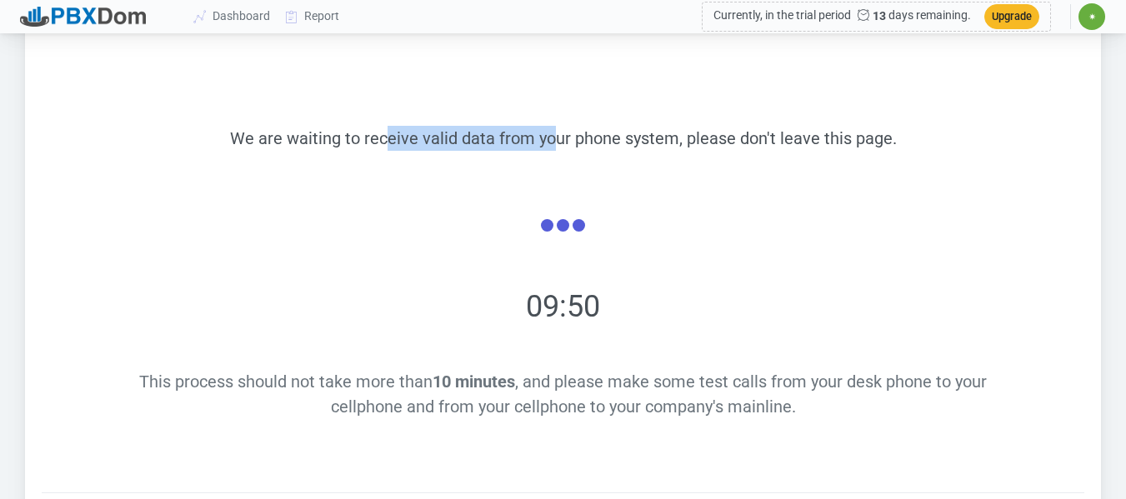
scroll to position [316, 0]
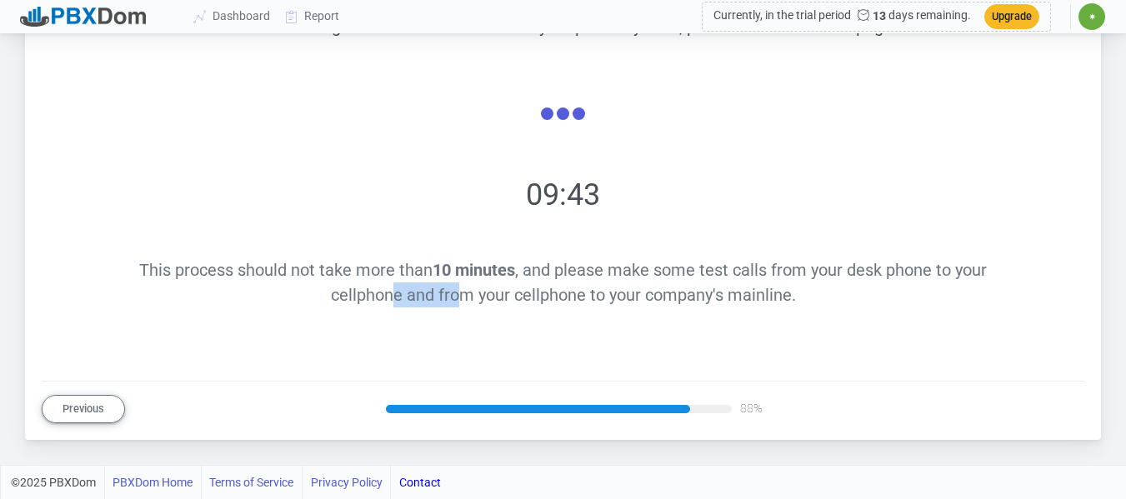
drag, startPoint x: 394, startPoint y: 293, endPoint x: 459, endPoint y: 302, distance: 65.5
click at [459, 302] on span "This process should not take more than 10 minutes , and please make some test c…" at bounding box center [562, 282] width 847 height 45
click at [477, 302] on span "This process should not take more than 10 minutes , and please make some test c…" at bounding box center [562, 282] width 847 height 45
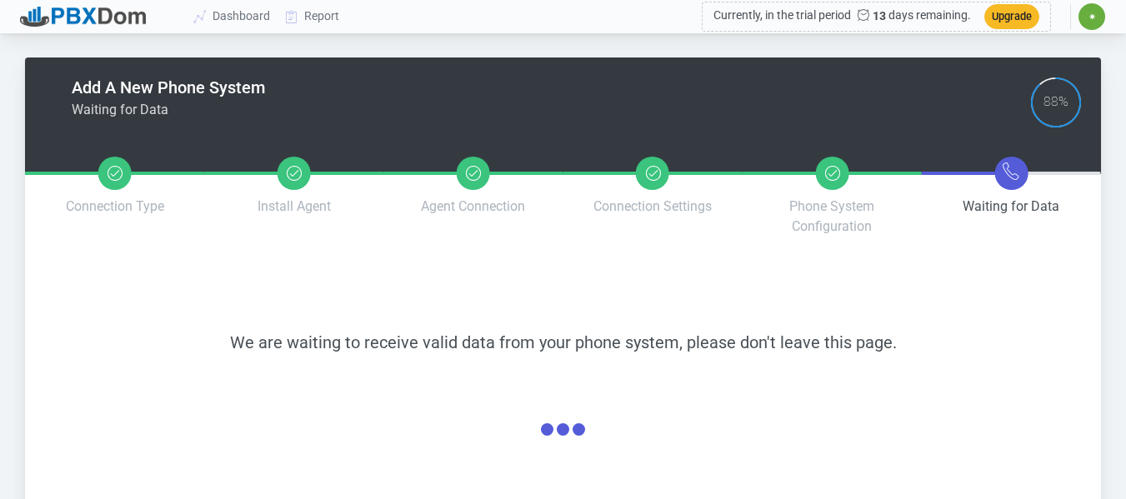
click at [950, 403] on div at bounding box center [563, 431] width 922 height 73
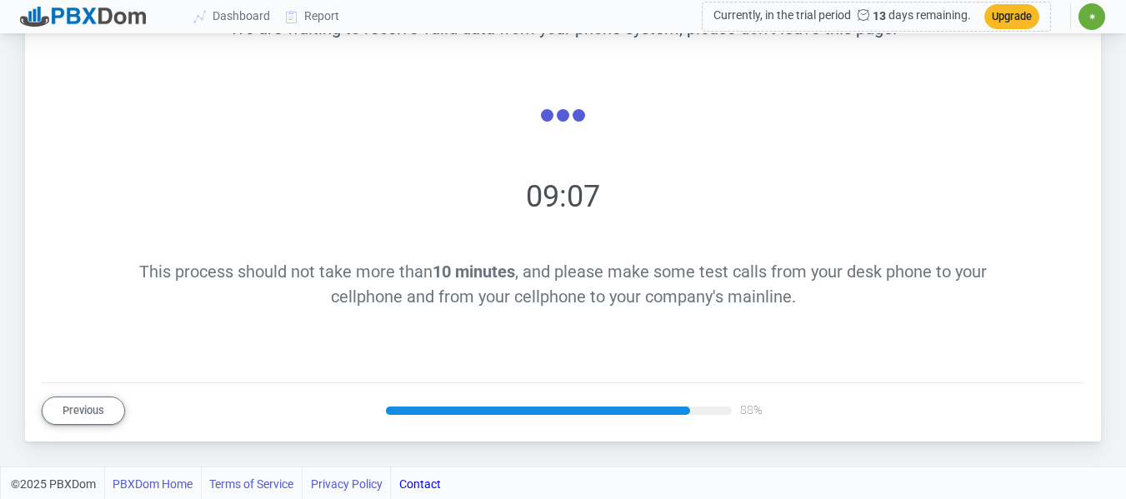
scroll to position [316, 0]
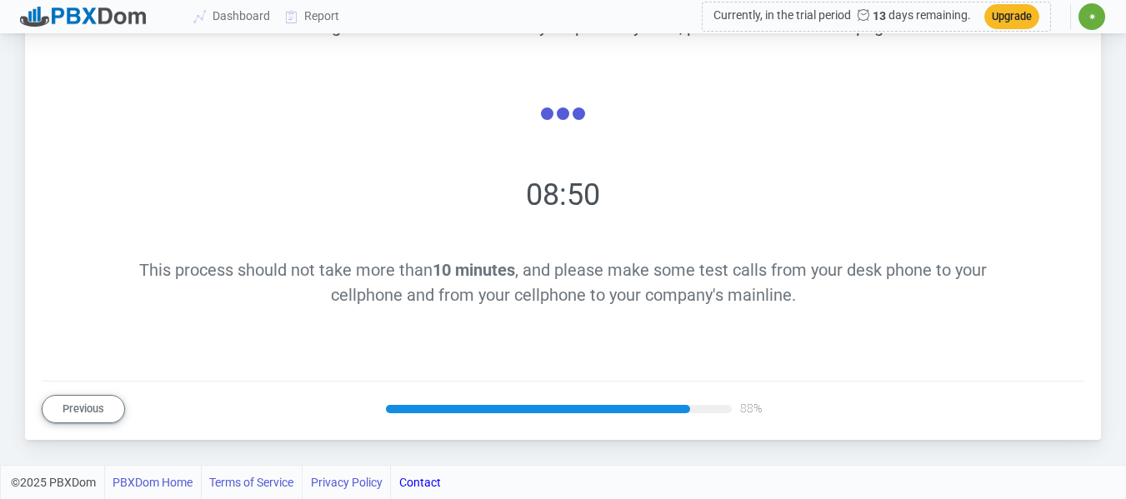
click at [981, 257] on div "This process should not take more than 10 minutes , and please make some test c…" at bounding box center [563, 282] width 922 height 50
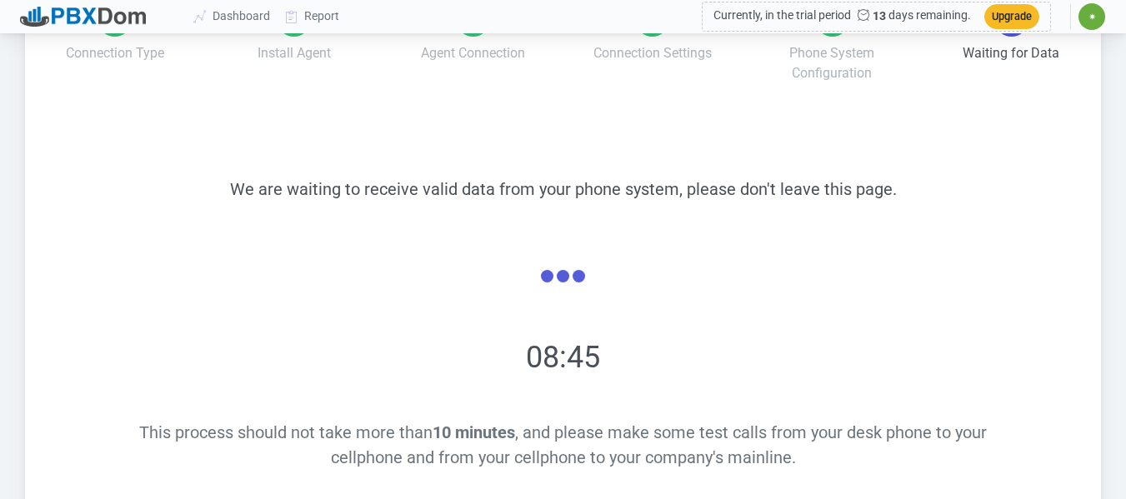
scroll to position [0, 0]
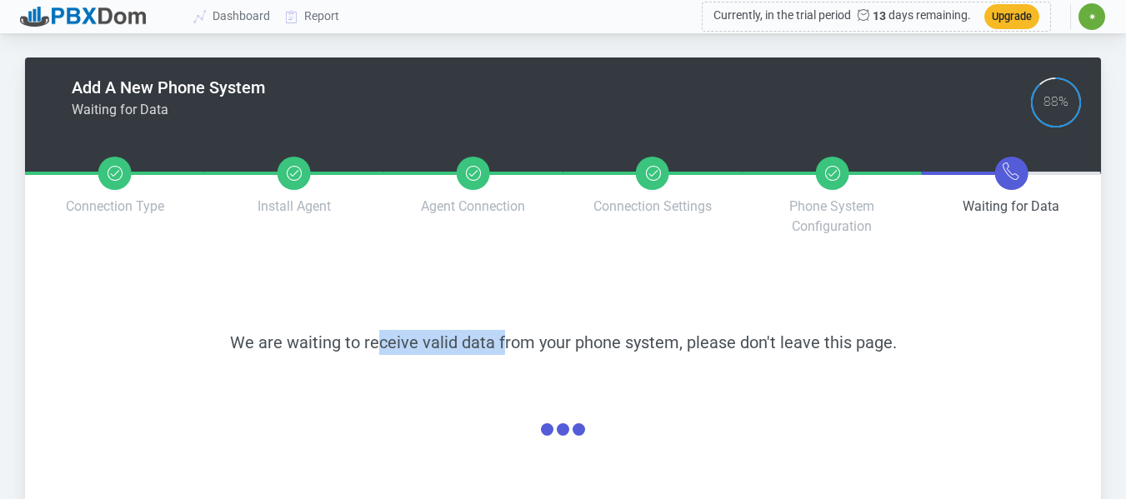
drag, startPoint x: 380, startPoint y: 345, endPoint x: 502, endPoint y: 337, distance: 122.7
click at [502, 337] on span "We are waiting to receive valid data from your phone system, please don't leave…" at bounding box center [563, 342] width 666 height 20
click at [626, 347] on span "We are waiting to receive valid data from your phone system, please don't leave…" at bounding box center [563, 342] width 666 height 20
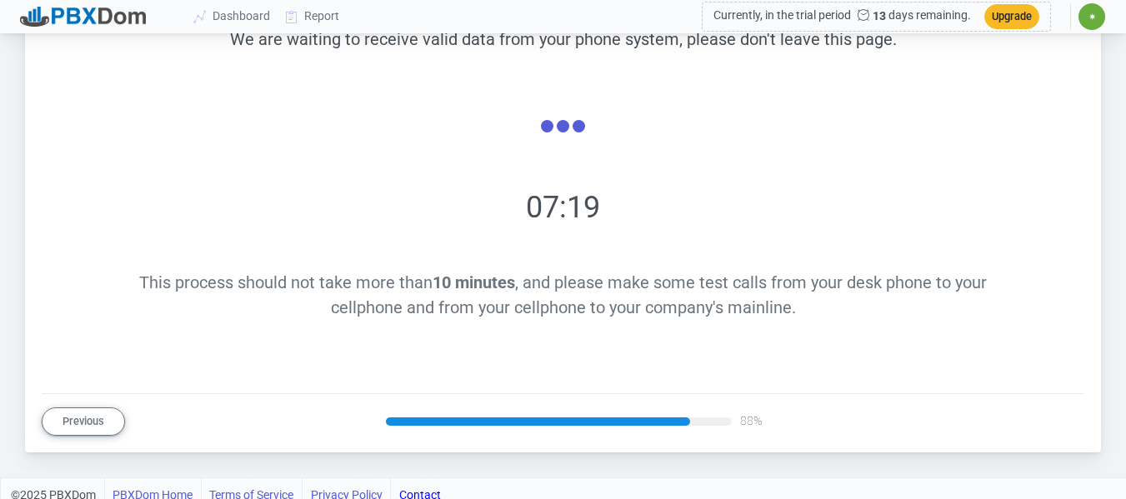
scroll to position [316, 0]
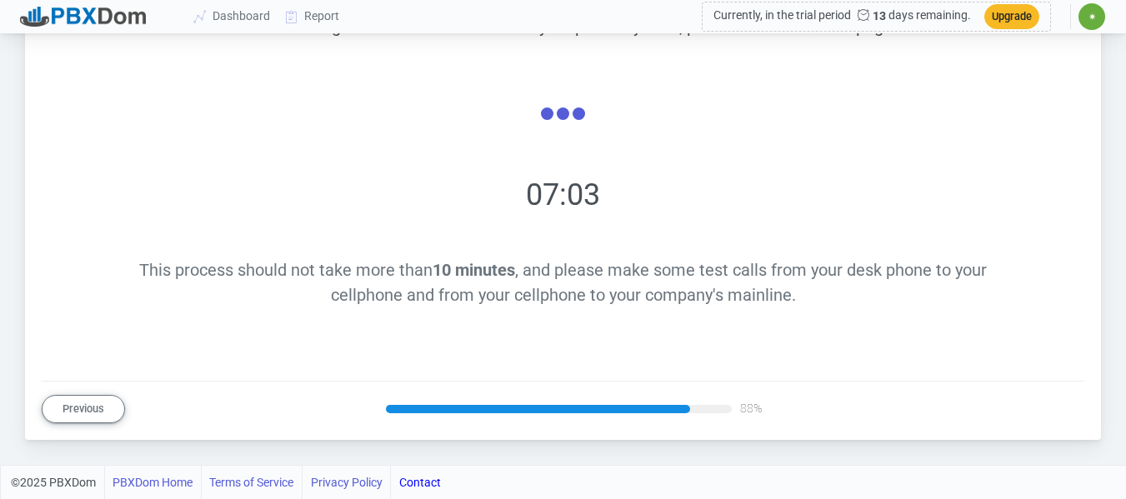
click at [892, 453] on div "Add A New Phone System Waiting for Data 88% Brand & Model PBXDom Connection Met…" at bounding box center [563, 93] width 1126 height 743
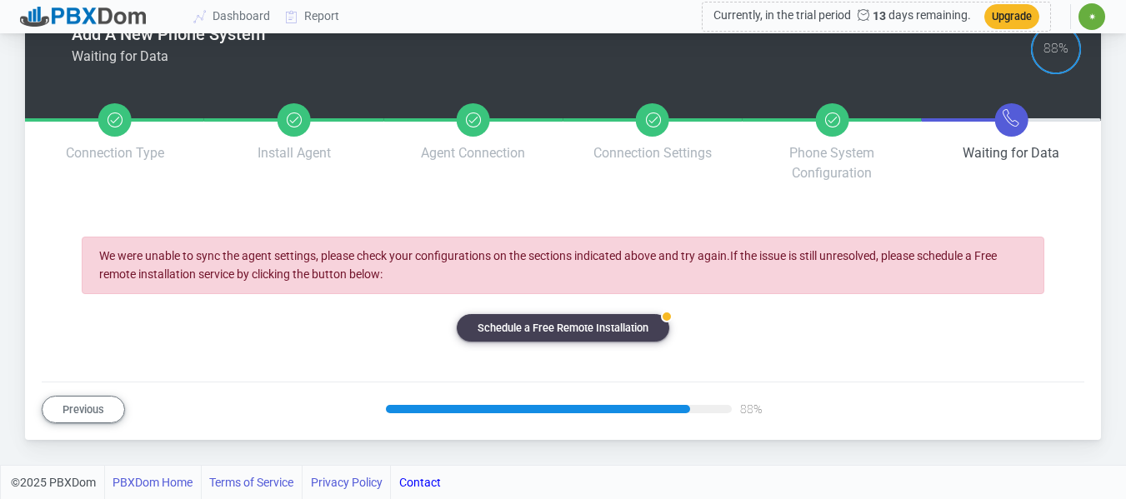
click at [628, 257] on span "We were unable to sync the agent settings, please check your configurations on …" at bounding box center [547, 264] width 897 height 31
click at [633, 323] on link "badge Schedule a Free Remote Installation" at bounding box center [563, 327] width 212 height 27
click at [865, 239] on div "We were unable to sync the agent settings, please check your configurations on …" at bounding box center [563, 265] width 962 height 57
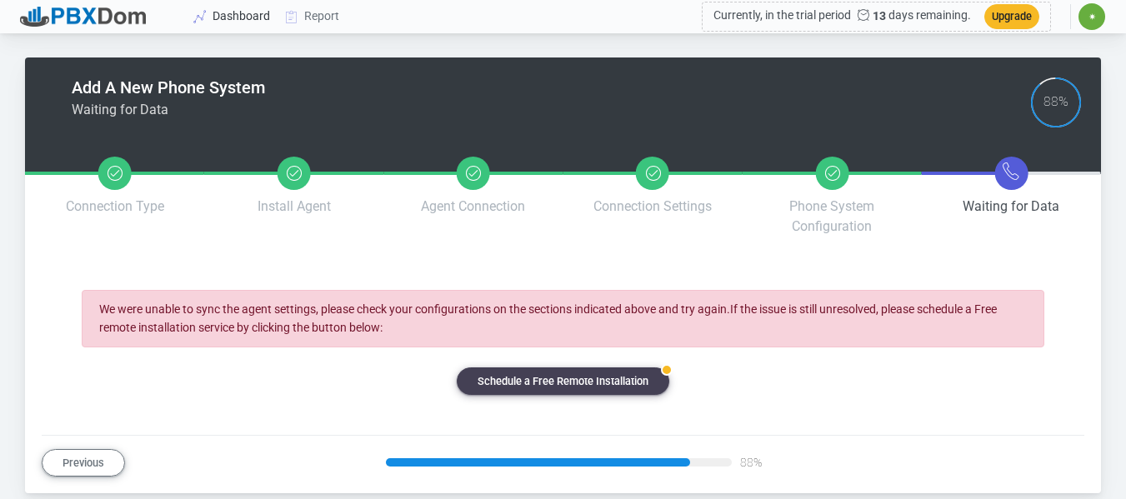
click at [247, 10] on link "Dashboard" at bounding box center [233, 16] width 92 height 31
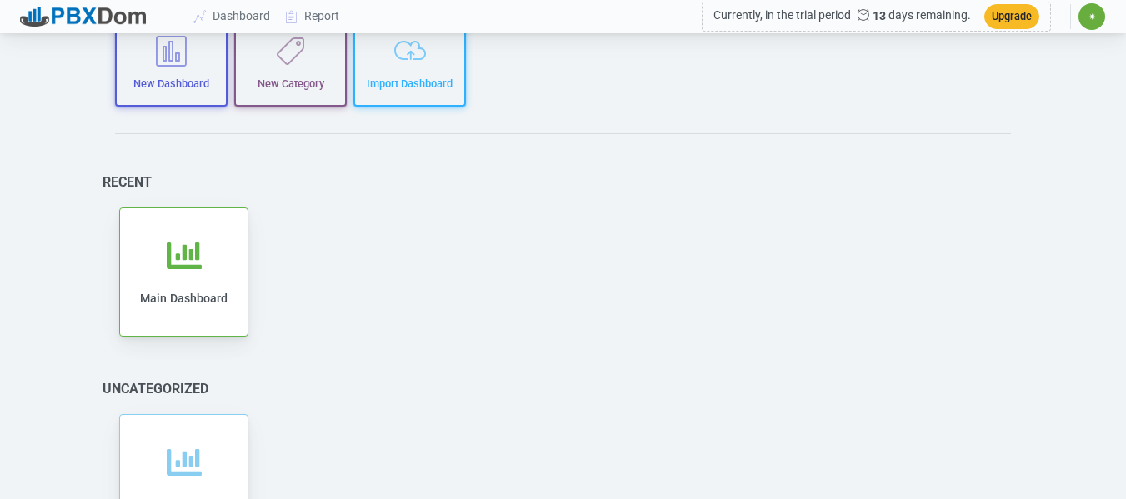
scroll to position [215, 0]
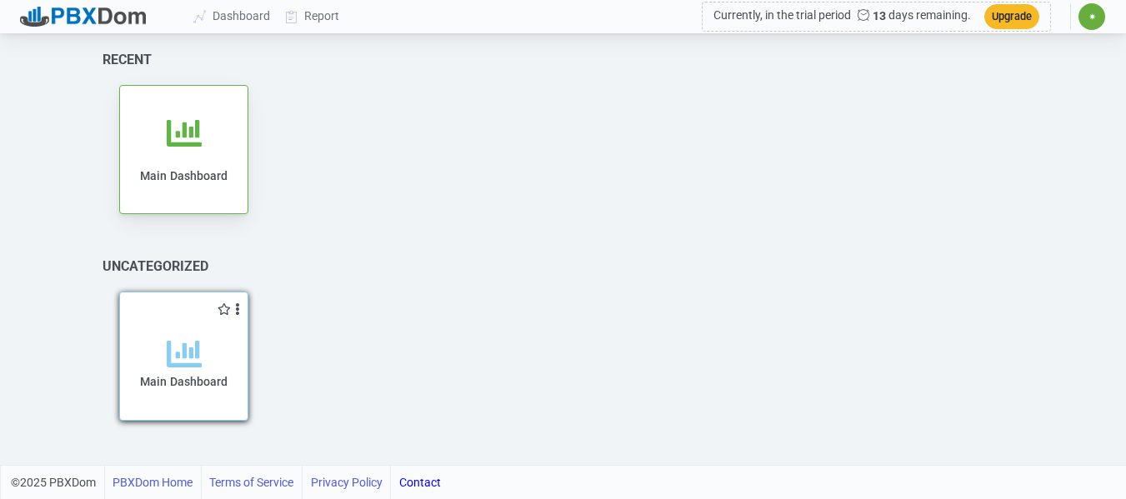
click at [184, 352] on icon at bounding box center [184, 354] width 35 height 35
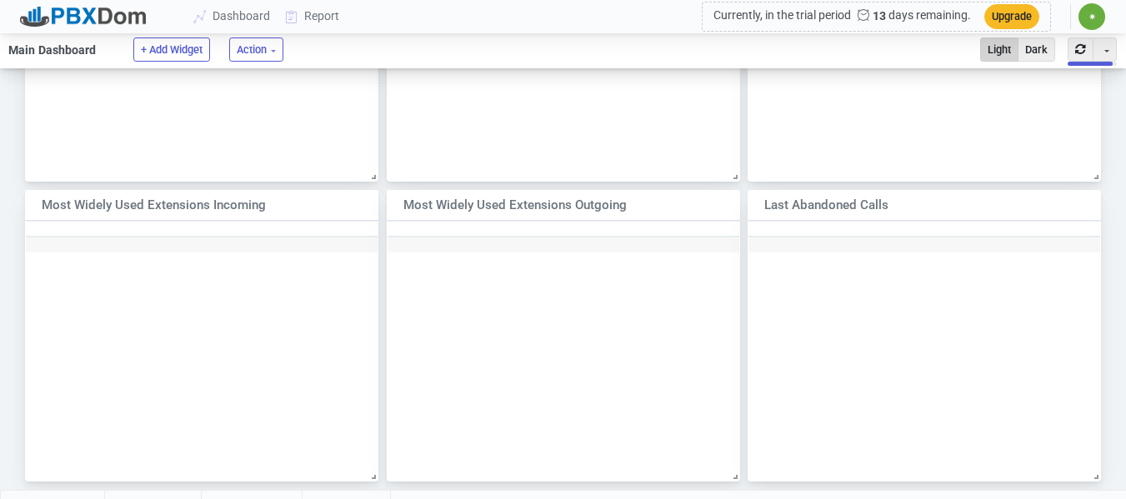
scroll to position [816, 0]
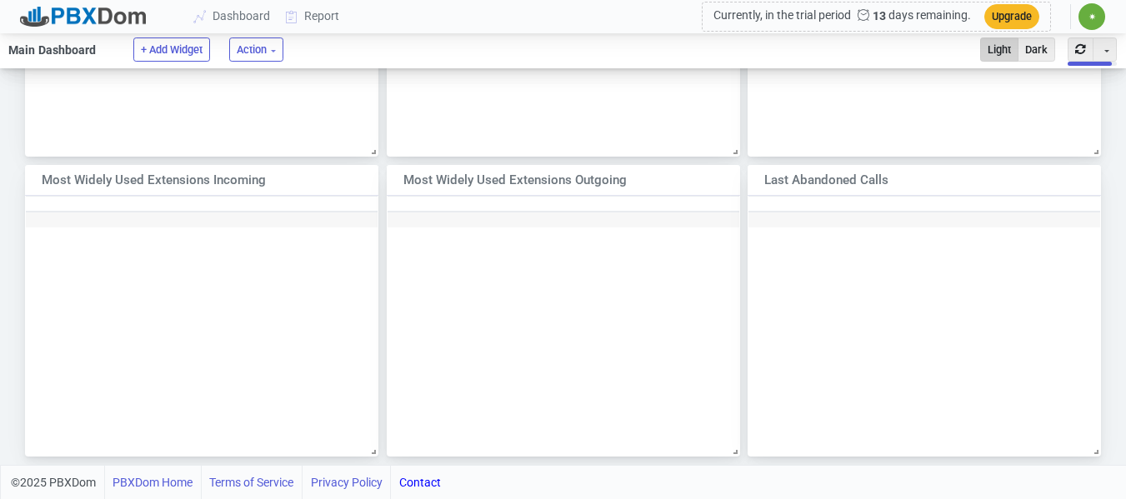
click at [881, 312] on div at bounding box center [923, 322] width 353 height 252
click at [1070, 47] on button "button" at bounding box center [1080, 49] width 26 height 24
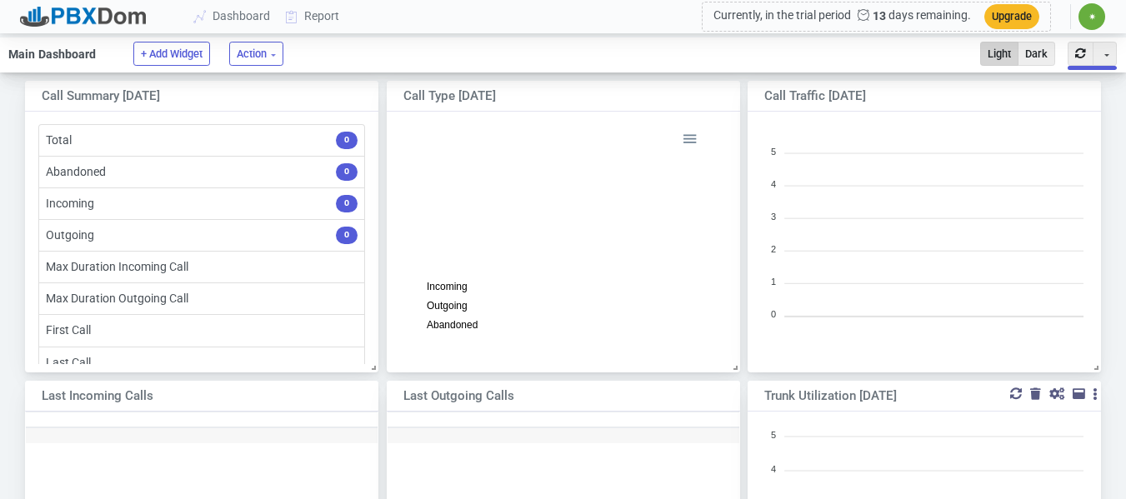
scroll to position [212, 339]
click at [272, 48] on button "Action" at bounding box center [256, 54] width 54 height 24
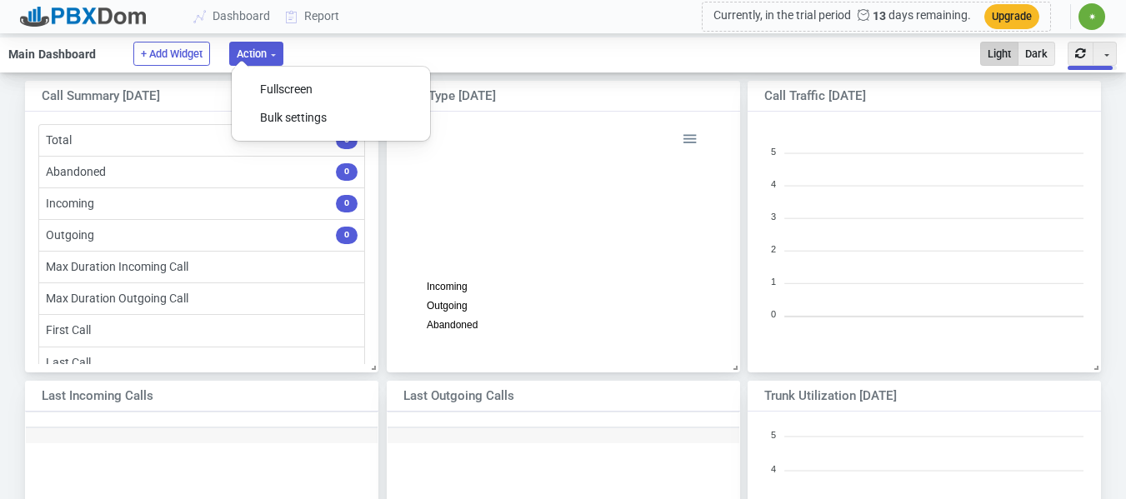
click at [540, 158] on foreignobject "Incoming Outgoing Abandoned" at bounding box center [563, 231] width 282 height 207
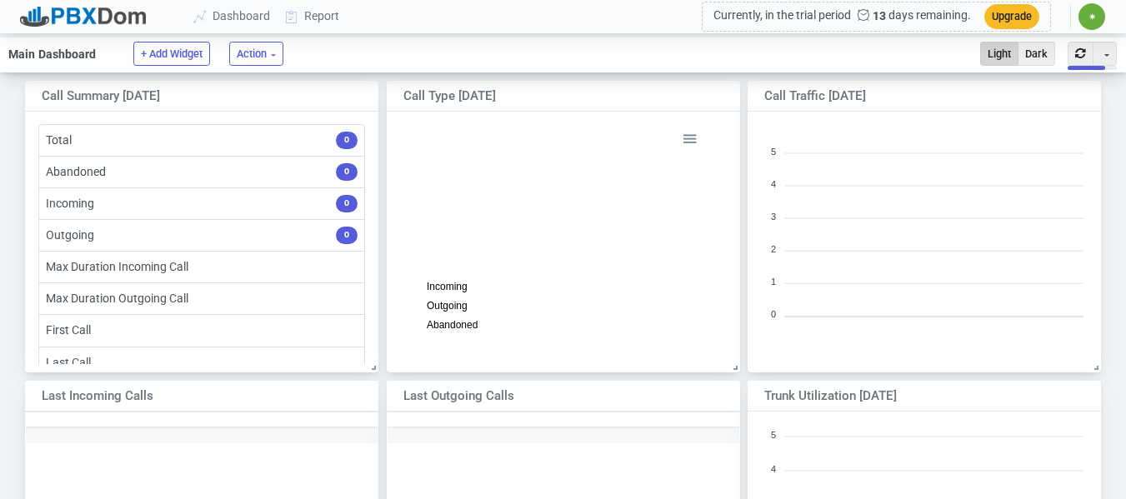
scroll to position [279, 377]
click at [231, 12] on link "Dashboard" at bounding box center [233, 16] width 92 height 31
